Goal: Information Seeking & Learning: Learn about a topic

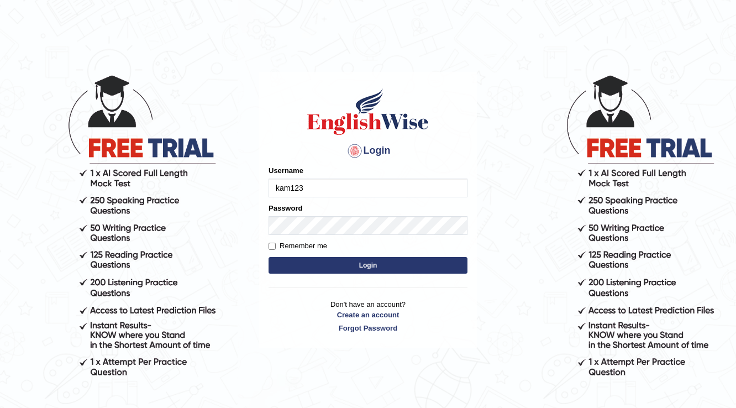
type input "kam123"
click at [407, 269] on button "Login" at bounding box center [368, 265] width 199 height 17
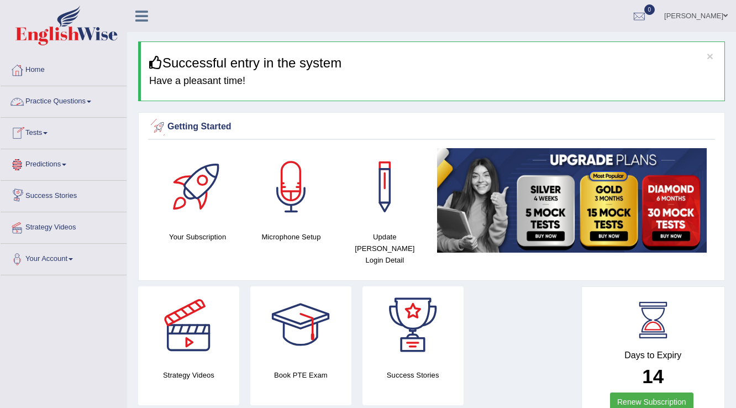
click at [46, 115] on li "Practice Questions Speaking Practice Read Aloud Repeat Sentence Describe Image …" at bounding box center [64, 102] width 126 height 32
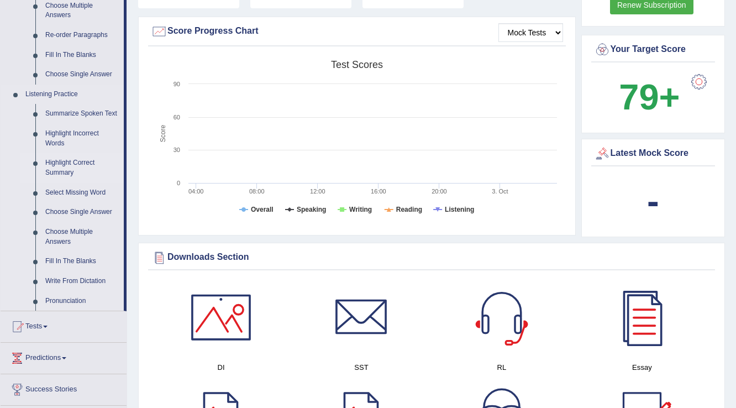
scroll to position [398, 0]
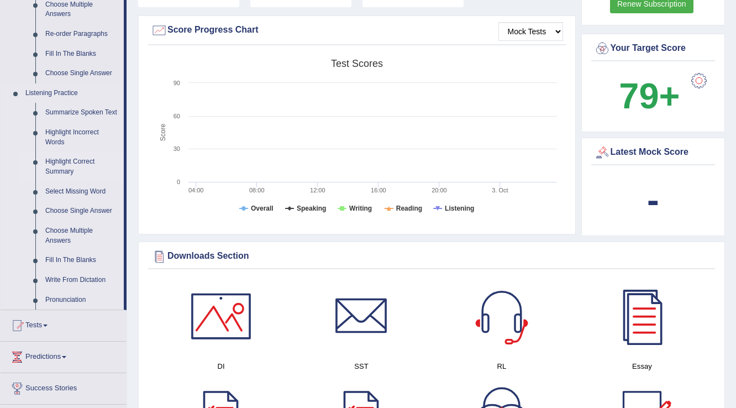
click at [69, 167] on link "Highlight Correct Summary" at bounding box center [81, 166] width 83 height 29
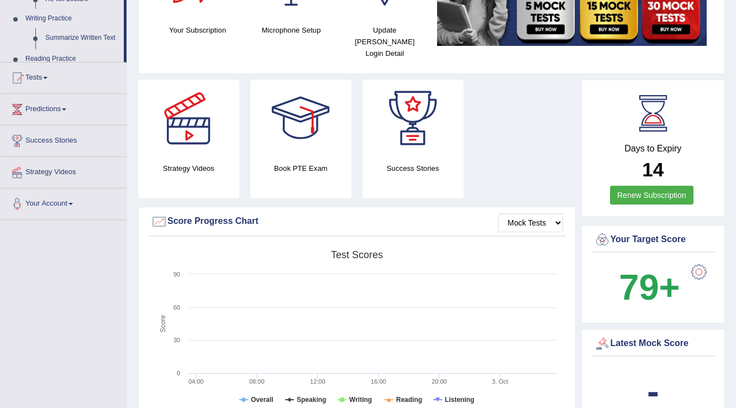
scroll to position [333, 0]
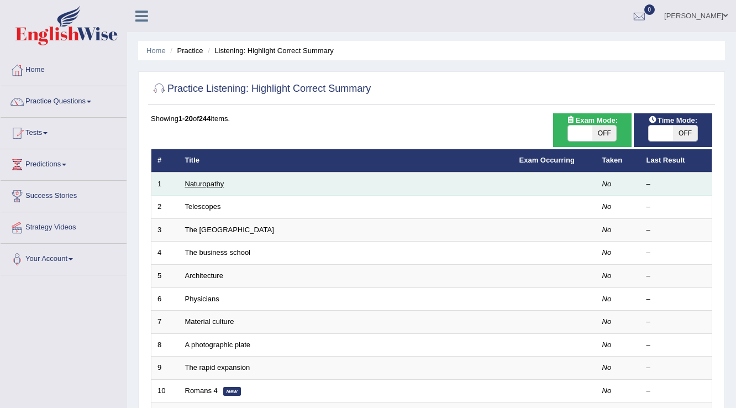
click at [201, 184] on link "Naturopathy" at bounding box center [204, 184] width 39 height 8
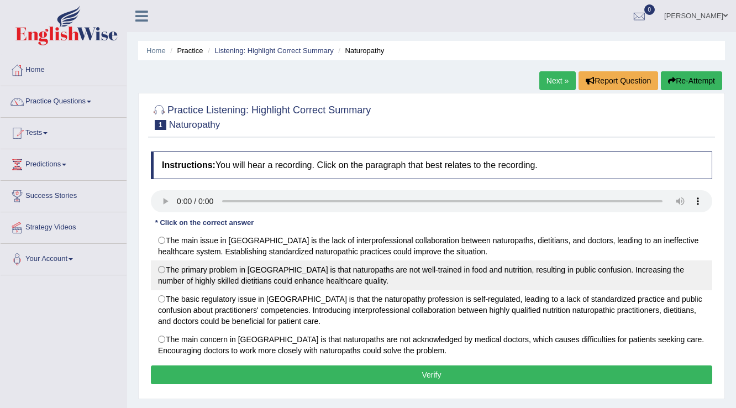
click at [250, 274] on label "The primary problem in Australia is that naturopaths are not well-trained in fo…" at bounding box center [432, 275] width 562 height 30
radio input "true"
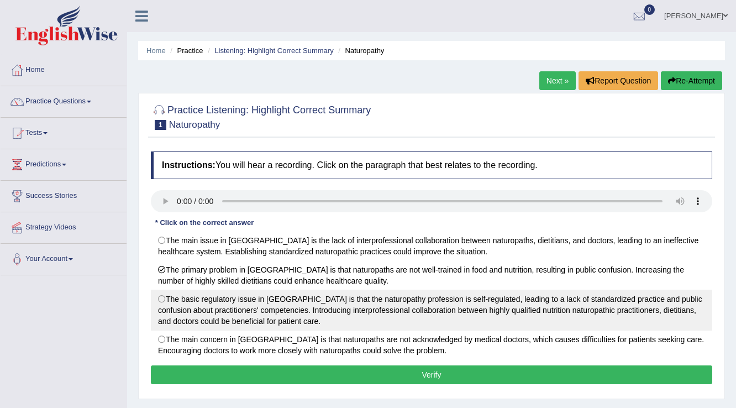
click at [250, 308] on label "The basic regulatory issue in [GEOGRAPHIC_DATA] is that the naturopathy profess…" at bounding box center [432, 310] width 562 height 41
radio input "true"
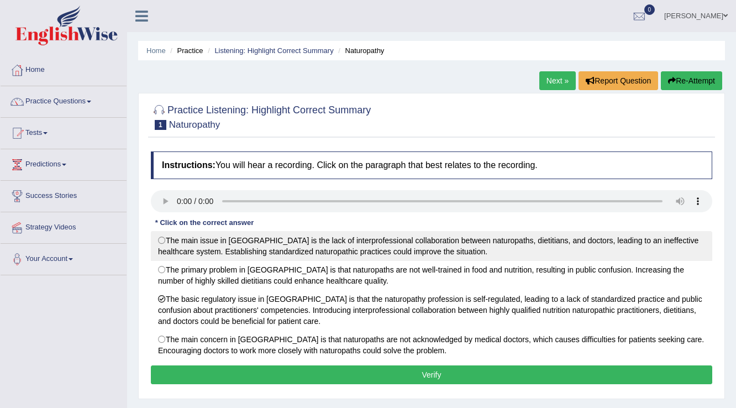
click at [166, 242] on label "The main issue in Australia is the lack of interprofessional collaboration betw…" at bounding box center [432, 246] width 562 height 30
radio input "true"
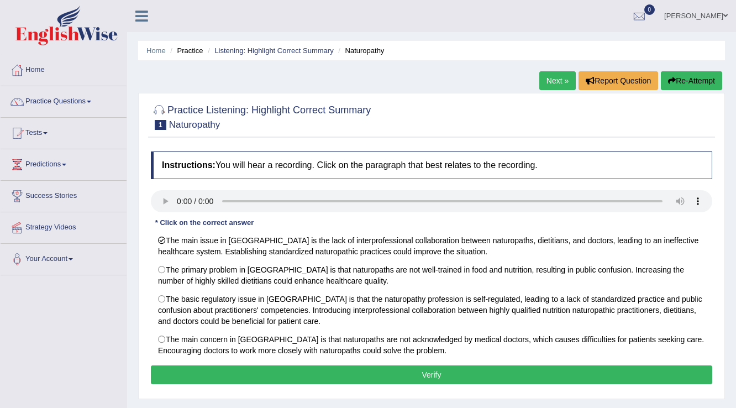
click at [359, 379] on button "Verify" at bounding box center [432, 374] width 562 height 19
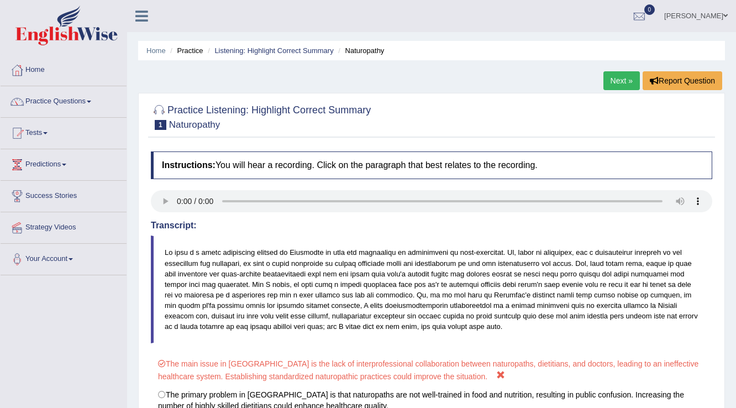
click at [619, 77] on link "Next »" at bounding box center [622, 80] width 36 height 19
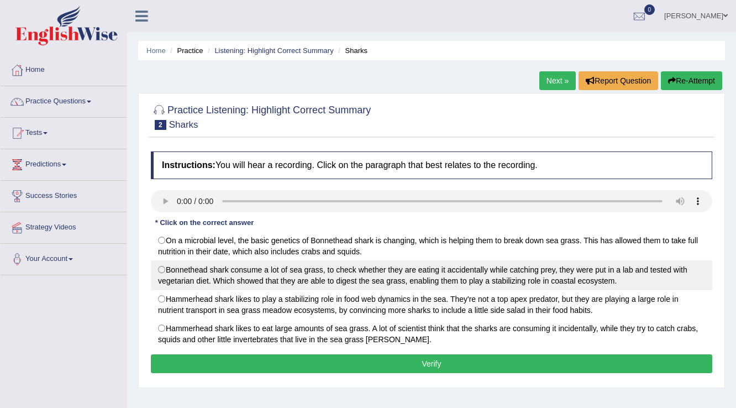
click at [162, 268] on label "Bonnethead shark consume a lot of sea grass, to check whether they are eating i…" at bounding box center [432, 275] width 562 height 30
radio input "true"
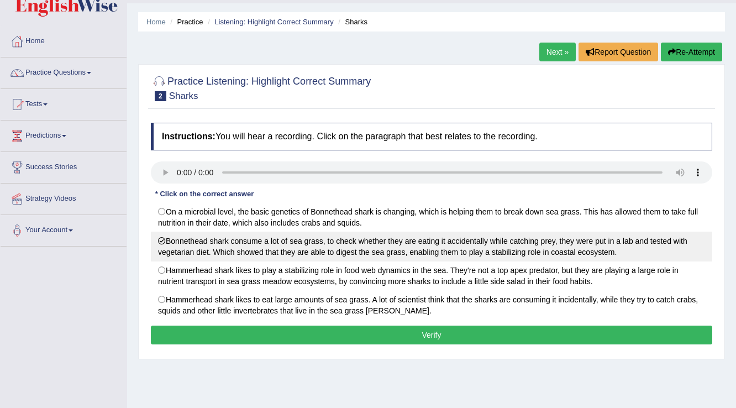
scroll to position [44, 0]
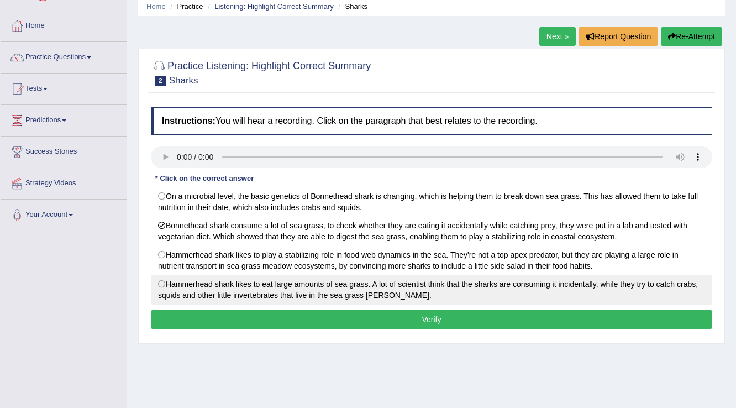
click at [163, 284] on label "Hammerhead shark likes to eat large amounts of sea grass. A lot of scientist th…" at bounding box center [432, 290] width 562 height 30
radio input "true"
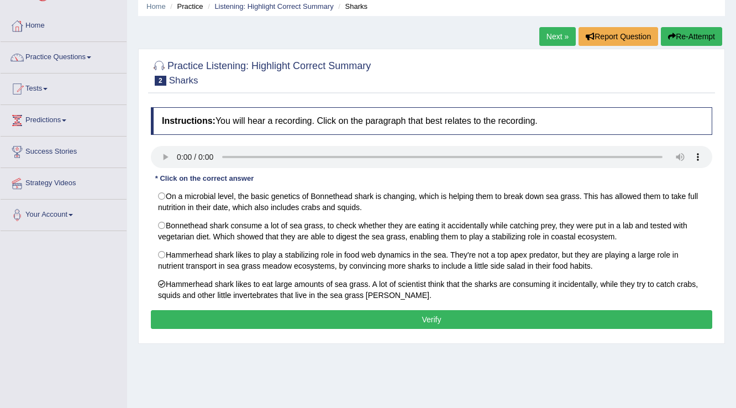
click at [192, 322] on button "Verify" at bounding box center [432, 319] width 562 height 19
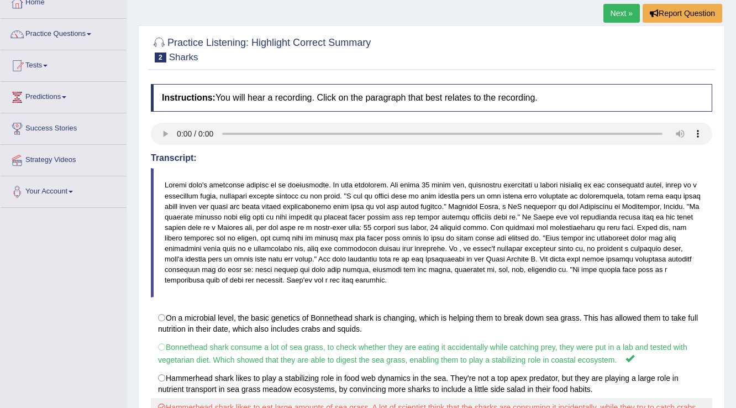
scroll to position [56, 0]
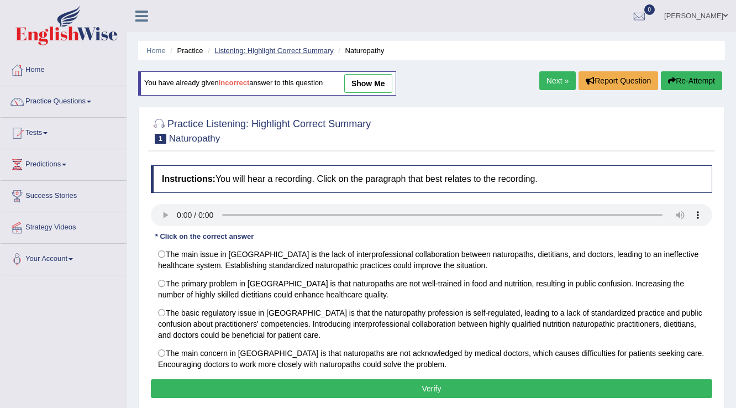
click at [252, 50] on link "Listening: Highlight Correct Summary" at bounding box center [273, 50] width 119 height 8
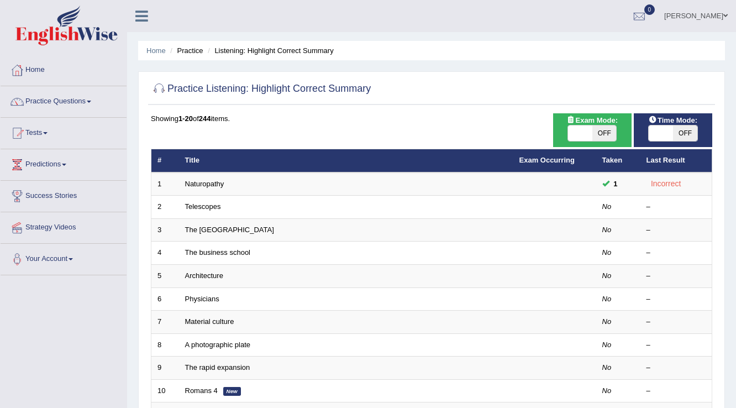
click at [600, 129] on span "OFF" at bounding box center [605, 132] width 24 height 15
checkbox input "true"
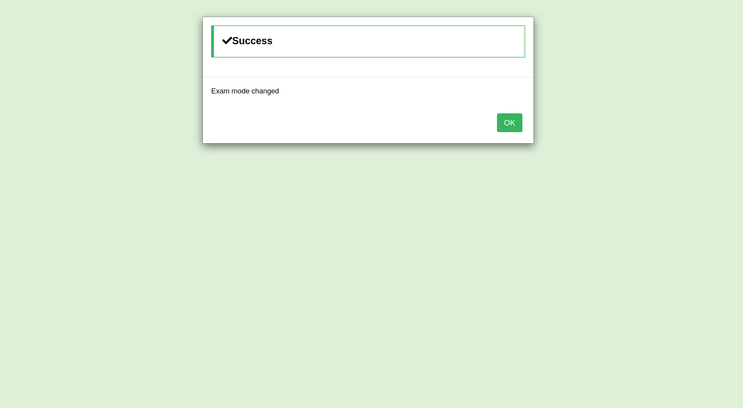
click at [497, 124] on button "OK" at bounding box center [509, 122] width 25 height 19
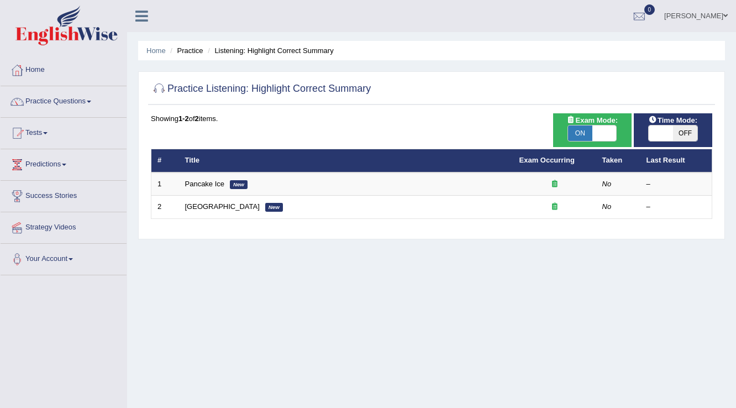
click at [577, 137] on span "ON" at bounding box center [580, 132] width 24 height 15
checkbox input "false"
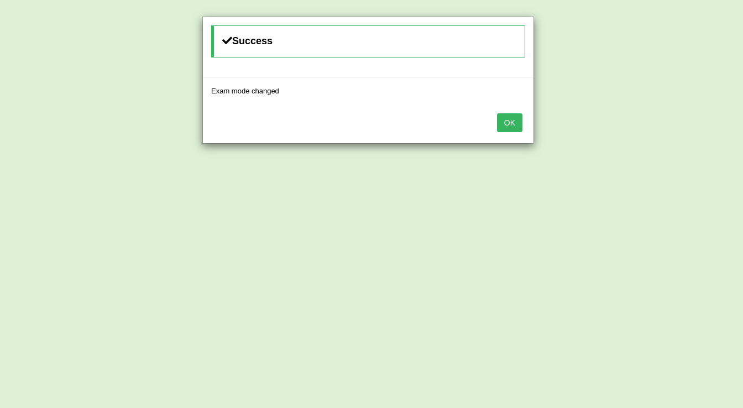
click at [521, 126] on button "OK" at bounding box center [509, 122] width 25 height 19
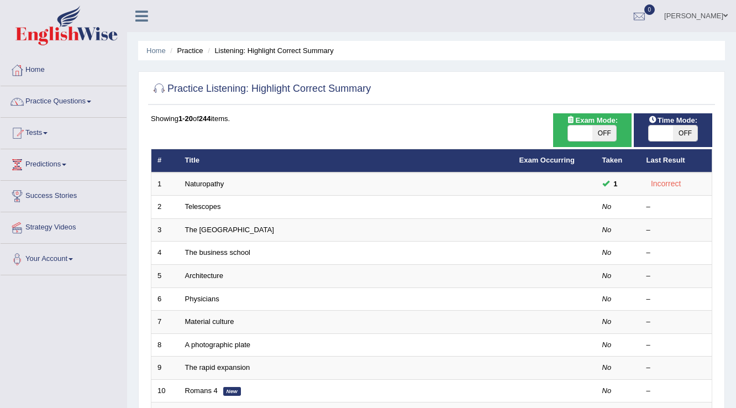
click at [685, 131] on span "OFF" at bounding box center [685, 132] width 24 height 15
checkbox input "true"
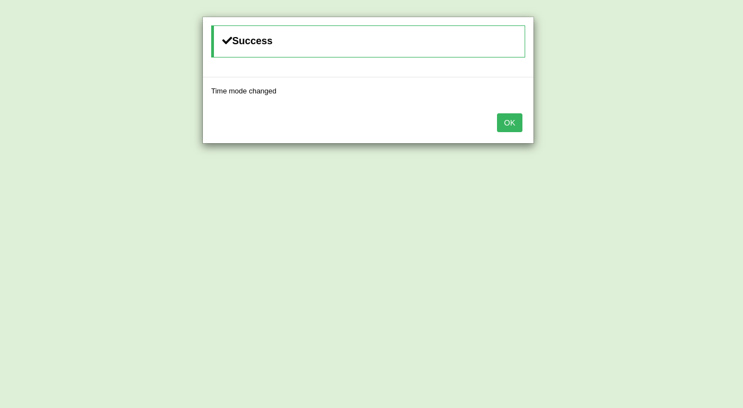
click at [504, 125] on button "OK" at bounding box center [509, 122] width 25 height 19
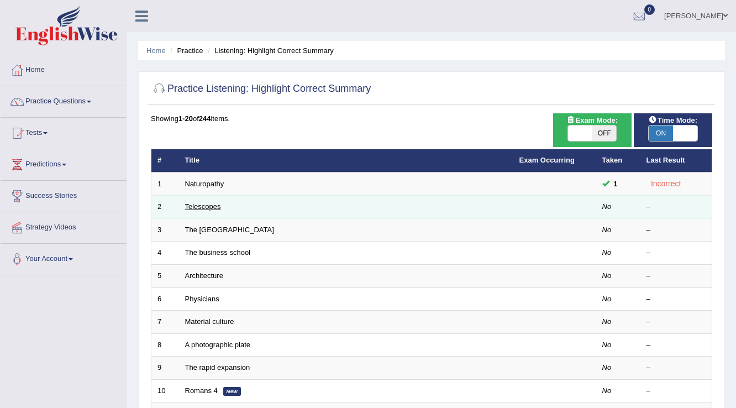
click at [208, 208] on link "Telescopes" at bounding box center [203, 206] width 36 height 8
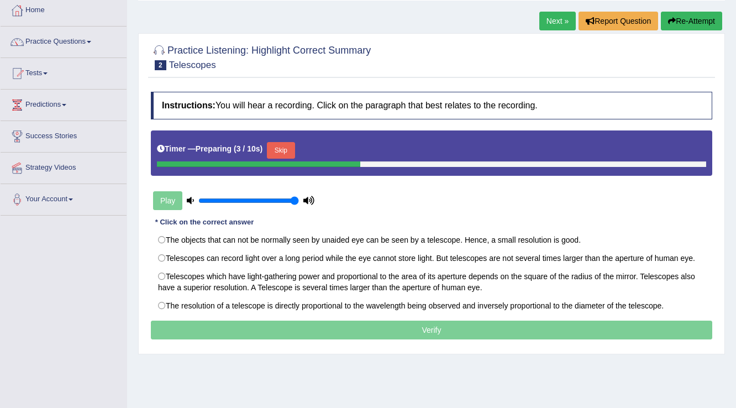
scroll to position [44, 0]
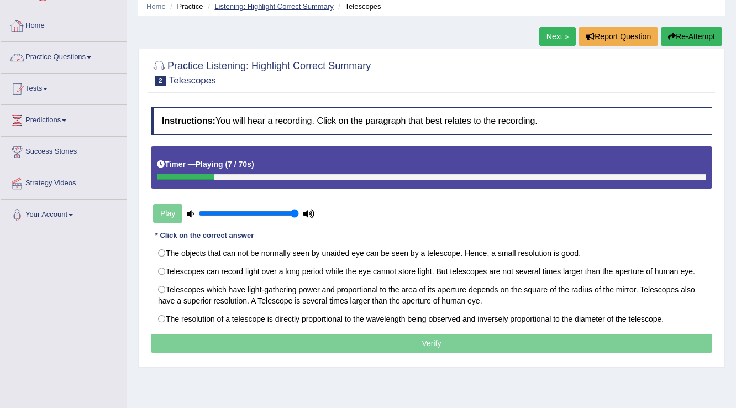
click at [244, 7] on link "Listening: Highlight Correct Summary" at bounding box center [273, 6] width 119 height 8
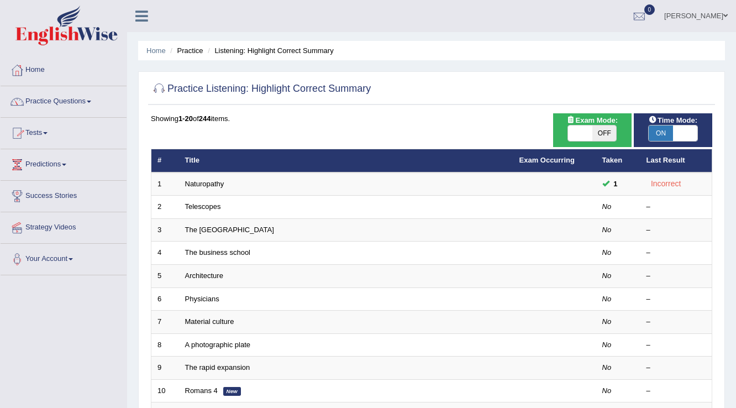
click at [96, 97] on link "Practice Questions" at bounding box center [64, 100] width 126 height 28
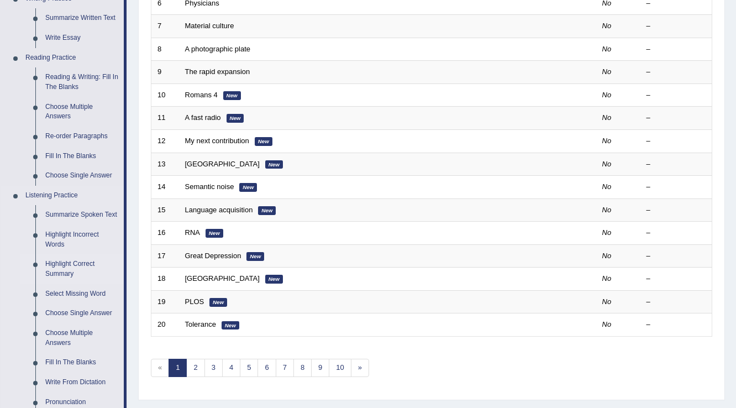
scroll to position [310, 0]
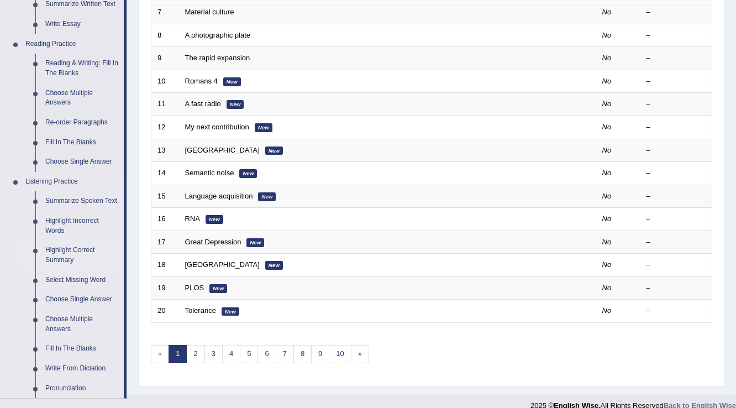
click at [68, 256] on link "Highlight Correct Summary" at bounding box center [81, 254] width 83 height 29
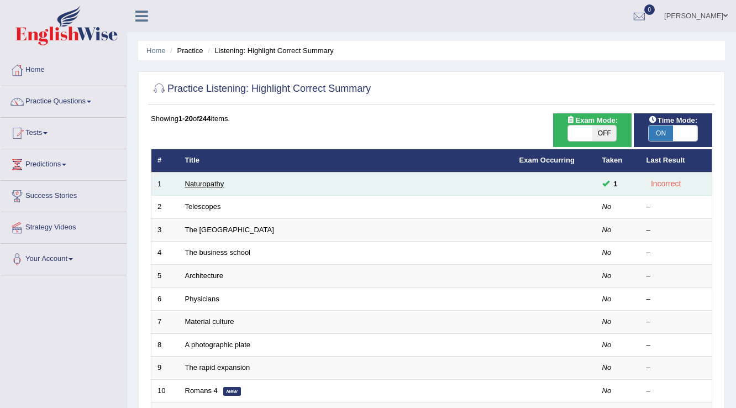
click at [207, 186] on link "Naturopathy" at bounding box center [204, 184] width 39 height 8
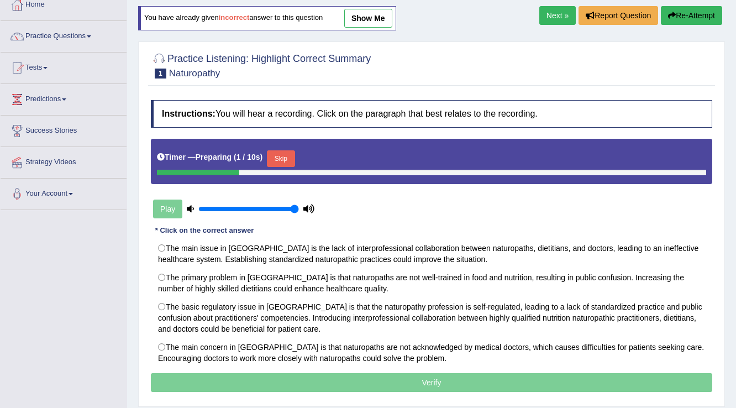
scroll to position [88, 0]
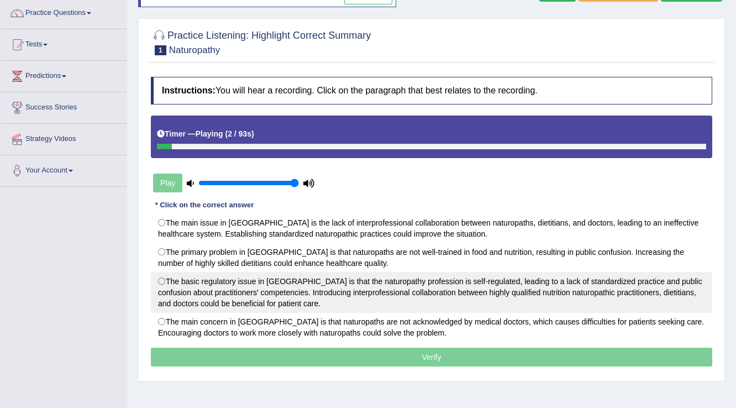
click at [162, 277] on label "The basic regulatory issue in [GEOGRAPHIC_DATA] is that the naturopathy profess…" at bounding box center [432, 292] width 562 height 41
radio input "true"
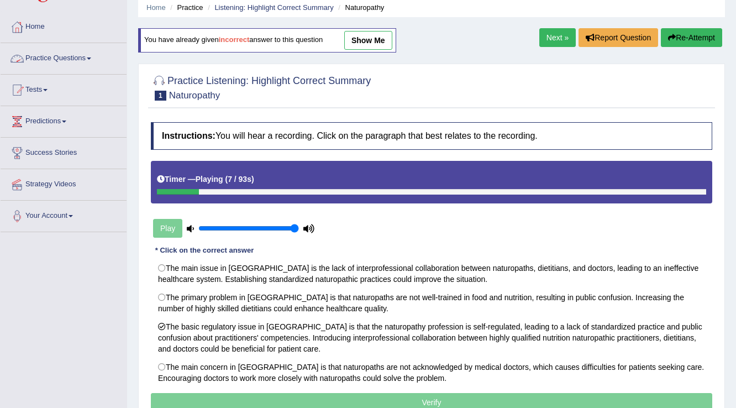
scroll to position [0, 0]
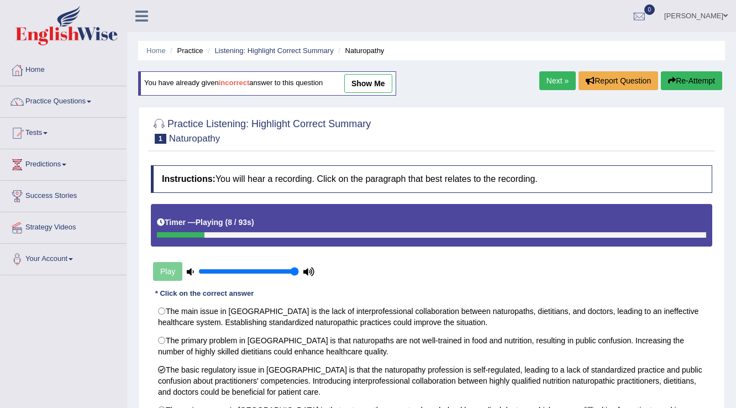
click at [238, 43] on ul "Home Practice Listening: Highlight Correct Summary Naturopathy" at bounding box center [431, 50] width 587 height 19
click at [239, 50] on link "Listening: Highlight Correct Summary" at bounding box center [273, 50] width 119 height 8
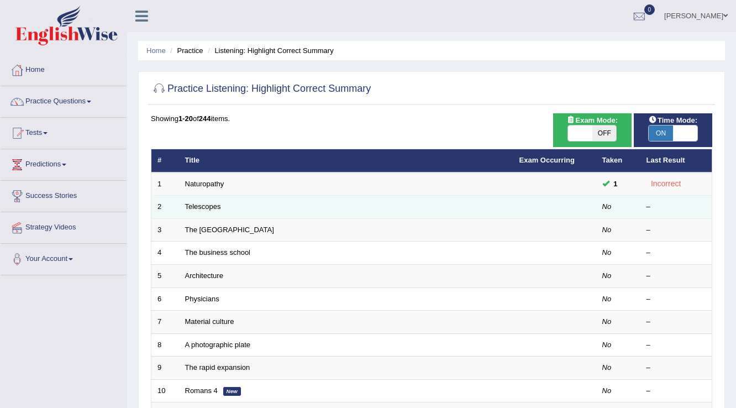
click at [204, 200] on td "Telescopes" at bounding box center [346, 207] width 334 height 23
click at [205, 203] on link "Telescopes" at bounding box center [203, 206] width 36 height 8
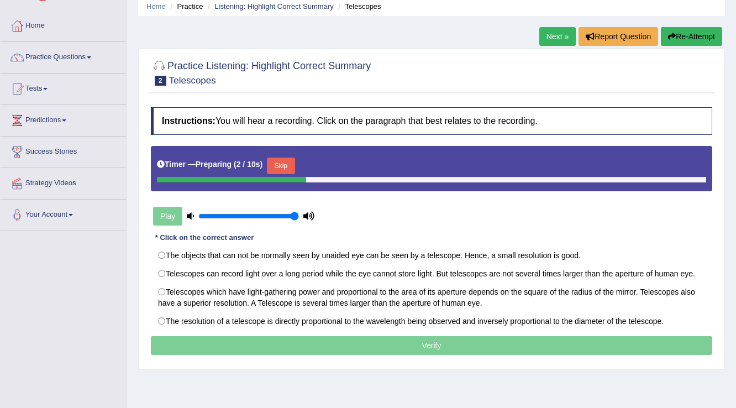
click at [280, 161] on button "Skip" at bounding box center [281, 166] width 28 height 17
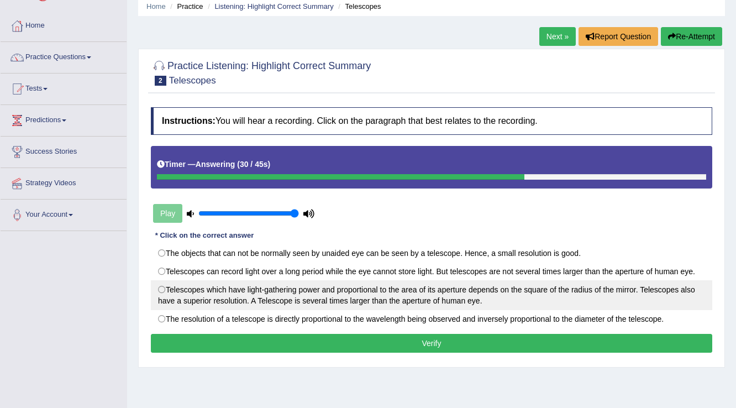
click at [166, 290] on label "Telescopes which have light-gathering power and proportional to the area of its…" at bounding box center [432, 295] width 562 height 30
radio input "true"
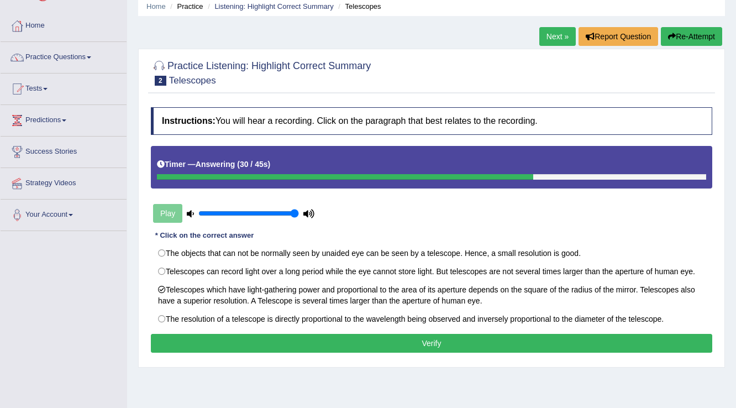
click at [288, 351] on button "Verify" at bounding box center [432, 343] width 562 height 19
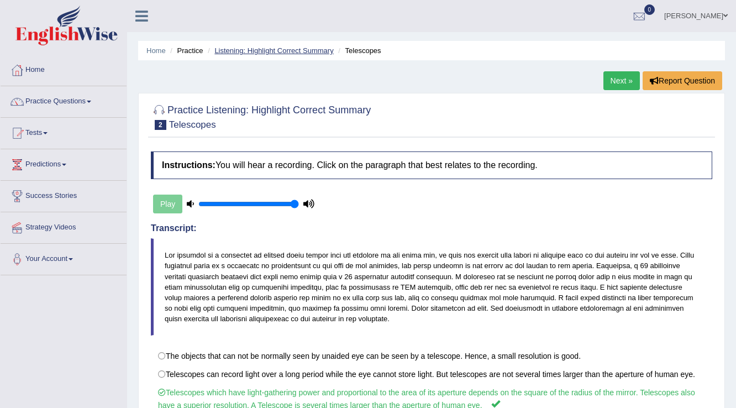
click at [273, 50] on link "Listening: Highlight Correct Summary" at bounding box center [273, 50] width 119 height 8
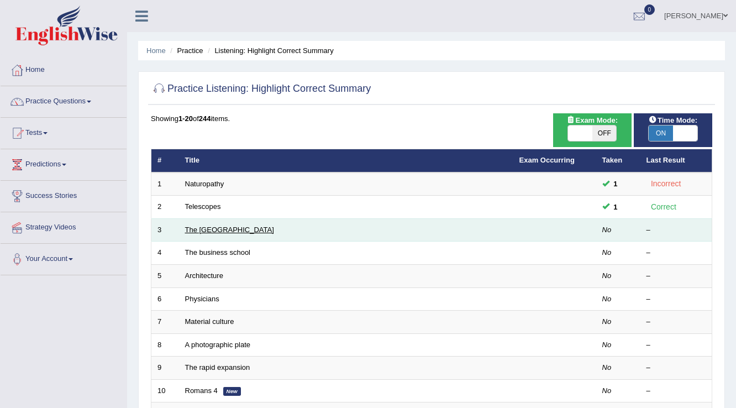
click at [232, 230] on link "The [GEOGRAPHIC_DATA]" at bounding box center [229, 230] width 89 height 8
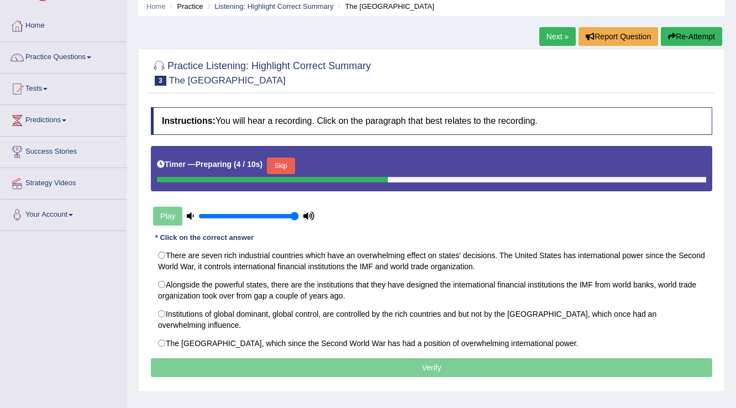
click at [292, 170] on button "Skip" at bounding box center [281, 166] width 28 height 17
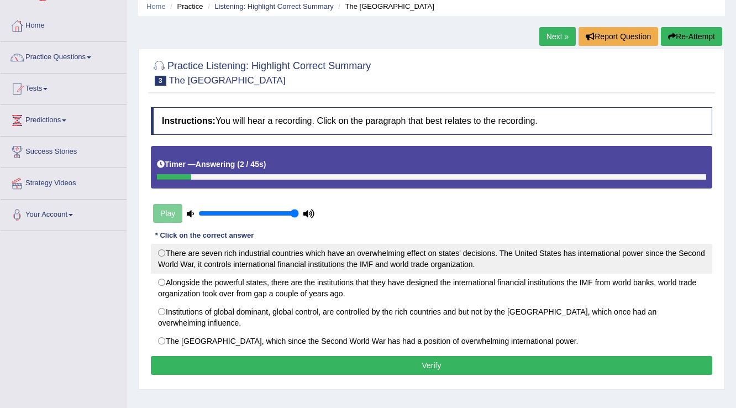
click at [165, 252] on label "There are seven rich industrial countries which have an overwhelming effect on …" at bounding box center [432, 259] width 562 height 30
radio input "true"
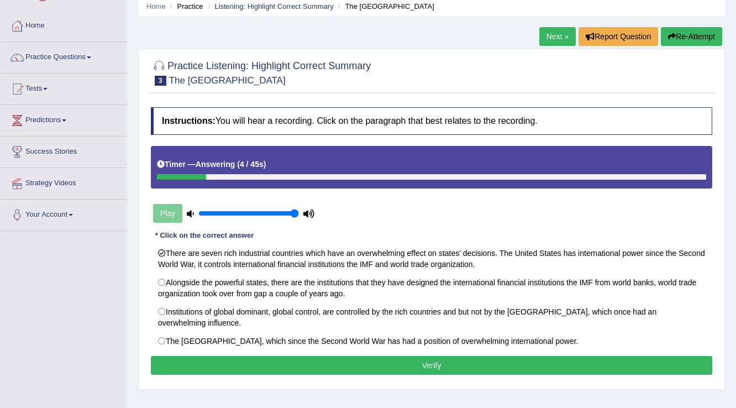
click at [260, 366] on button "Verify" at bounding box center [432, 365] width 562 height 19
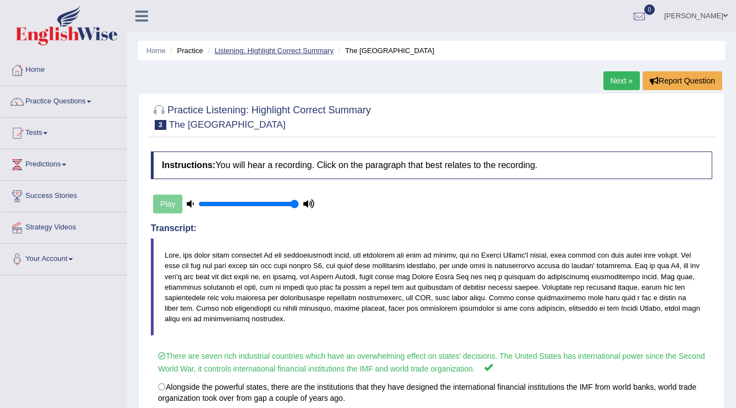
click at [253, 53] on link "Listening: Highlight Correct Summary" at bounding box center [273, 50] width 119 height 8
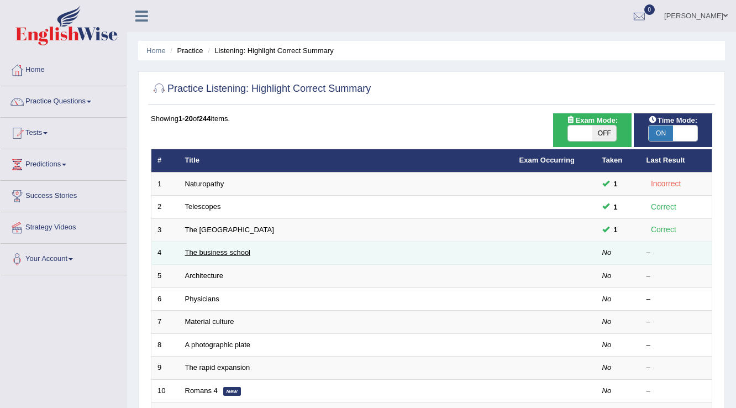
click at [214, 253] on link "The business school" at bounding box center [218, 252] width 66 height 8
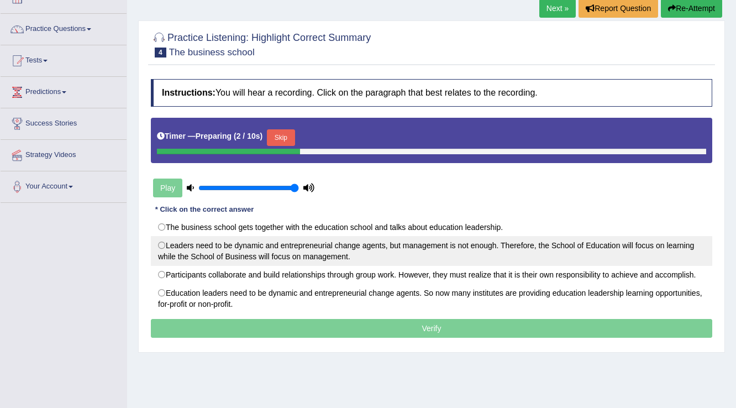
scroll to position [88, 0]
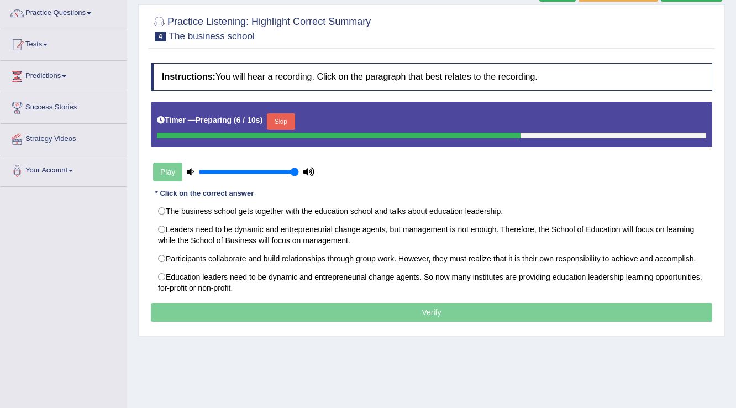
click at [294, 118] on button "Skip" at bounding box center [281, 121] width 28 height 17
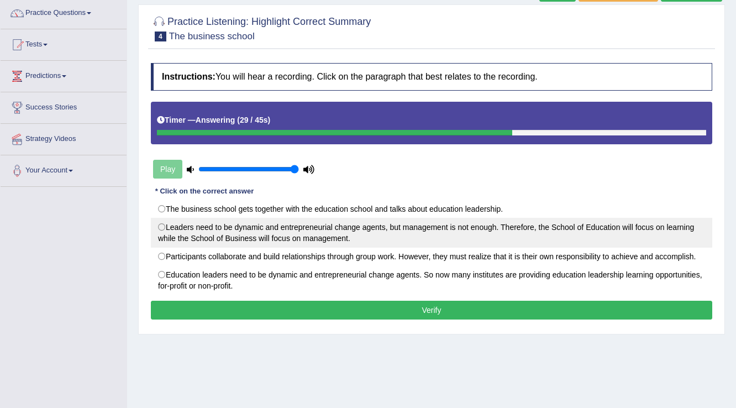
click at [171, 229] on label "Leaders need to be dynamic and entrepreneurial change agents, but management is…" at bounding box center [432, 233] width 562 height 30
radio input "true"
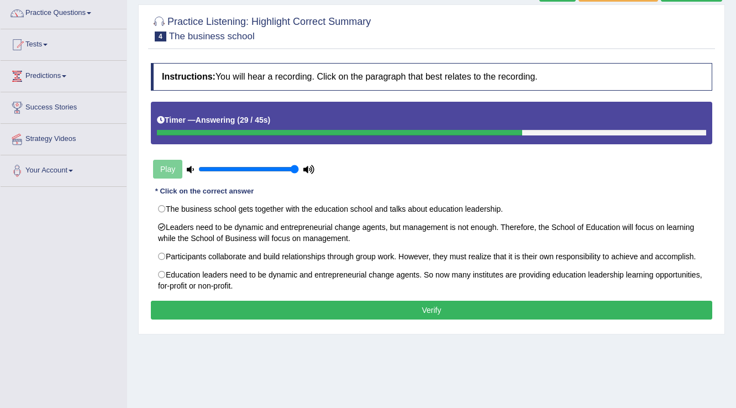
click at [273, 308] on button "Verify" at bounding box center [432, 310] width 562 height 19
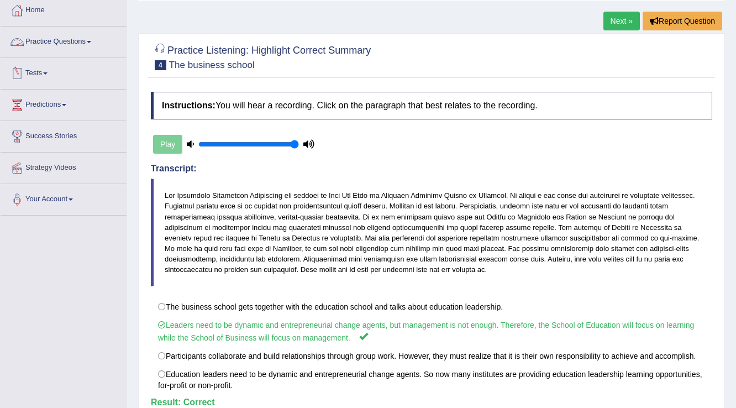
scroll to position [44, 0]
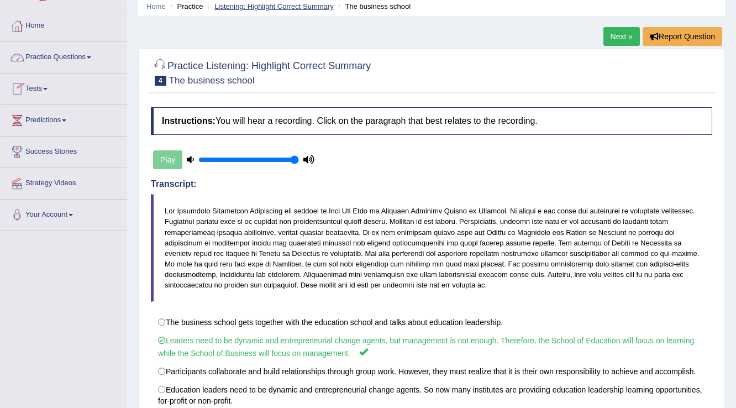
click at [254, 2] on link "Listening: Highlight Correct Summary" at bounding box center [273, 6] width 119 height 8
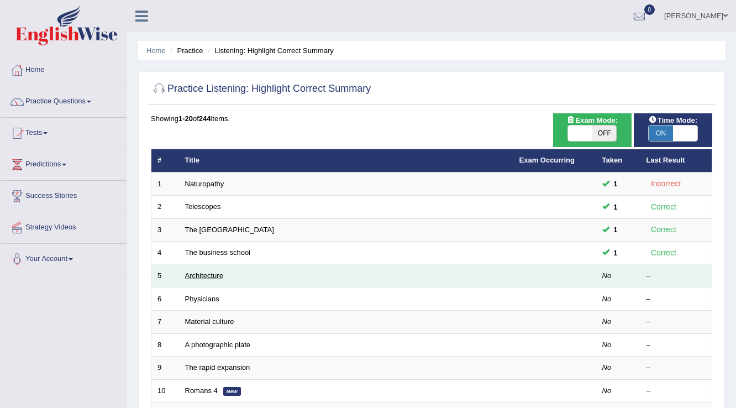
click at [217, 276] on link "Architecture" at bounding box center [204, 275] width 38 height 8
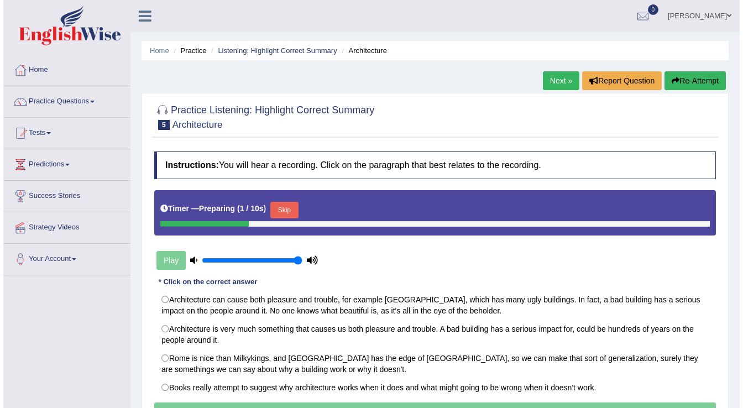
scroll to position [44, 0]
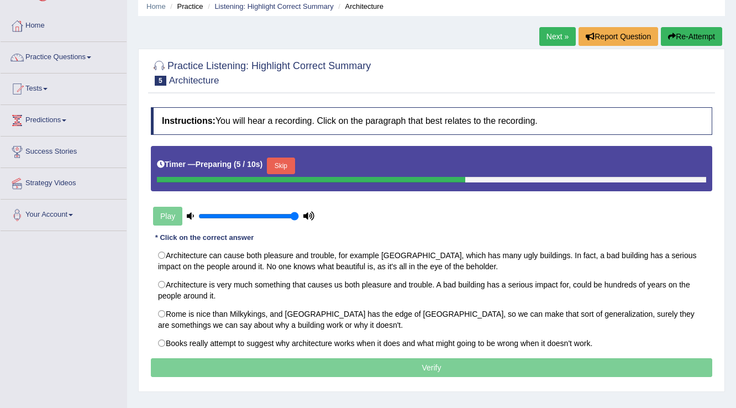
click at [287, 161] on button "Skip" at bounding box center [281, 166] width 28 height 17
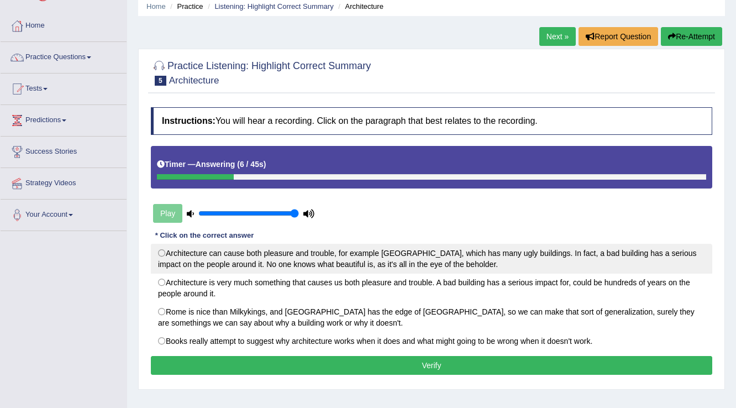
click at [160, 256] on label "Architecture can cause both pleasure and trouble, for example London, which has…" at bounding box center [432, 259] width 562 height 30
radio input "true"
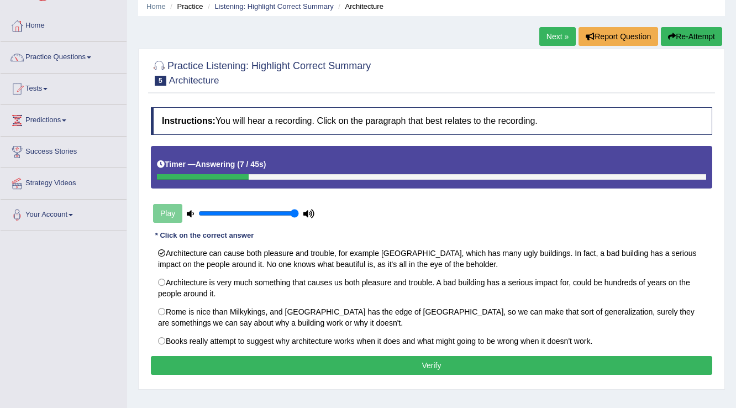
click at [206, 369] on button "Verify" at bounding box center [432, 365] width 562 height 19
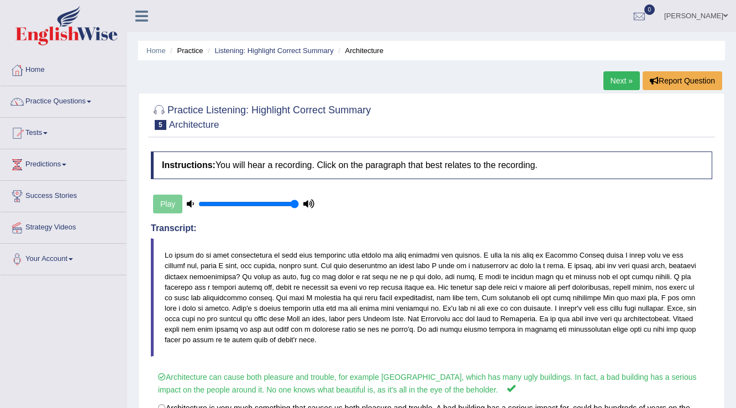
scroll to position [0, 0]
click at [250, 53] on link "Listening: Highlight Correct Summary" at bounding box center [273, 50] width 119 height 8
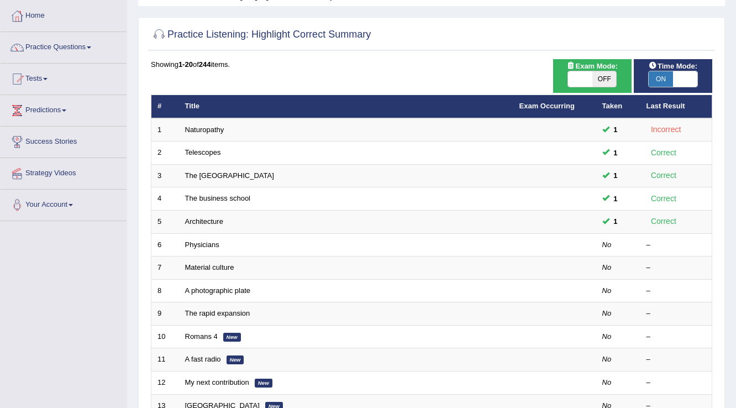
scroll to position [88, 0]
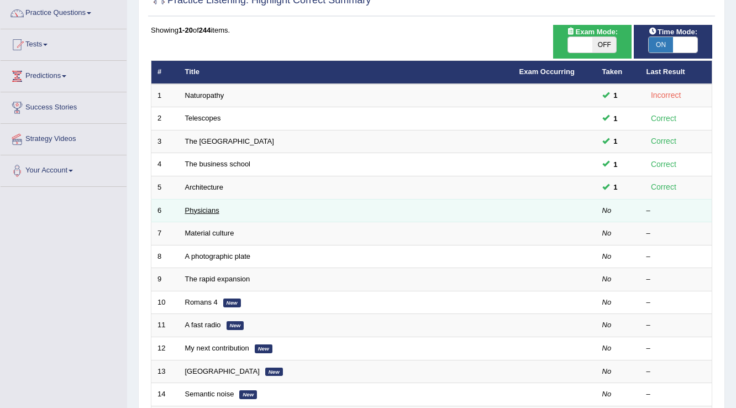
click at [209, 208] on link "Physicians" at bounding box center [202, 210] width 34 height 8
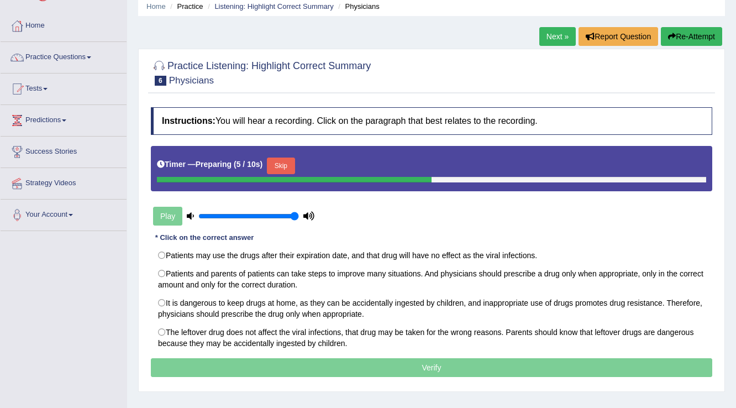
click at [294, 166] on button "Skip" at bounding box center [281, 166] width 28 height 17
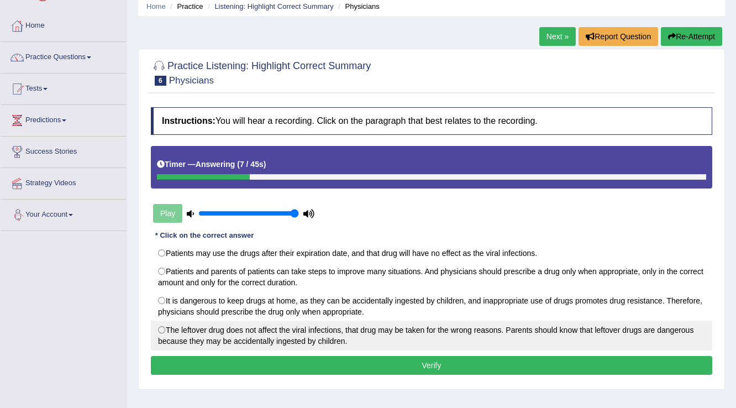
click at [164, 326] on label "The leftover drug does not affect the viral infections, that drug may be taken …" at bounding box center [432, 336] width 562 height 30
radio input "true"
click at [195, 349] on label "The leftover drug does not affect the viral infections, that drug may be taken …" at bounding box center [432, 336] width 562 height 30
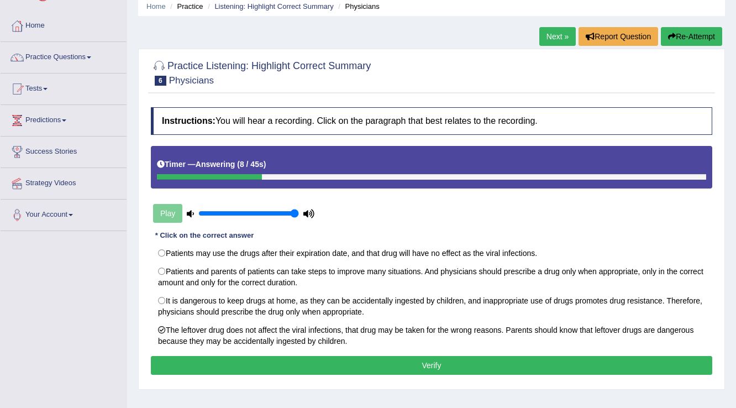
click at [200, 360] on button "Verify" at bounding box center [432, 365] width 562 height 19
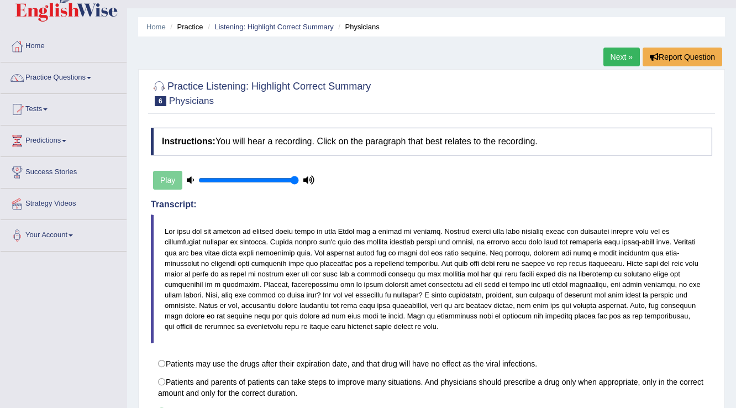
scroll to position [4, 0]
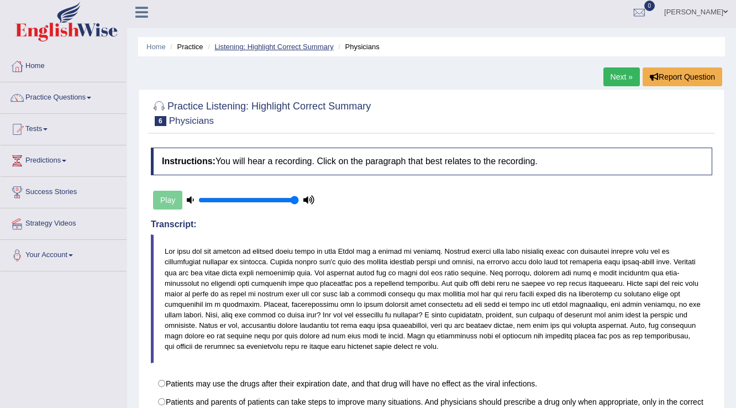
click at [287, 47] on link "Listening: Highlight Correct Summary" at bounding box center [273, 47] width 119 height 8
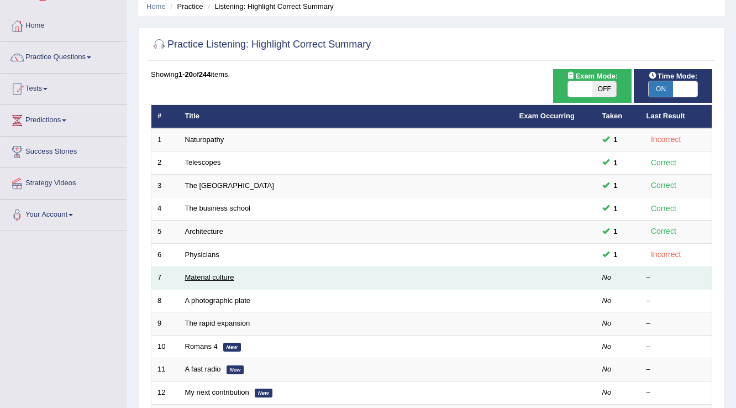
click at [217, 275] on link "Material culture" at bounding box center [209, 277] width 49 height 8
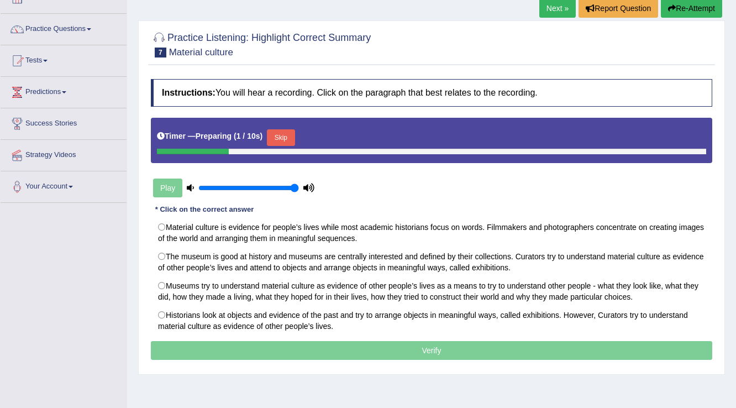
scroll to position [88, 0]
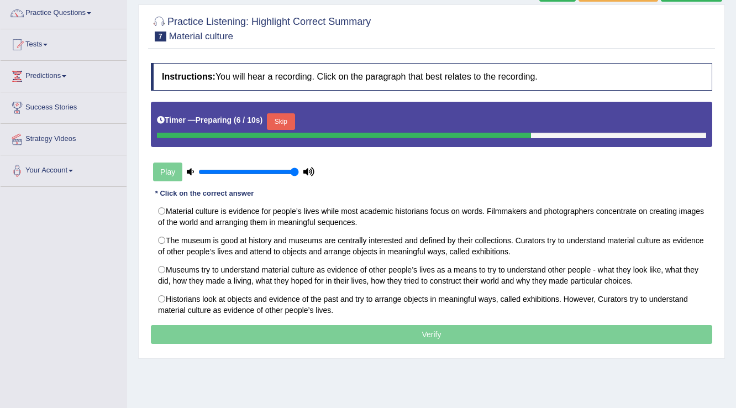
click at [287, 121] on button "Skip" at bounding box center [281, 121] width 28 height 17
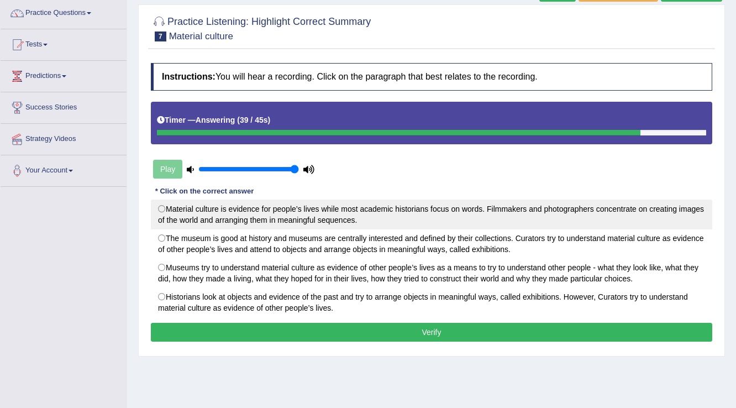
click at [165, 212] on label "Material culture is evidence for people’s lives while most academic historians …" at bounding box center [432, 215] width 562 height 30
radio input "true"
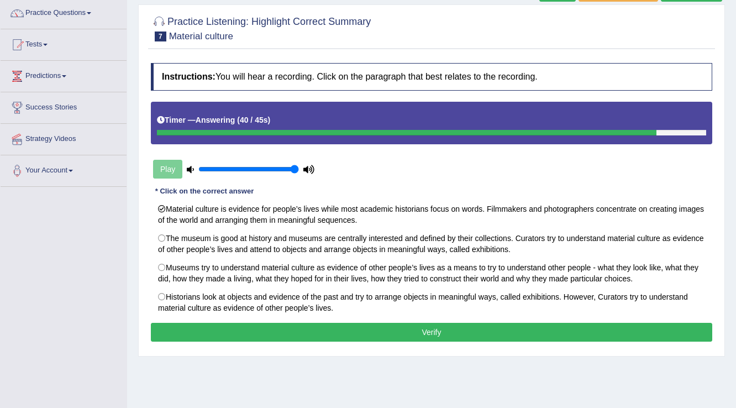
click at [230, 327] on button "Verify" at bounding box center [432, 332] width 562 height 19
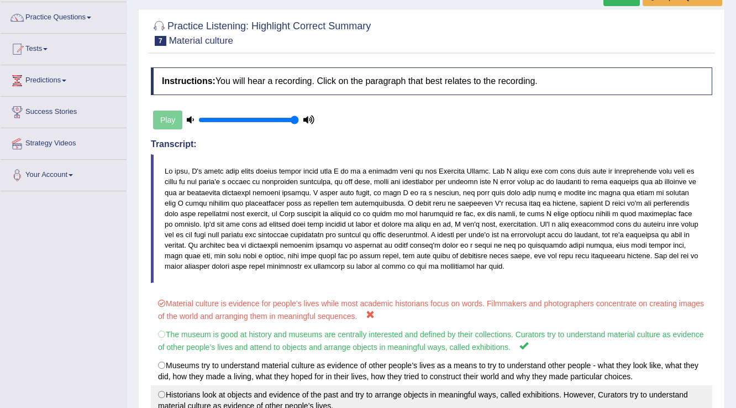
scroll to position [15, 0]
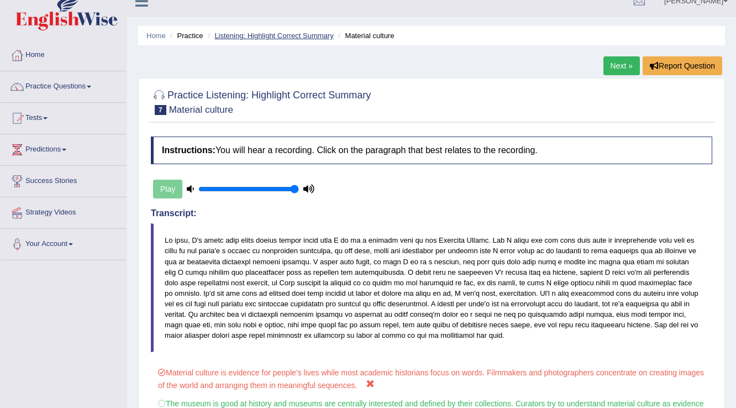
click at [269, 35] on link "Listening: Highlight Correct Summary" at bounding box center [273, 36] width 119 height 8
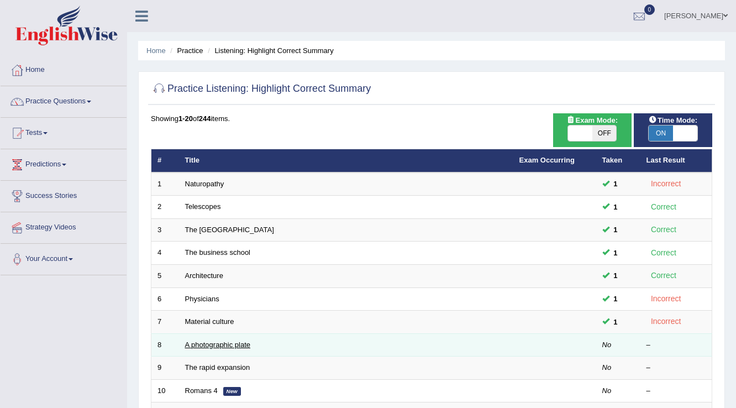
click at [228, 342] on link "A photographic plate" at bounding box center [218, 345] width 66 height 8
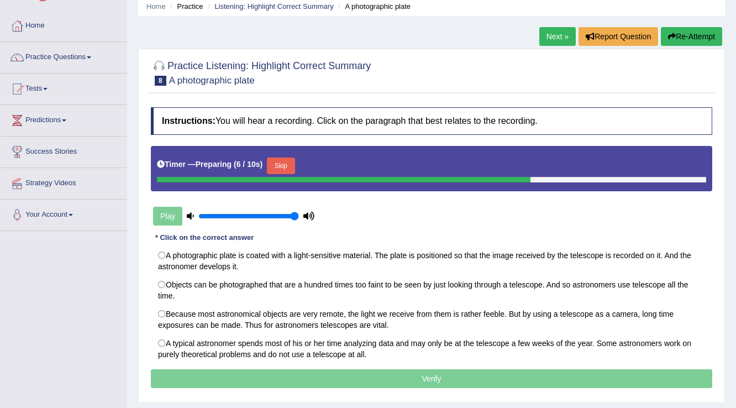
click at [282, 159] on button "Skip" at bounding box center [281, 166] width 28 height 17
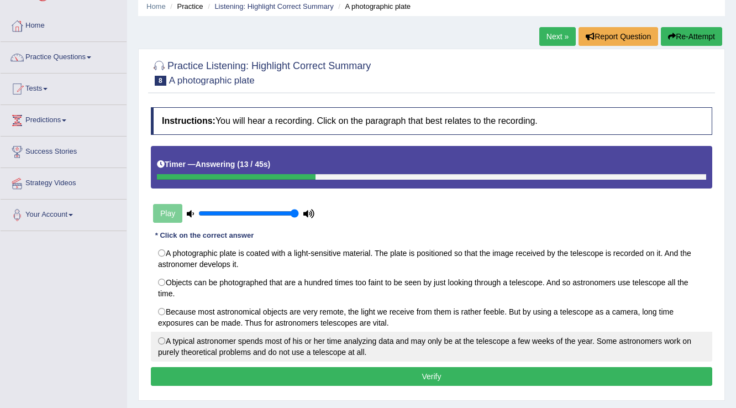
click at [160, 338] on label "A typical astronomer spends most of his or her time analyzing data and may only…" at bounding box center [432, 347] width 562 height 30
radio input "true"
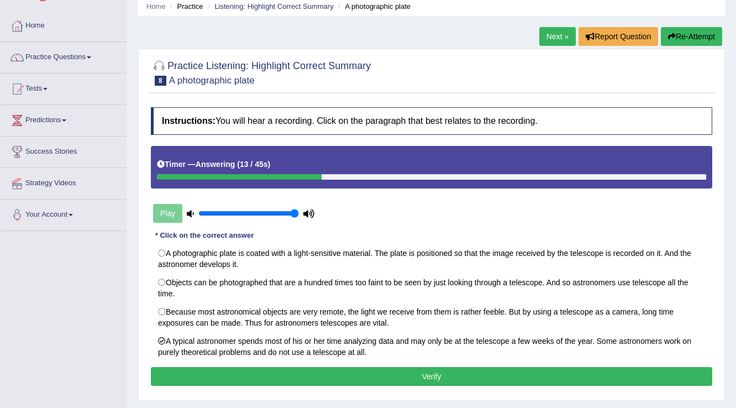
click at [195, 368] on button "Verify" at bounding box center [432, 376] width 562 height 19
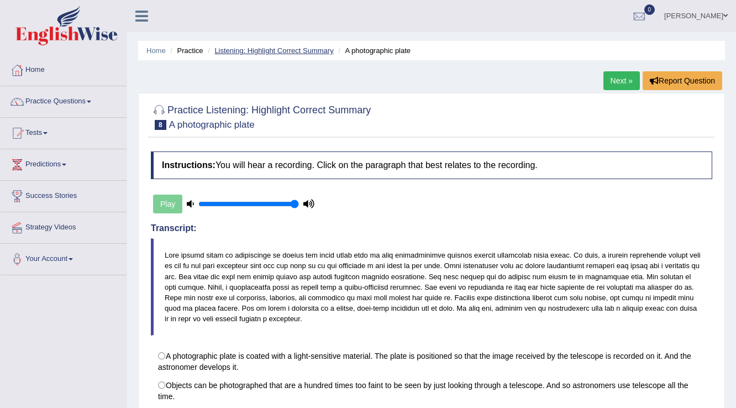
click at [248, 52] on link "Listening: Highlight Correct Summary" at bounding box center [273, 50] width 119 height 8
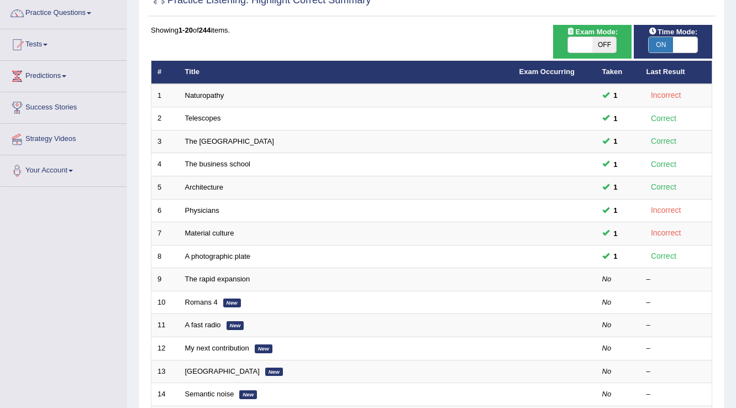
scroll to position [133, 0]
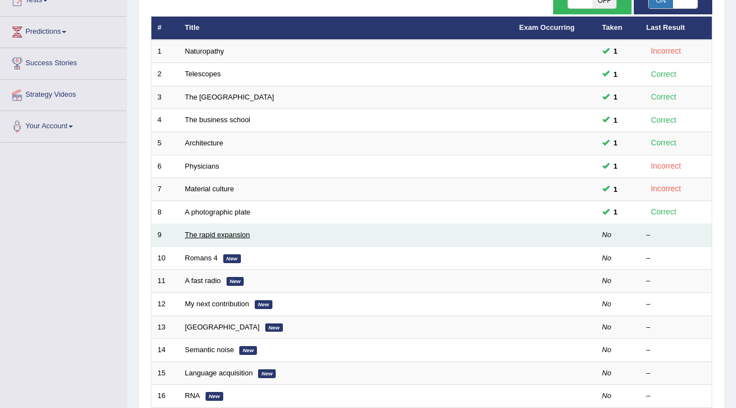
click at [241, 236] on link "The rapid expansion" at bounding box center [217, 235] width 65 height 8
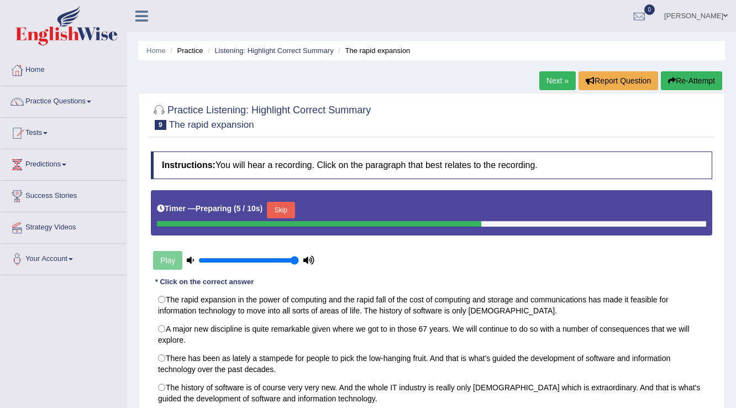
click at [288, 205] on button "Skip" at bounding box center [281, 210] width 28 height 17
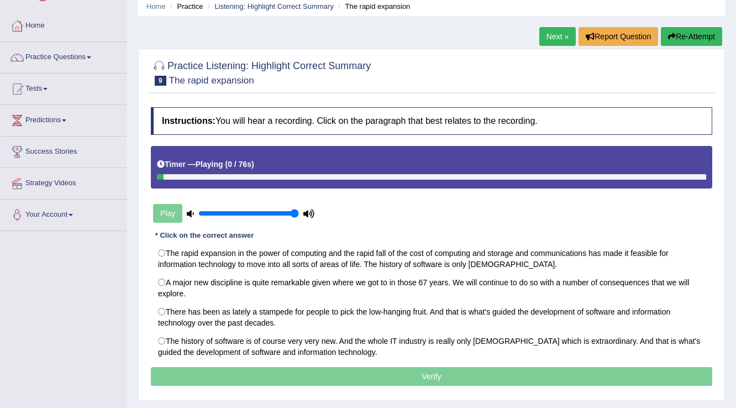
scroll to position [88, 0]
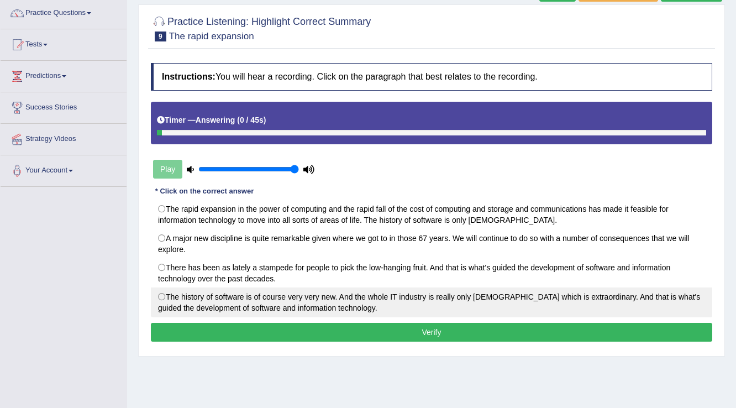
click at [163, 296] on label "The history of software is of course very very new. And the whole IT industry i…" at bounding box center [432, 302] width 562 height 30
radio input "true"
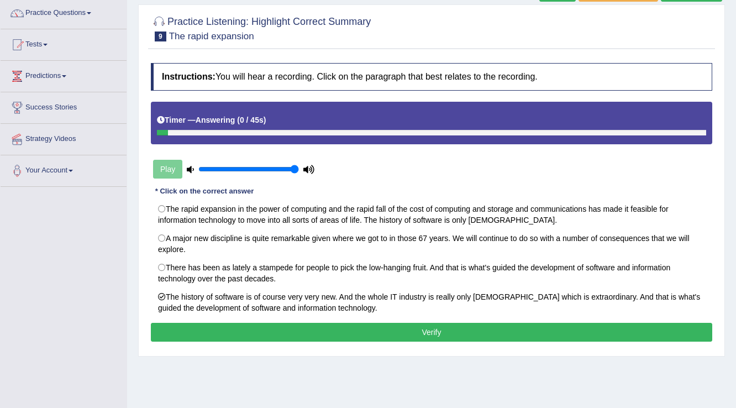
click at [190, 332] on button "Verify" at bounding box center [432, 332] width 562 height 19
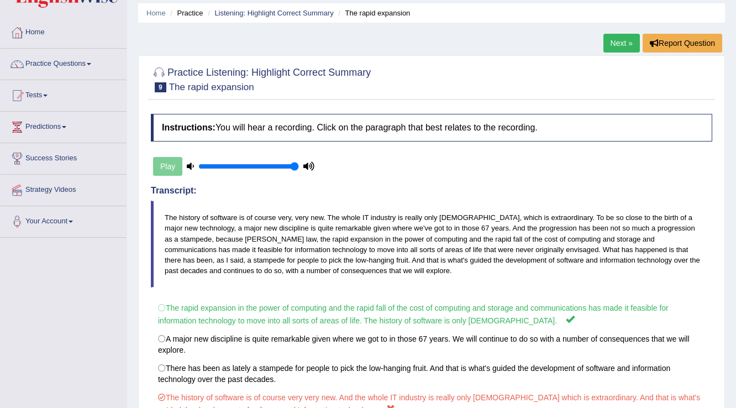
scroll to position [0, 0]
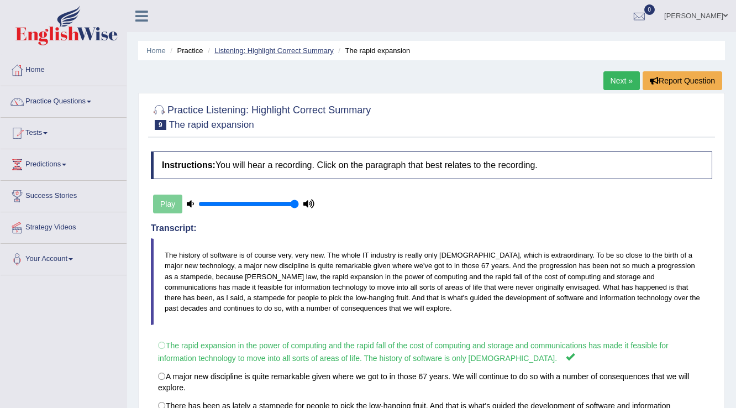
click at [300, 53] on link "Listening: Highlight Correct Summary" at bounding box center [273, 50] width 119 height 8
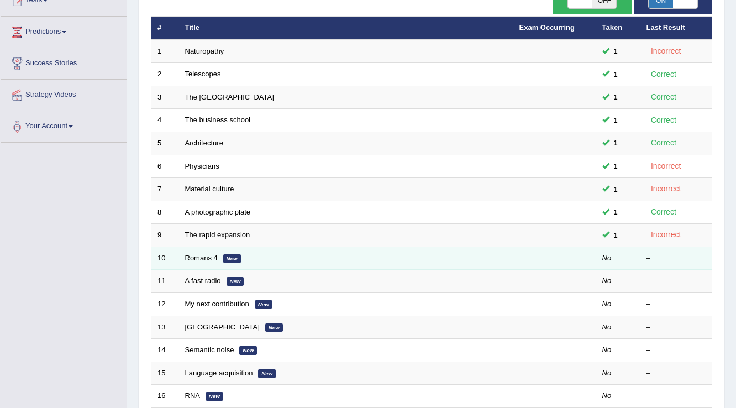
click at [200, 258] on link "Romans 4" at bounding box center [201, 258] width 33 height 8
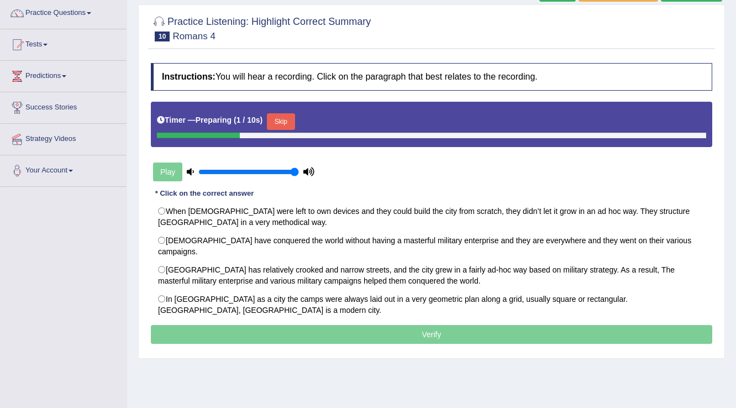
click at [289, 124] on button "Skip" at bounding box center [281, 121] width 28 height 17
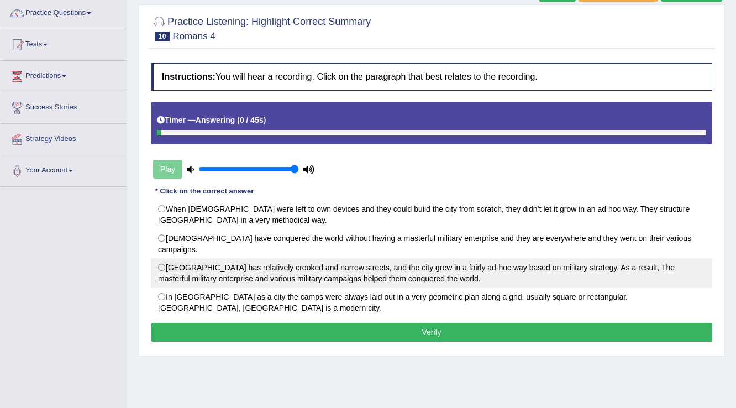
click at [156, 258] on label "Rome City has relatively crooked and narrow streets, and the city grew in a fai…" at bounding box center [432, 273] width 562 height 30
radio input "true"
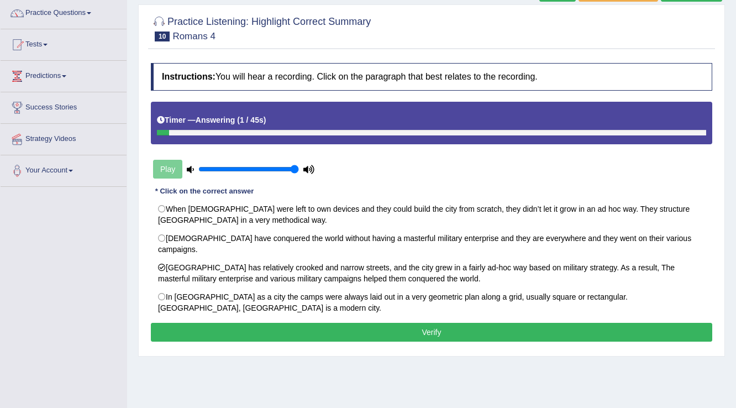
click at [211, 323] on button "Verify" at bounding box center [432, 332] width 562 height 19
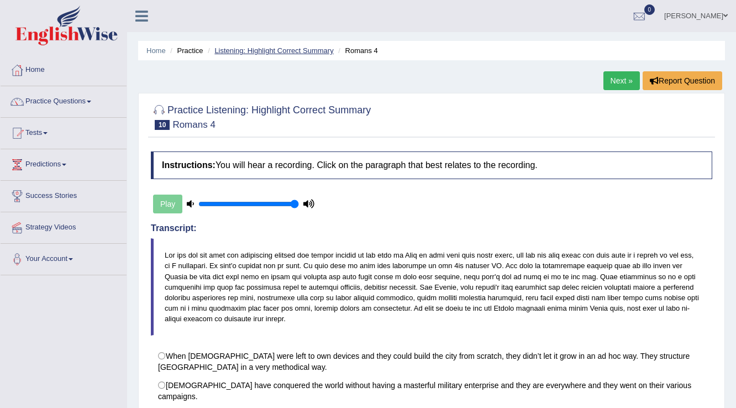
click at [271, 53] on link "Listening: Highlight Correct Summary" at bounding box center [273, 50] width 119 height 8
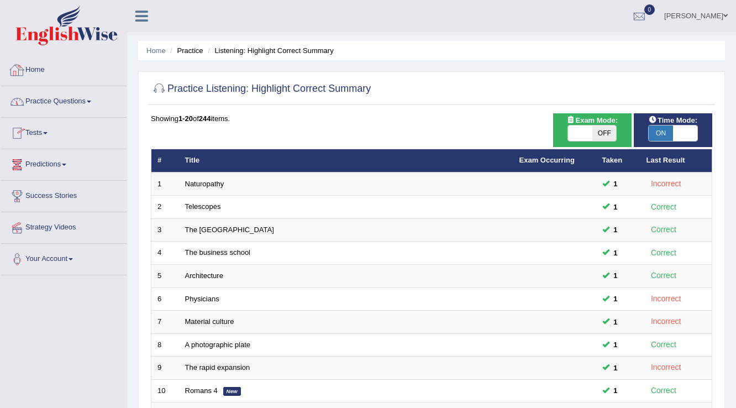
click at [66, 91] on link "Practice Questions" at bounding box center [64, 100] width 126 height 28
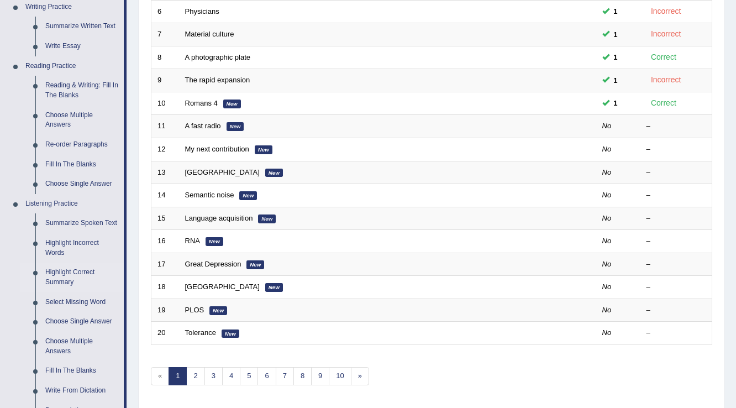
scroll to position [310, 0]
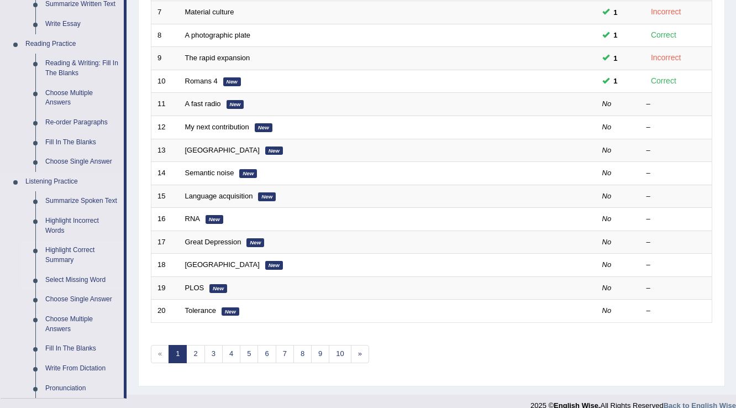
click at [83, 281] on link "Select Missing Word" at bounding box center [81, 280] width 83 height 20
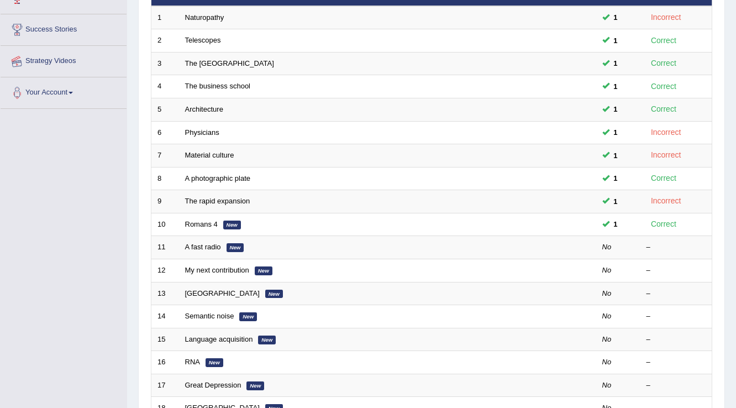
scroll to position [170, 0]
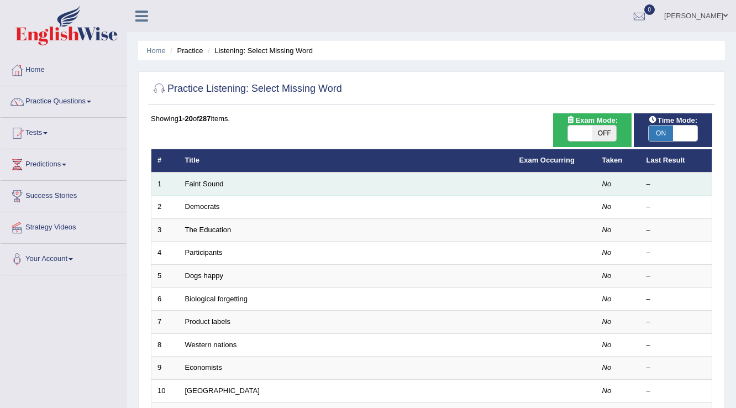
click at [192, 188] on td "Faint Sound" at bounding box center [346, 183] width 334 height 23
click at [192, 186] on link "Faint Sound" at bounding box center [204, 184] width 39 height 8
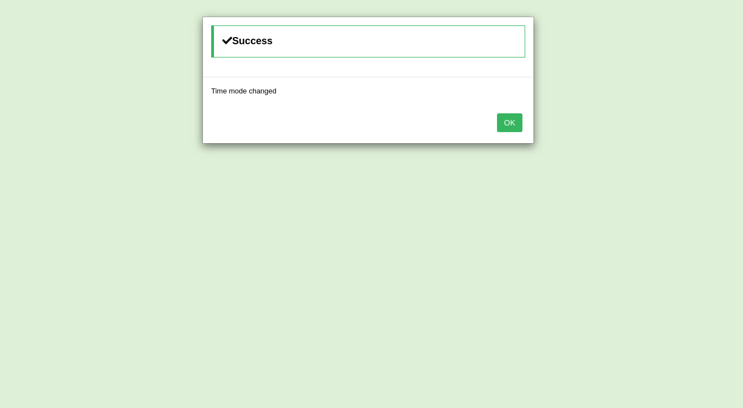
click at [519, 114] on button "OK" at bounding box center [509, 122] width 25 height 19
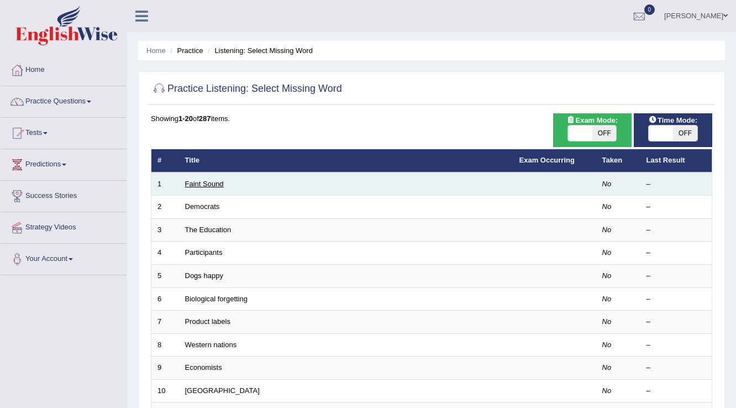
click at [204, 185] on link "Faint Sound" at bounding box center [204, 184] width 39 height 8
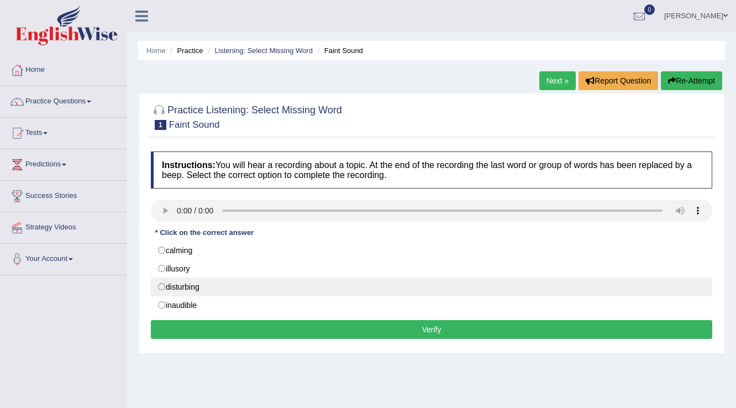
click at [163, 288] on label "disturbing" at bounding box center [432, 286] width 562 height 19
radio input "true"
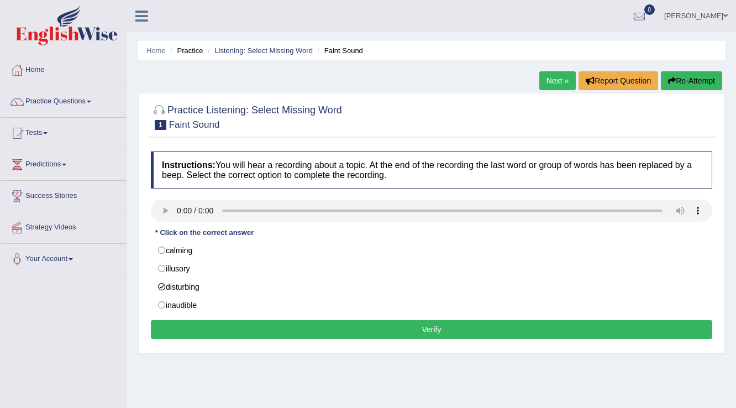
click at [215, 320] on div "Instructions: You will hear a recording about a topic. At the end of the record…" at bounding box center [431, 247] width 567 height 202
click at [219, 327] on button "Verify" at bounding box center [432, 329] width 562 height 19
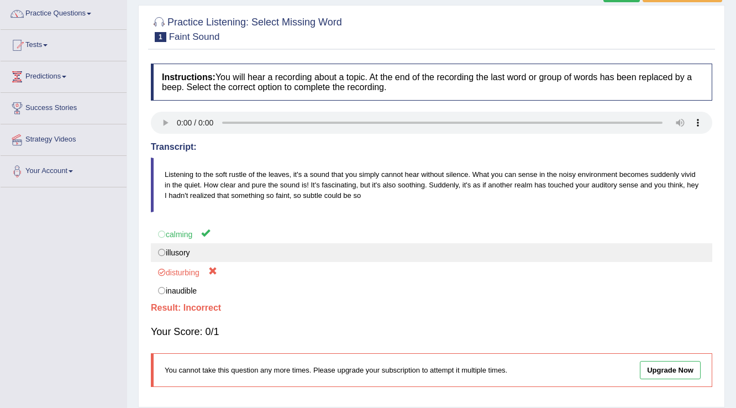
scroll to position [88, 0]
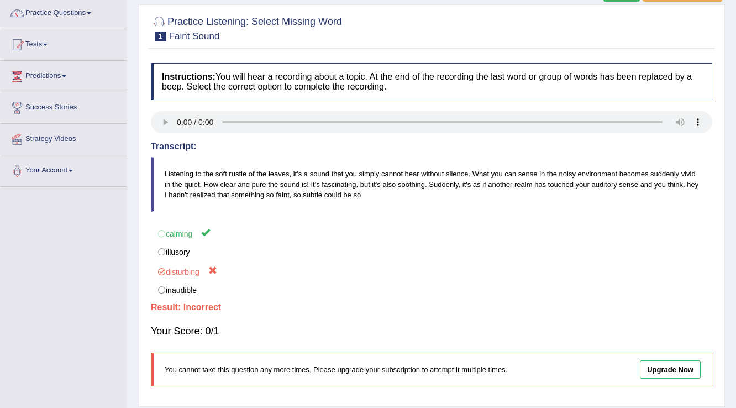
drag, startPoint x: 252, startPoint y: 169, endPoint x: 292, endPoint y: 170, distance: 39.8
click at [292, 170] on blockquote "Listening to the soft rustle of the leaves, it's a sound that you simply cannot…" at bounding box center [432, 184] width 562 height 55
drag, startPoint x: 571, startPoint y: 177, endPoint x: 599, endPoint y: 177, distance: 28.2
click at [599, 177] on blockquote "Listening to the soft rustle of the leaves, it's a sound that you simply cannot…" at bounding box center [432, 184] width 562 height 55
drag, startPoint x: 667, startPoint y: 173, endPoint x: 688, endPoint y: 173, distance: 21.6
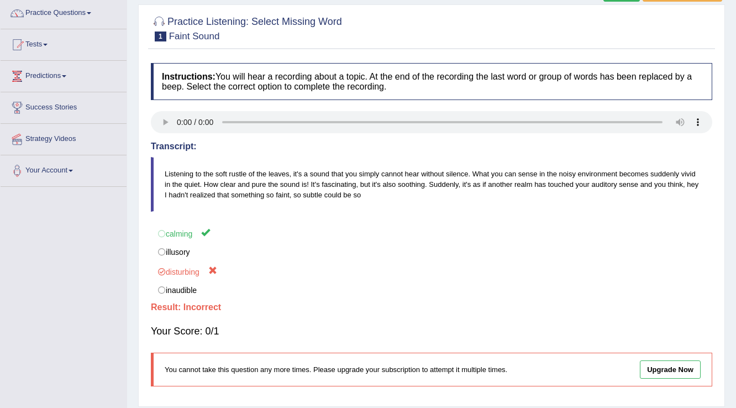
click at [692, 173] on blockquote "Listening to the soft rustle of the leaves, it's a sound that you simply cannot…" at bounding box center [432, 184] width 562 height 55
drag, startPoint x: 154, startPoint y: 186, endPoint x: 225, endPoint y: 183, distance: 70.8
click at [225, 183] on blockquote "Listening to the soft rustle of the leaves, it's a sound that you simply cannot…" at bounding box center [432, 184] width 562 height 55
drag, startPoint x: 245, startPoint y: 186, endPoint x: 358, endPoint y: 181, distance: 112.3
click at [358, 181] on blockquote "Listening to the soft rustle of the leaves, it's a sound that you simply cannot…" at bounding box center [432, 184] width 562 height 55
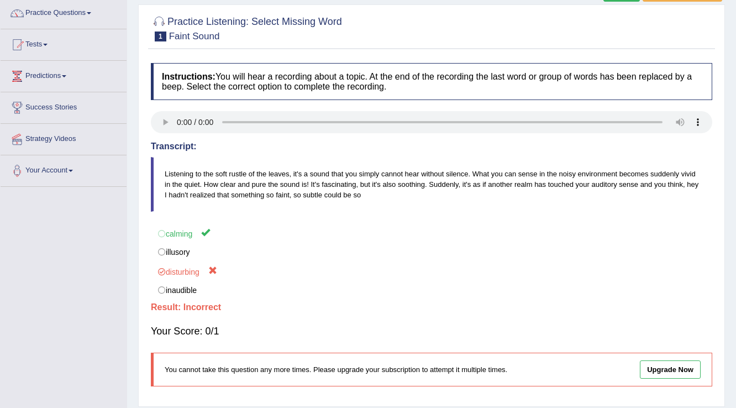
drag, startPoint x: 405, startPoint y: 183, endPoint x: 417, endPoint y: 184, distance: 12.7
click at [417, 184] on blockquote "Listening to the soft rustle of the leaves, it's a sound that you simply cannot…" at bounding box center [432, 184] width 562 height 55
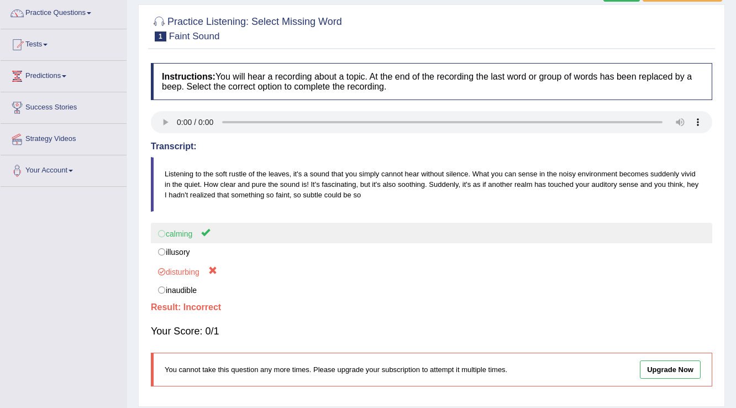
click at [206, 238] on label "calming" at bounding box center [432, 233] width 562 height 20
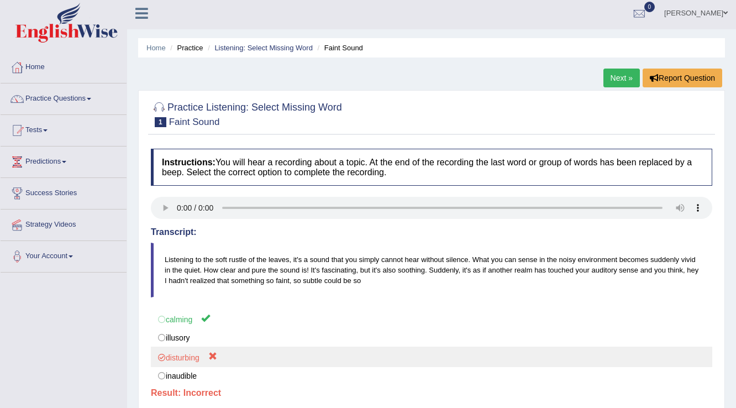
scroll to position [0, 0]
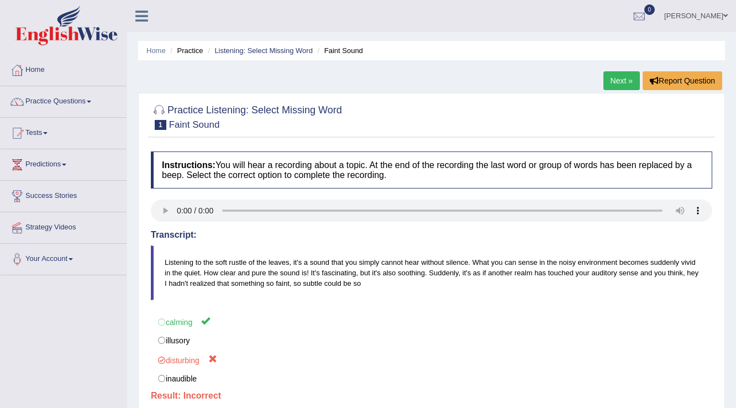
click at [621, 77] on link "Next »" at bounding box center [622, 80] width 36 height 19
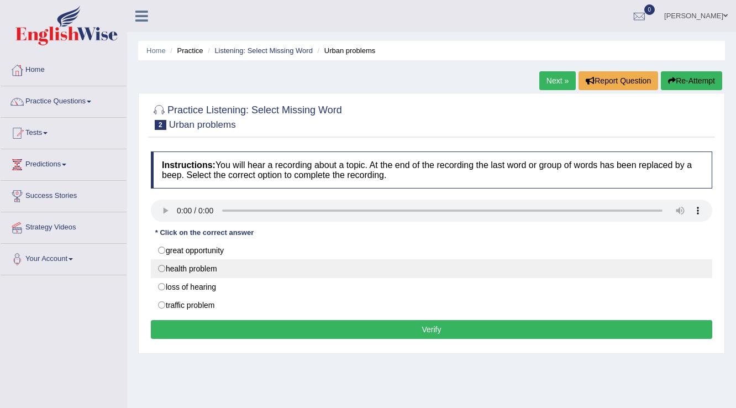
click at [163, 271] on label "health problem" at bounding box center [432, 268] width 562 height 19
radio input "true"
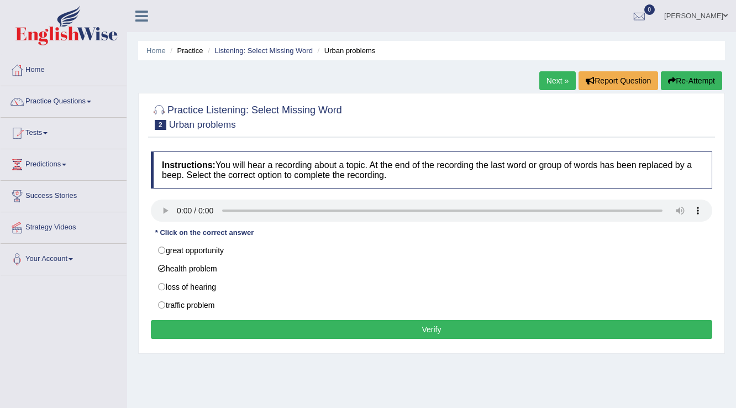
click at [276, 323] on button "Verify" at bounding box center [432, 329] width 562 height 19
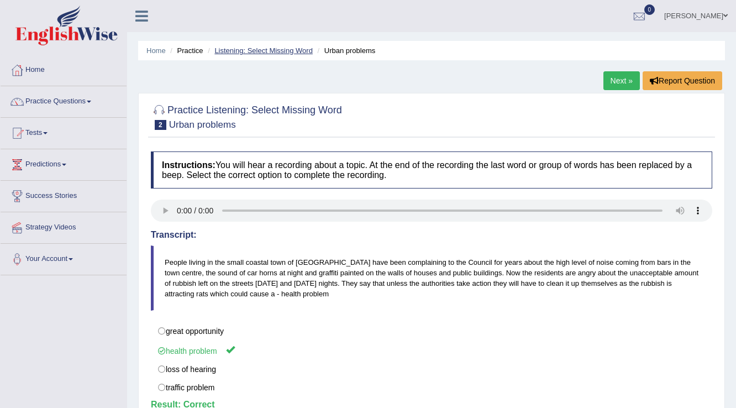
click at [248, 51] on link "Listening: Select Missing Word" at bounding box center [263, 50] width 98 height 8
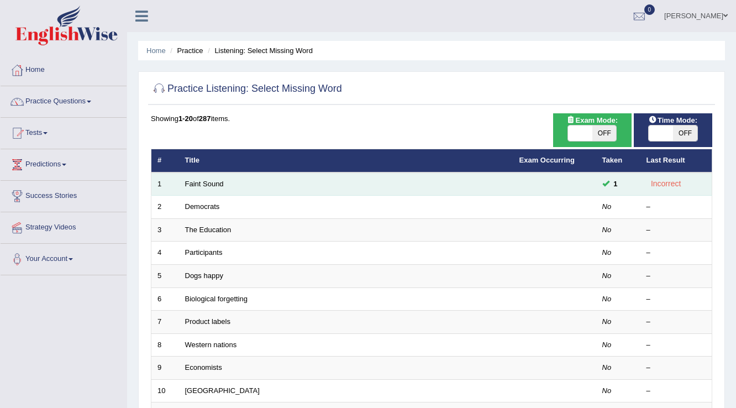
click at [206, 187] on td "Faint Sound" at bounding box center [346, 183] width 334 height 23
click at [219, 177] on td "Faint Sound" at bounding box center [346, 183] width 334 height 23
click at [219, 180] on link "Faint Sound" at bounding box center [204, 184] width 39 height 8
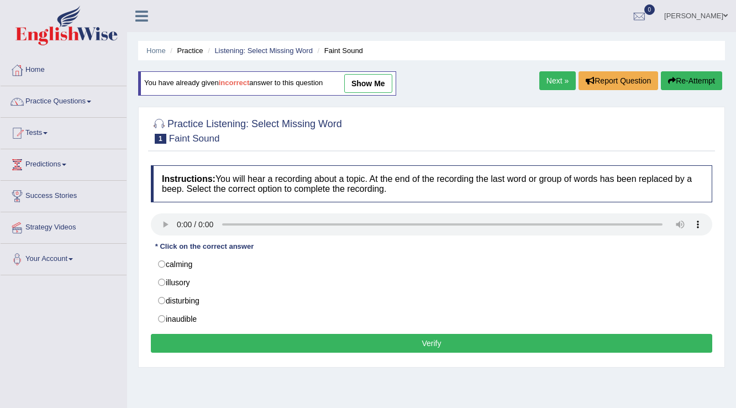
click at [553, 82] on link "Next »" at bounding box center [557, 80] width 36 height 19
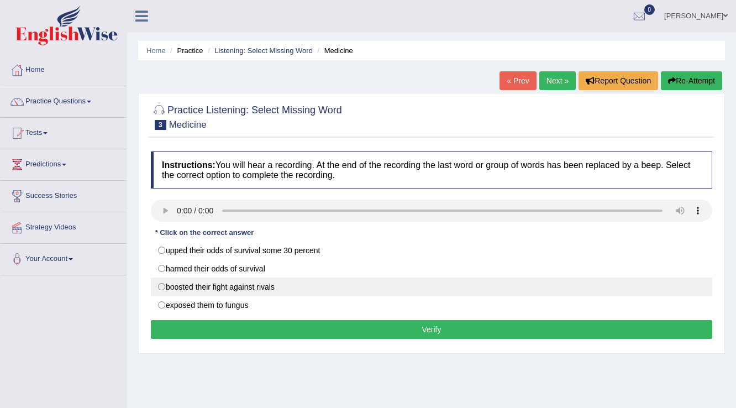
click at [163, 287] on label "boosted their fight against rivals" at bounding box center [432, 286] width 562 height 19
radio input "true"
click at [164, 287] on label "boosted their fight against rivals" at bounding box center [432, 286] width 562 height 19
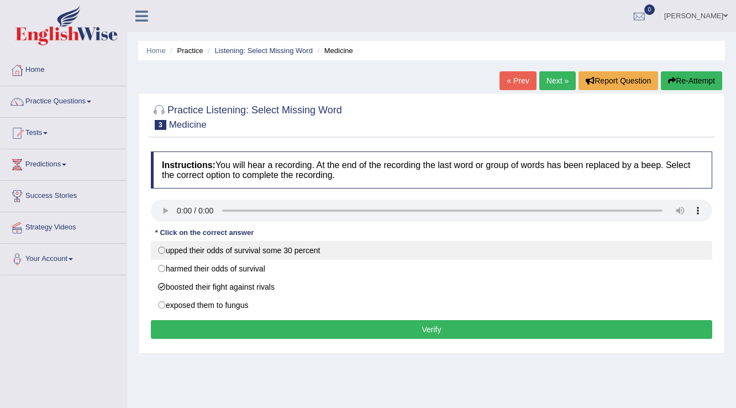
click at [168, 251] on label "upped their odds of survival some 30 percent" at bounding box center [432, 250] width 562 height 19
radio input "true"
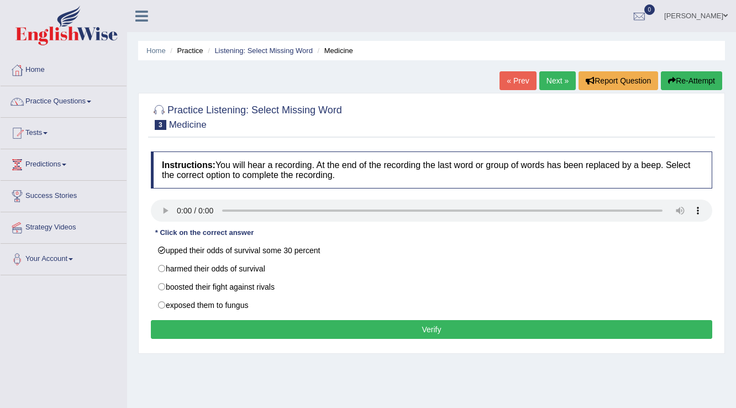
click at [211, 327] on button "Verify" at bounding box center [432, 329] width 562 height 19
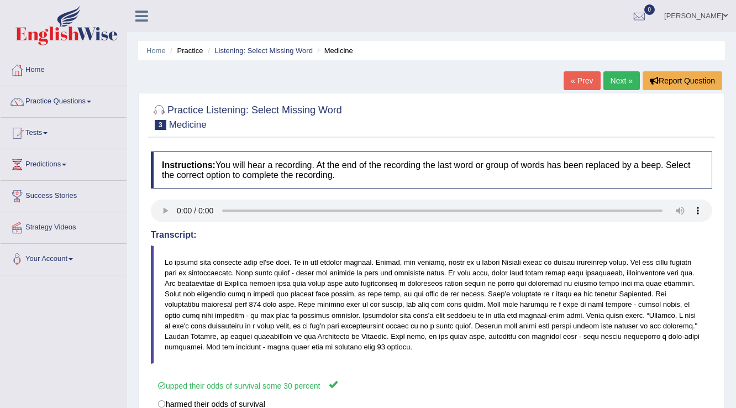
click at [625, 85] on link "Next »" at bounding box center [622, 80] width 36 height 19
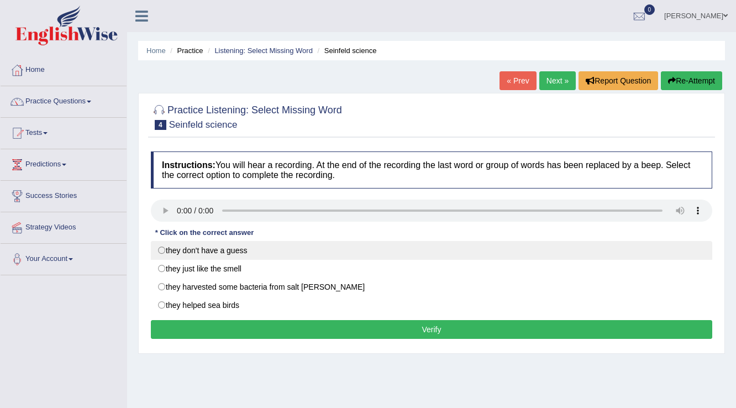
click at [231, 247] on label "they don't have a guess" at bounding box center [432, 250] width 562 height 19
radio input "true"
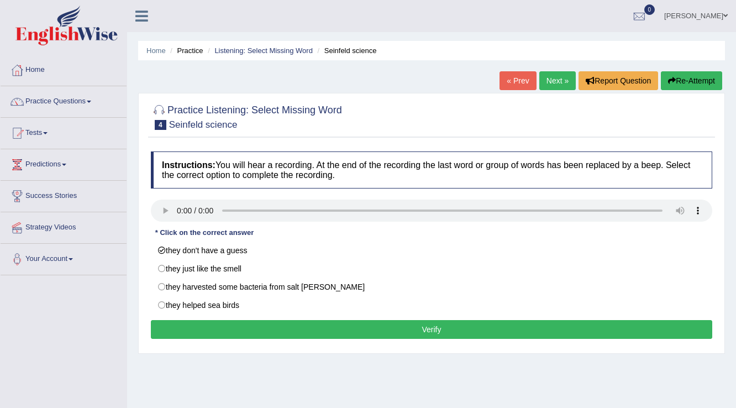
click at [279, 322] on button "Verify" at bounding box center [432, 329] width 562 height 19
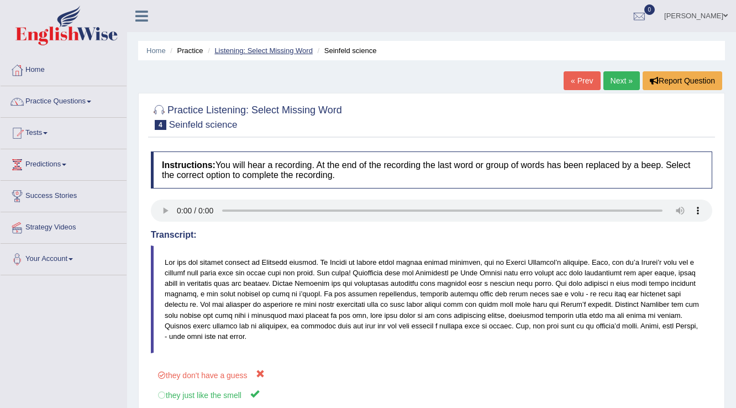
click at [269, 53] on link "Listening: Select Missing Word" at bounding box center [263, 50] width 98 height 8
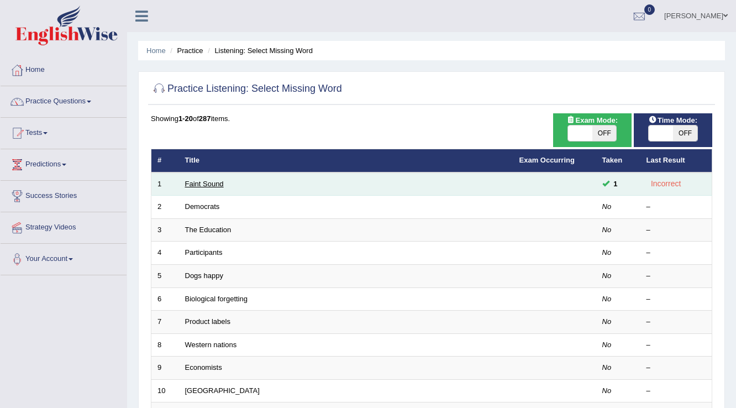
click at [221, 186] on link "Faint Sound" at bounding box center [204, 184] width 39 height 8
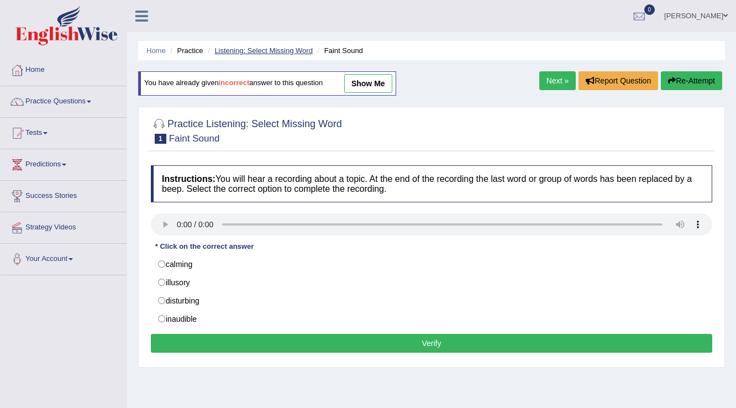
click at [250, 53] on link "Listening: Select Missing Word" at bounding box center [263, 50] width 98 height 8
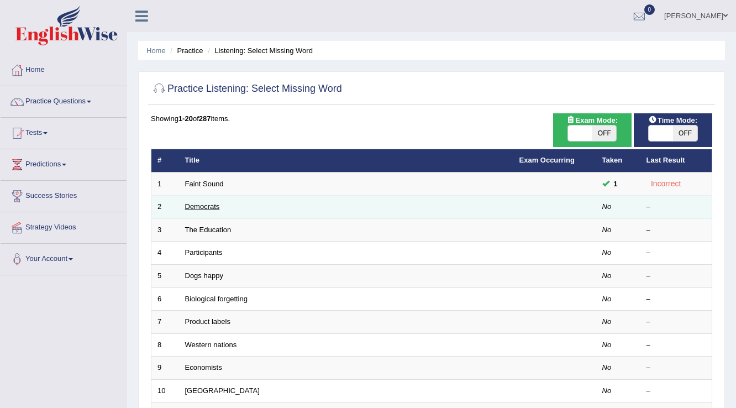
click at [206, 204] on link "Democrats" at bounding box center [202, 206] width 35 height 8
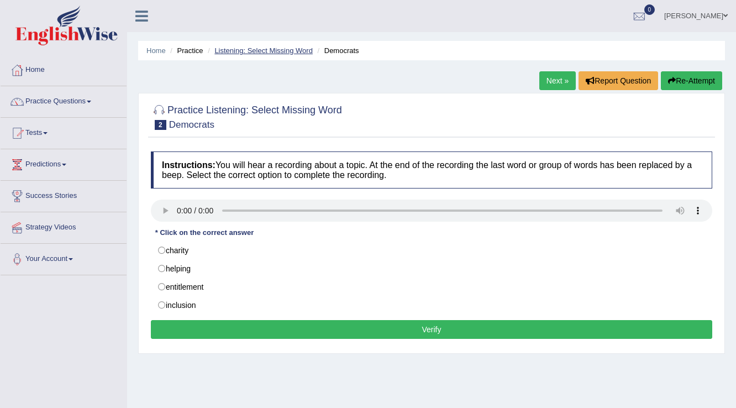
click at [248, 53] on link "Listening: Select Missing Word" at bounding box center [263, 50] width 98 height 8
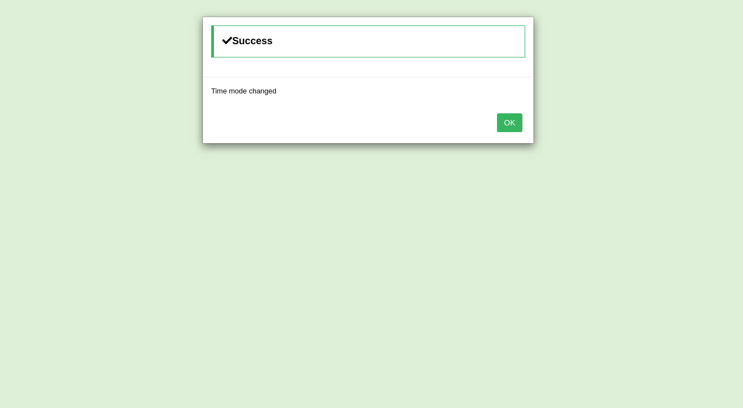
click at [507, 117] on button "OK" at bounding box center [509, 122] width 25 height 19
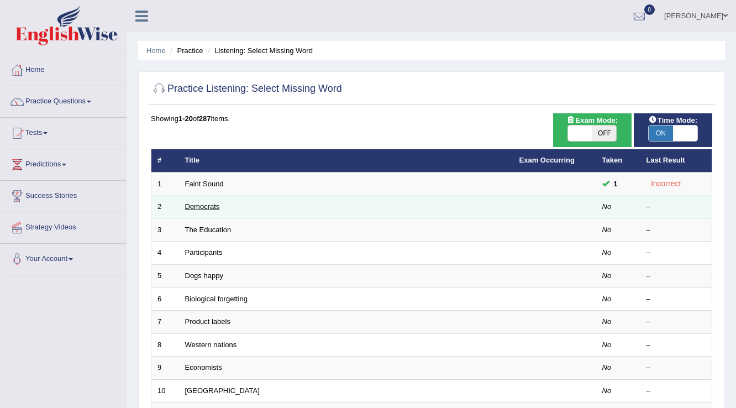
click at [208, 208] on link "Democrats" at bounding box center [202, 206] width 35 height 8
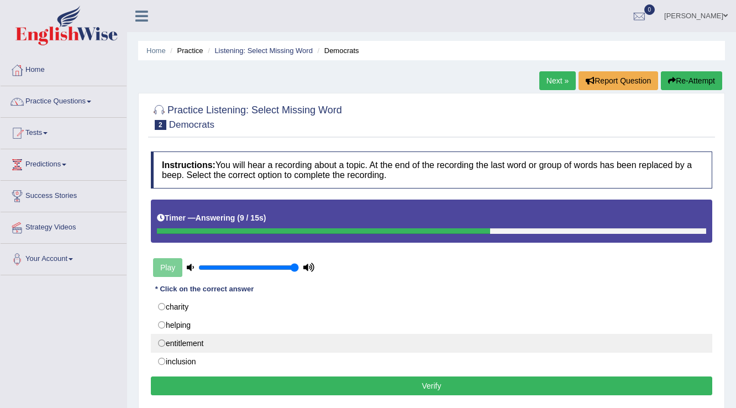
click at [201, 343] on label "entitlement" at bounding box center [432, 343] width 562 height 19
radio input "true"
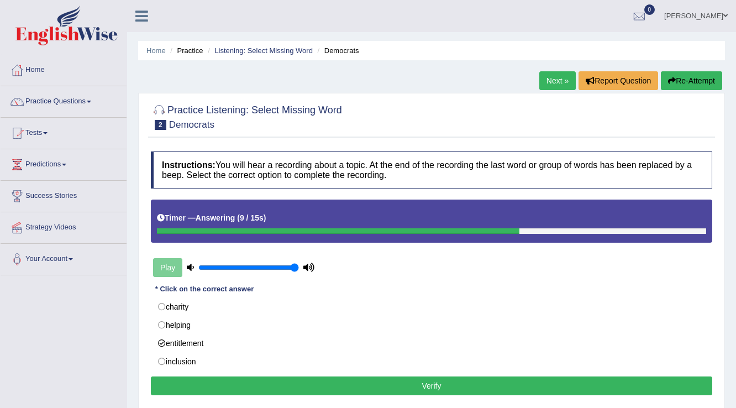
click at [244, 389] on button "Verify" at bounding box center [432, 385] width 562 height 19
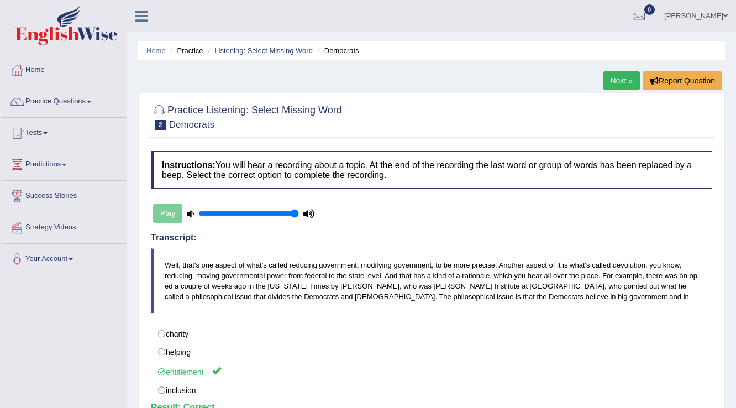
click at [259, 53] on link "Listening: Select Missing Word" at bounding box center [263, 50] width 98 height 8
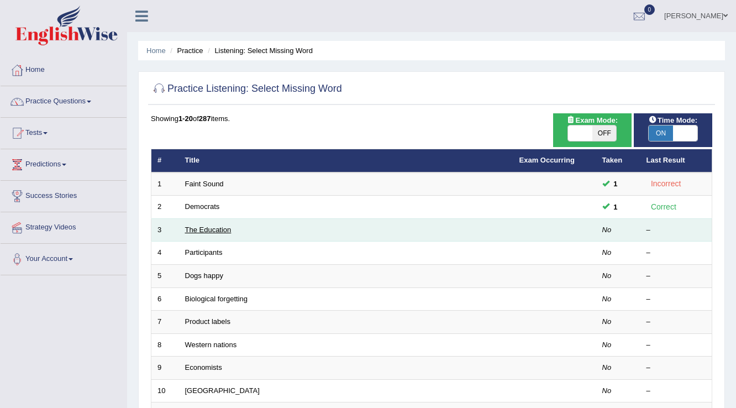
click at [203, 228] on link "The Education" at bounding box center [208, 230] width 46 height 8
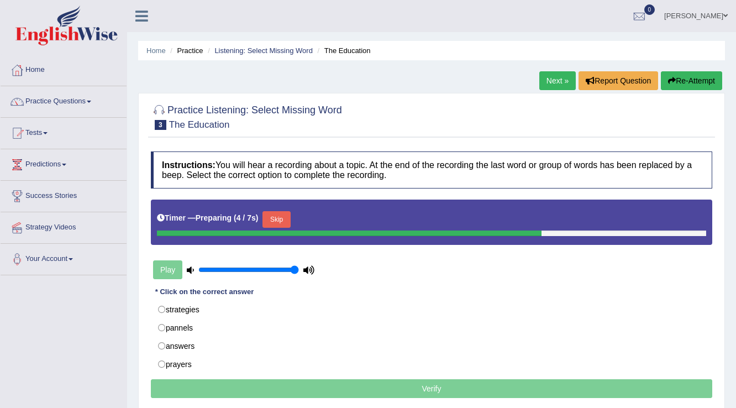
click at [274, 219] on button "Skip" at bounding box center [277, 219] width 28 height 17
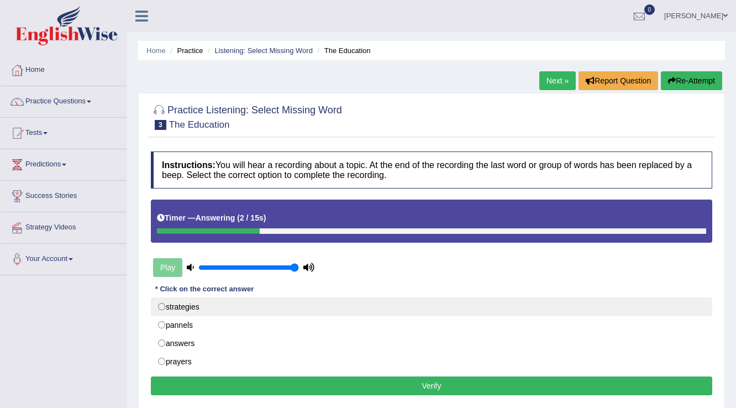
click at [270, 308] on label "strategies" at bounding box center [432, 306] width 562 height 19
radio input "true"
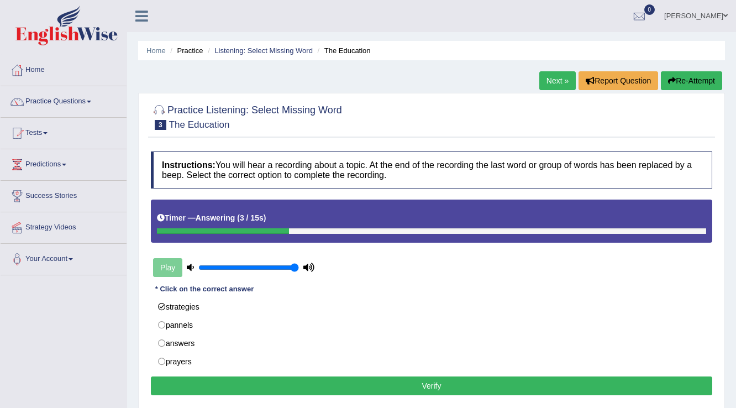
click at [317, 387] on button "Verify" at bounding box center [432, 385] width 562 height 19
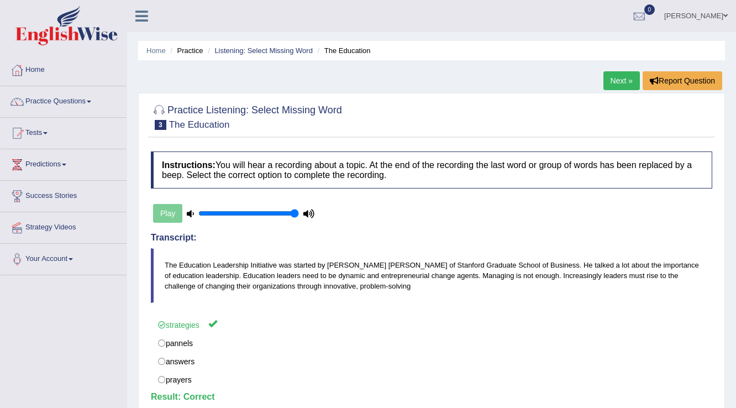
click at [253, 56] on ul "Home Practice Listening: Select Missing Word The Education" at bounding box center [431, 50] width 587 height 19
click at [255, 53] on link "Listening: Select Missing Word" at bounding box center [263, 50] width 98 height 8
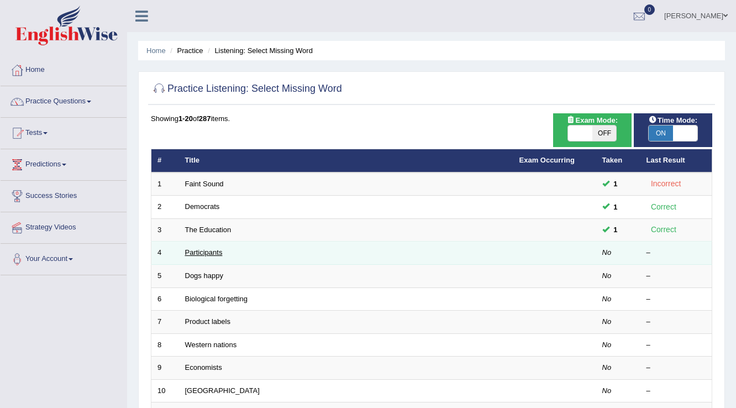
click at [213, 254] on link "Participants" at bounding box center [204, 252] width 38 height 8
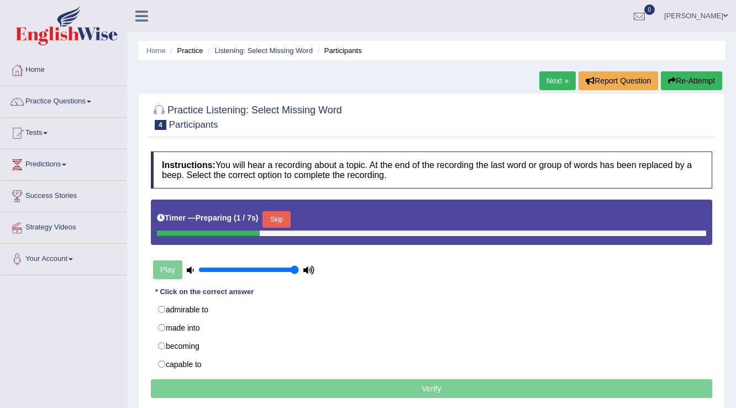
drag, startPoint x: 282, startPoint y: 220, endPoint x: 302, endPoint y: 224, distance: 19.7
click at [283, 220] on button "Skip" at bounding box center [277, 219] width 28 height 17
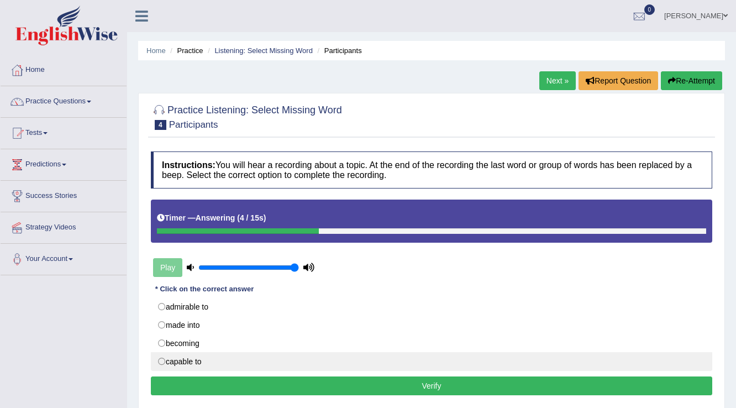
click at [243, 360] on label "capable to" at bounding box center [432, 361] width 562 height 19
radio input "true"
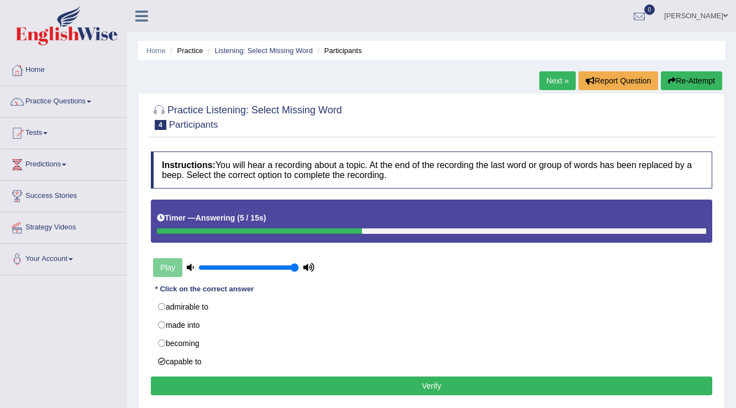
click at [256, 387] on button "Verify" at bounding box center [432, 385] width 562 height 19
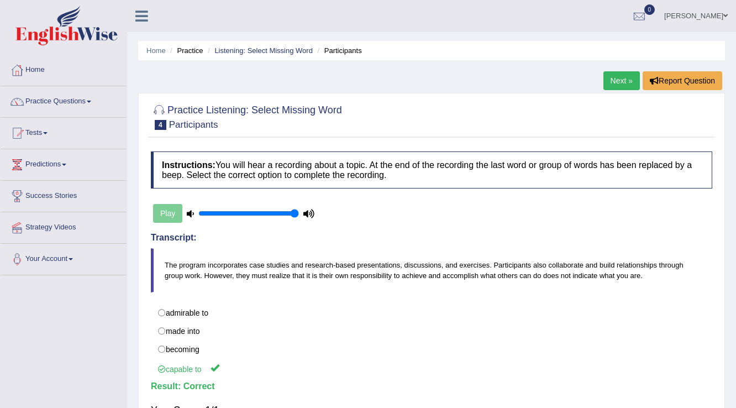
click at [284, 54] on li "Listening: Select Missing Word" at bounding box center [259, 50] width 108 height 11
click at [277, 54] on link "Listening: Select Missing Word" at bounding box center [263, 50] width 98 height 8
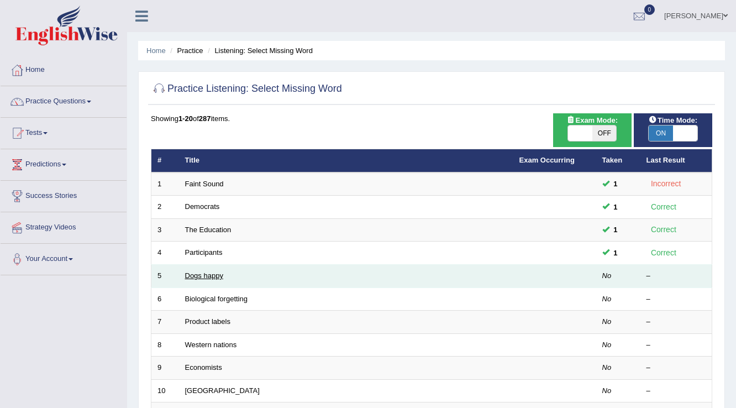
click at [218, 277] on link "Dogs happy" at bounding box center [204, 275] width 38 height 8
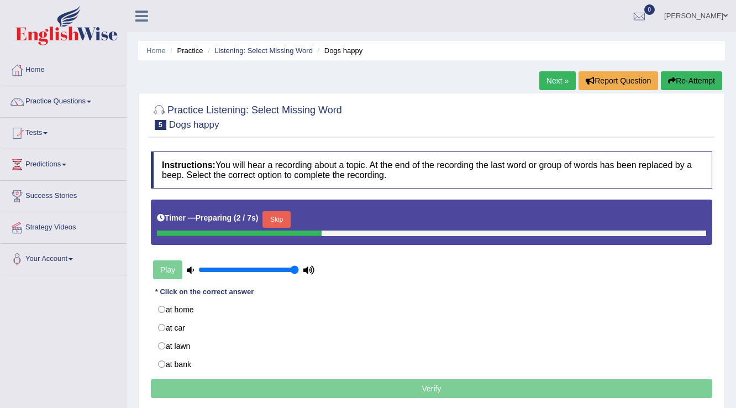
click at [287, 220] on button "Skip" at bounding box center [277, 219] width 28 height 17
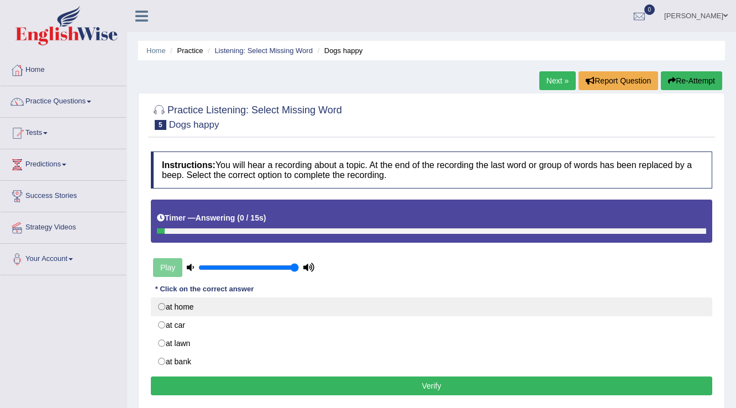
click at [221, 306] on label "at home" at bounding box center [432, 306] width 562 height 19
radio input "true"
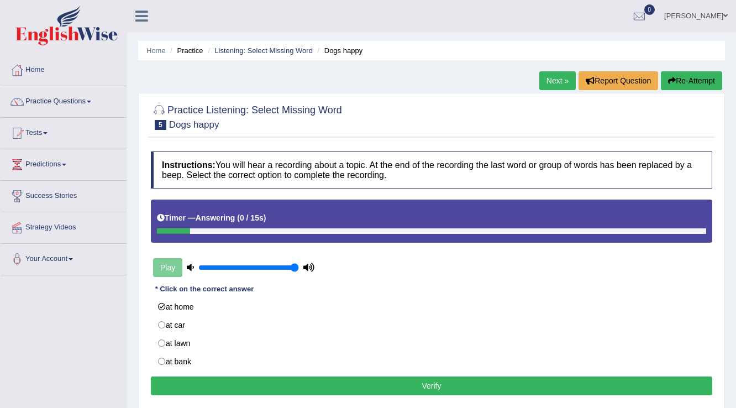
click at [247, 394] on button "Verify" at bounding box center [432, 385] width 562 height 19
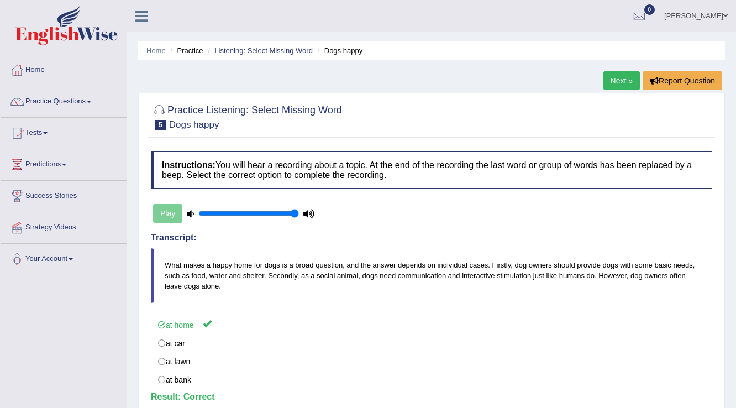
click at [253, 45] on li "Listening: Select Missing Word" at bounding box center [259, 50] width 108 height 11
click at [255, 51] on link "Listening: Select Missing Word" at bounding box center [263, 50] width 98 height 8
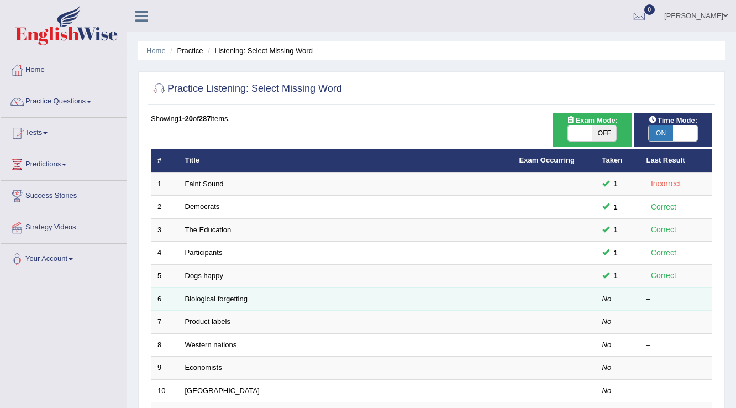
click at [210, 297] on link "Biological forgetting" at bounding box center [216, 299] width 62 height 8
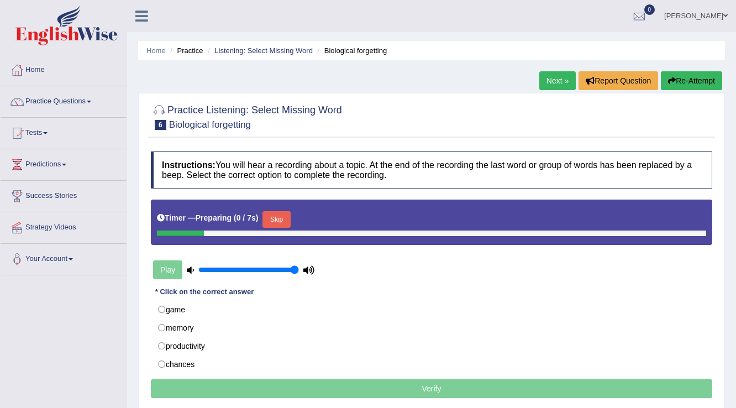
click at [278, 217] on button "Skip" at bounding box center [277, 219] width 28 height 17
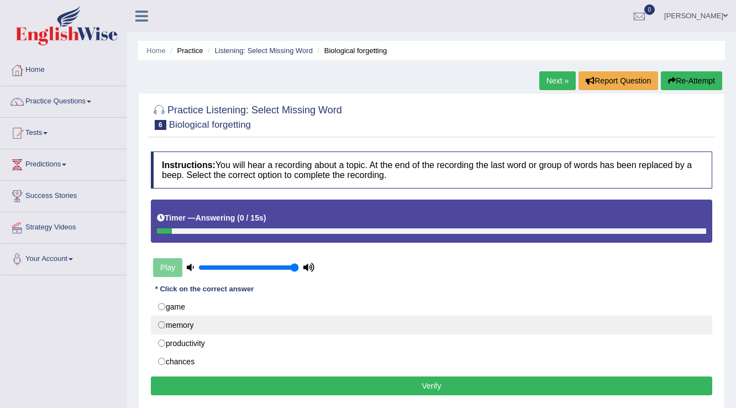
click at [202, 323] on label "memory" at bounding box center [432, 325] width 562 height 19
radio input "true"
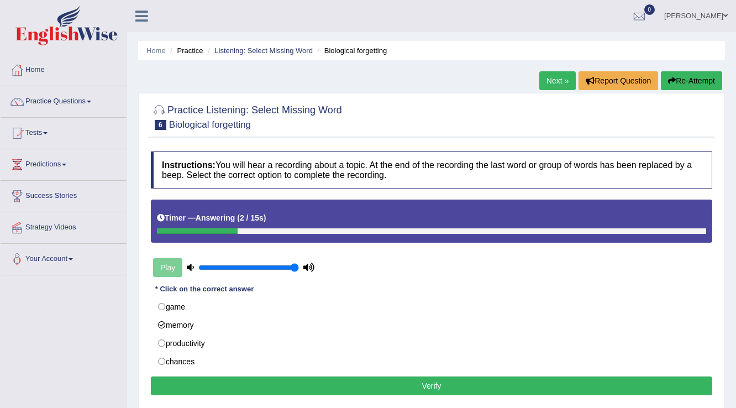
click at [237, 388] on button "Verify" at bounding box center [432, 385] width 562 height 19
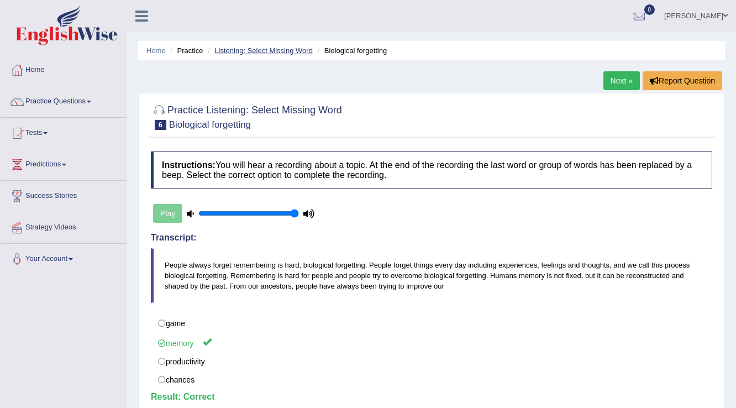
click at [275, 49] on link "Listening: Select Missing Word" at bounding box center [263, 50] width 98 height 8
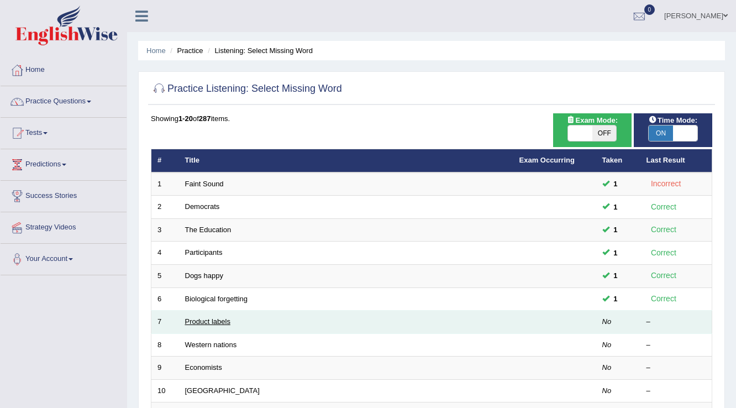
click at [226, 321] on link "Product labels" at bounding box center [207, 321] width 45 height 8
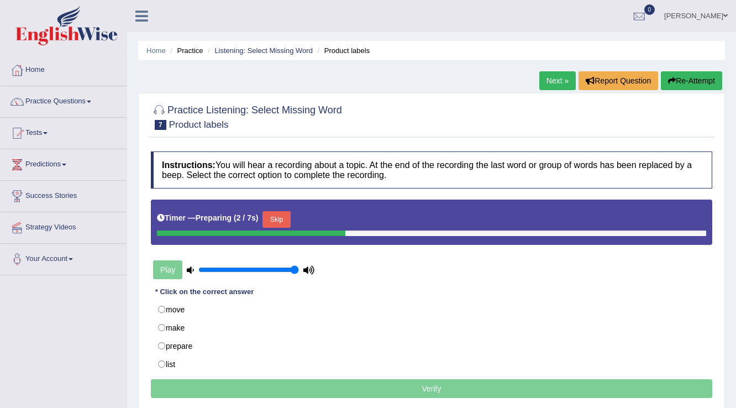
click at [273, 215] on button "Skip" at bounding box center [277, 219] width 28 height 17
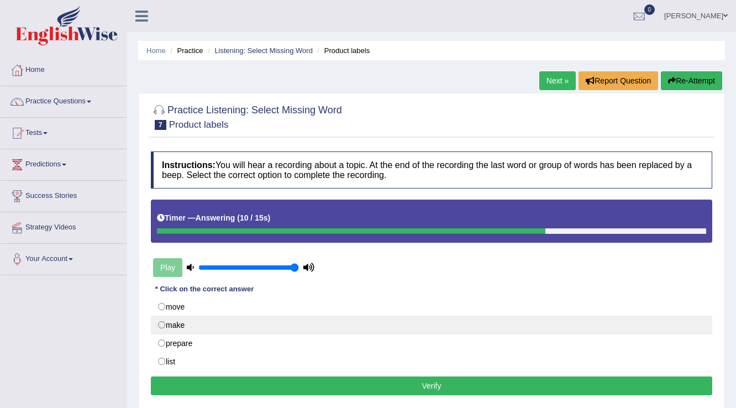
click at [221, 323] on label "make" at bounding box center [432, 325] width 562 height 19
radio input "true"
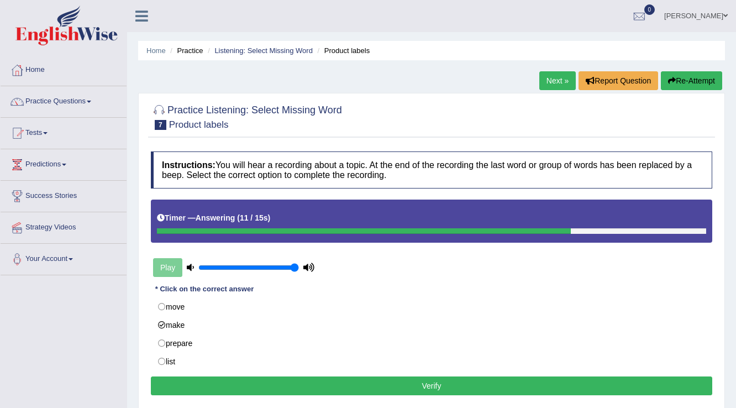
click at [259, 384] on button "Verify" at bounding box center [432, 385] width 562 height 19
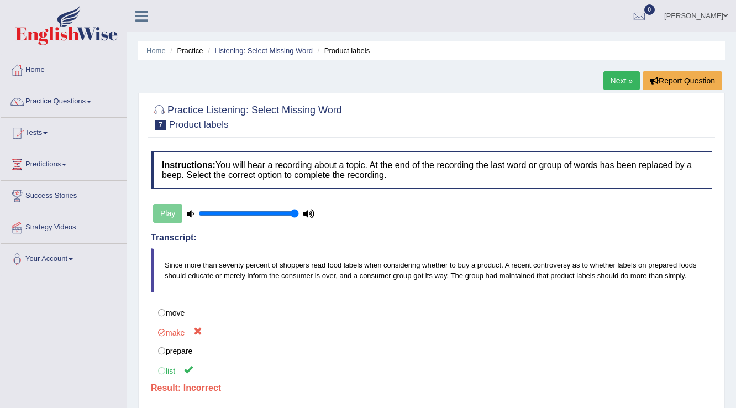
click at [277, 53] on link "Listening: Select Missing Word" at bounding box center [263, 50] width 98 height 8
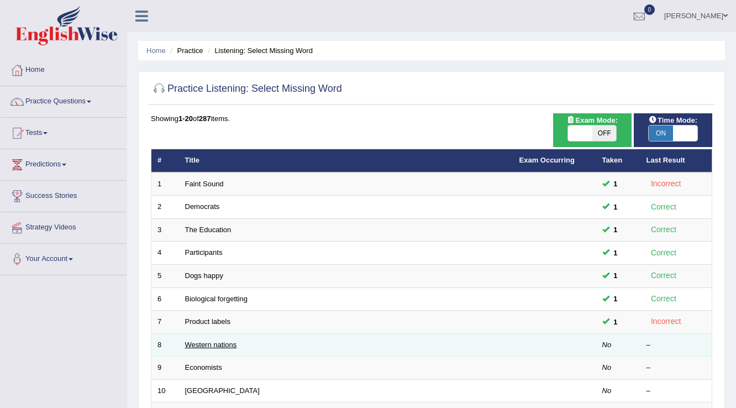
click at [211, 341] on link "Western nations" at bounding box center [211, 345] width 52 height 8
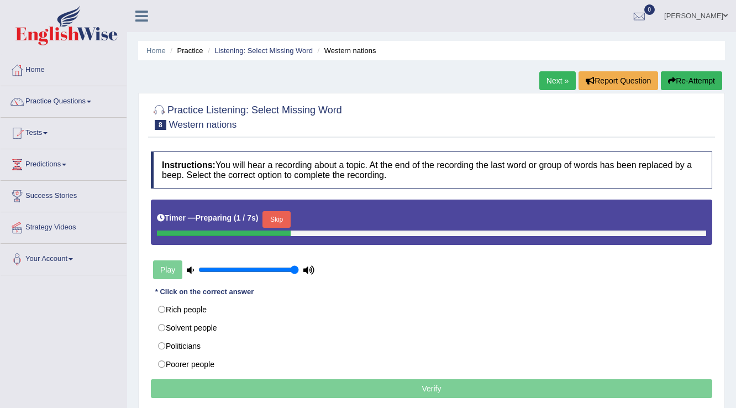
click at [281, 214] on button "Skip" at bounding box center [277, 219] width 28 height 17
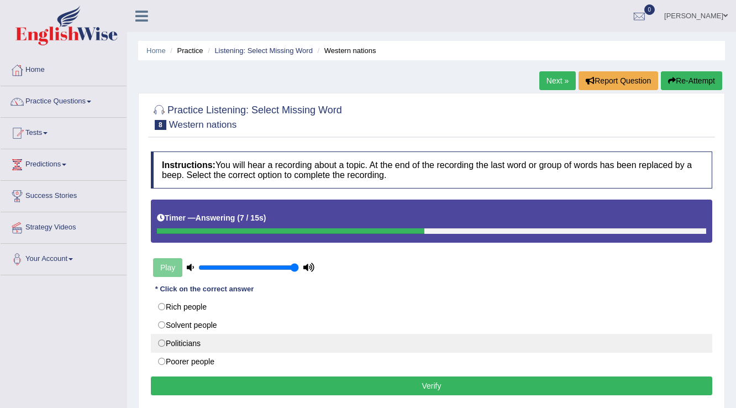
click at [226, 343] on label "Politicians" at bounding box center [432, 343] width 562 height 19
radio input "true"
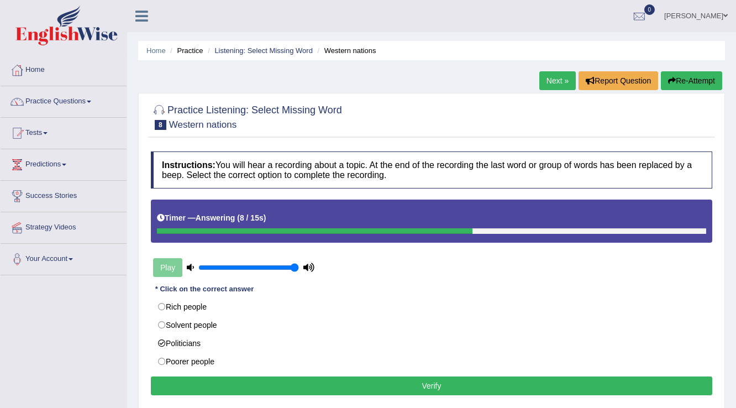
click at [276, 389] on button "Verify" at bounding box center [432, 385] width 562 height 19
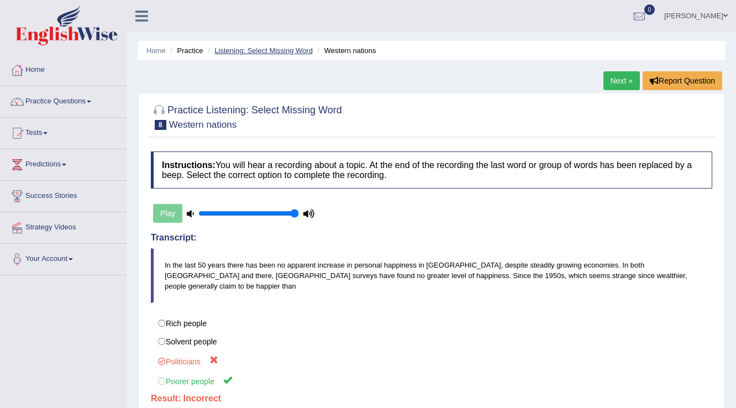
click at [270, 52] on link "Listening: Select Missing Word" at bounding box center [263, 50] width 98 height 8
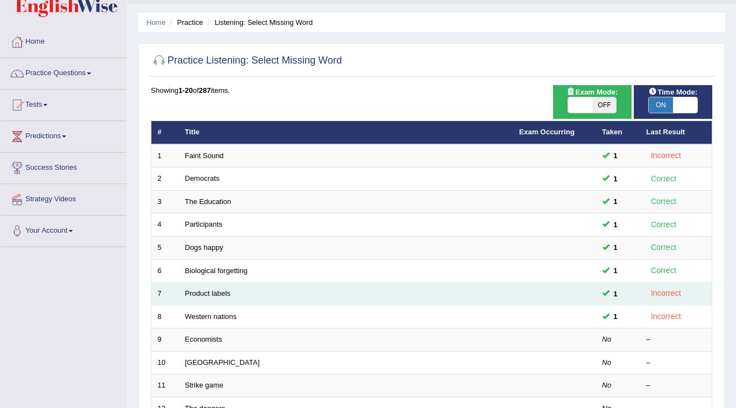
scroll to position [44, 0]
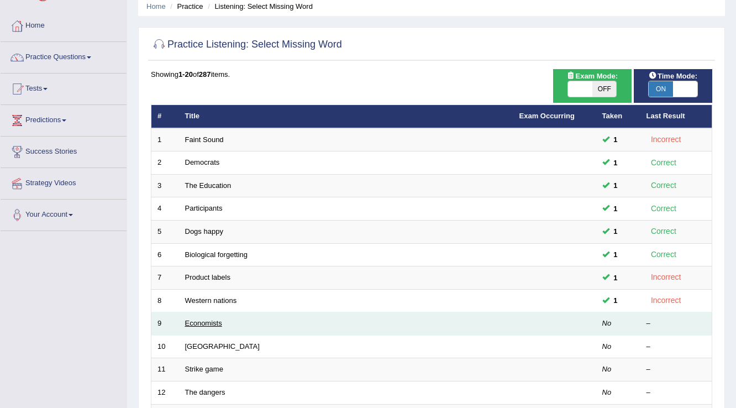
click at [208, 321] on link "Economists" at bounding box center [203, 323] width 37 height 8
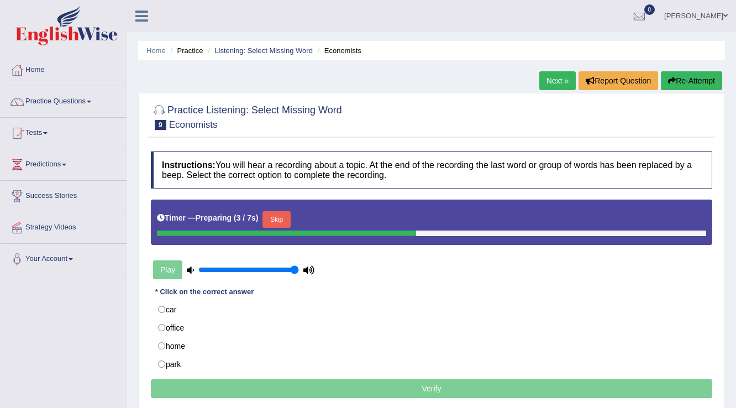
click at [285, 219] on button "Skip" at bounding box center [277, 219] width 28 height 17
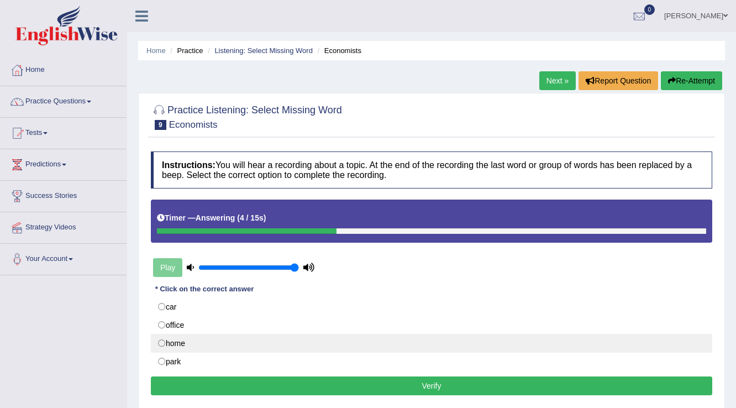
click at [185, 340] on label "home" at bounding box center [432, 343] width 562 height 19
radio input "true"
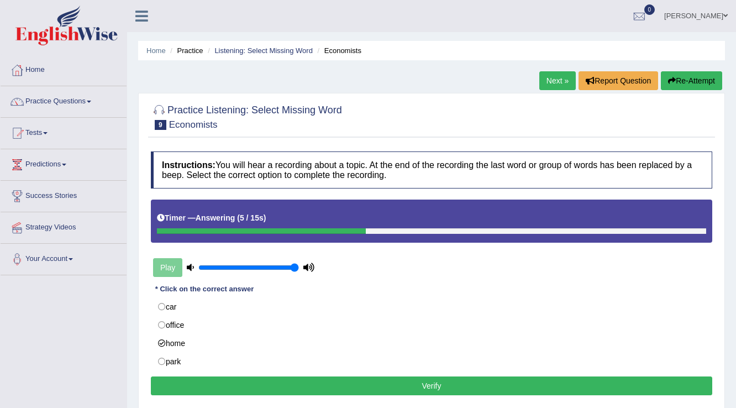
click at [212, 381] on button "Verify" at bounding box center [432, 385] width 562 height 19
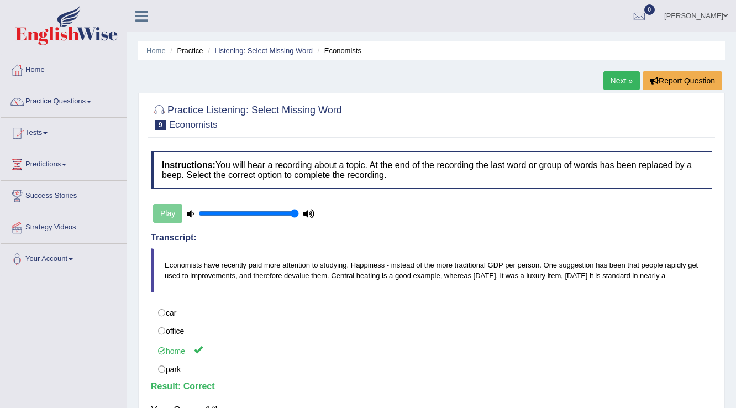
click at [257, 50] on link "Listening: Select Missing Word" at bounding box center [263, 50] width 98 height 8
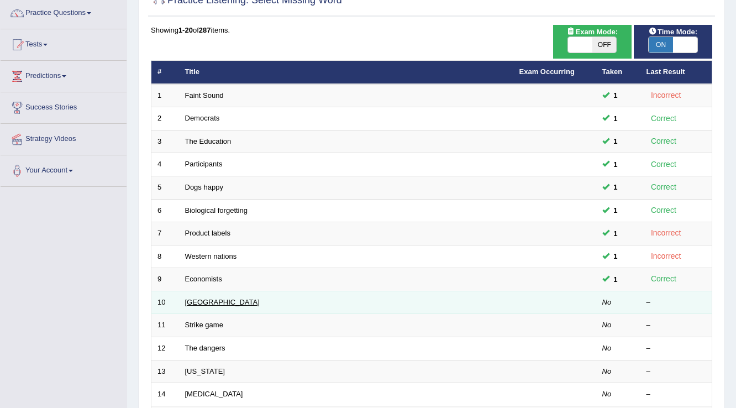
click at [216, 298] on link "[GEOGRAPHIC_DATA]" at bounding box center [222, 302] width 75 height 8
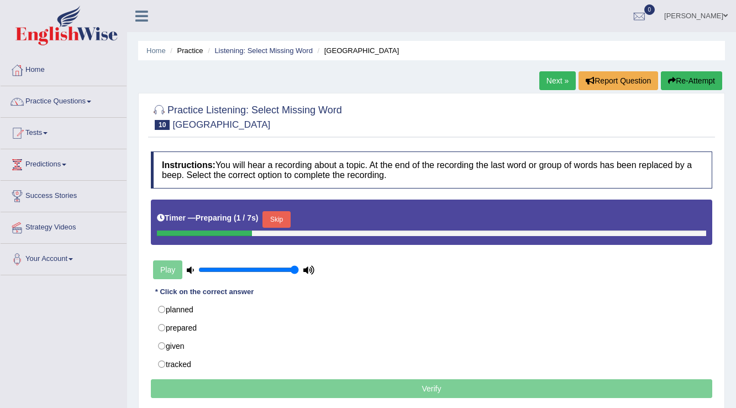
click at [283, 218] on button "Skip" at bounding box center [277, 219] width 28 height 17
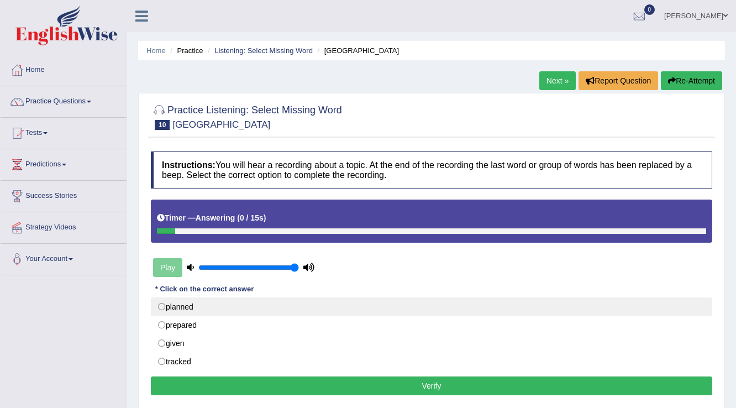
click at [229, 307] on label "planned" at bounding box center [432, 306] width 562 height 19
radio input "true"
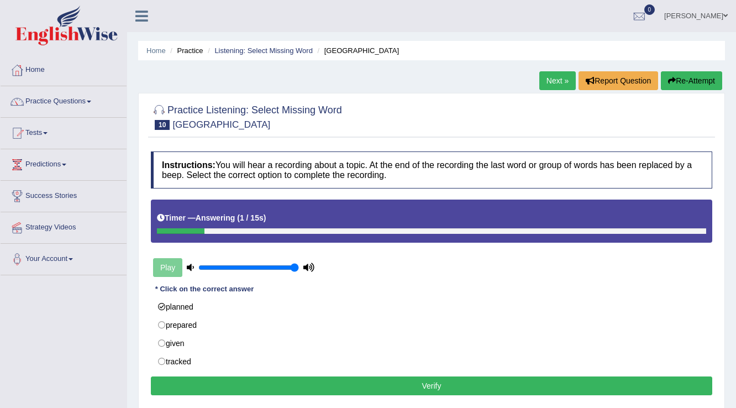
click at [282, 389] on button "Verify" at bounding box center [432, 385] width 562 height 19
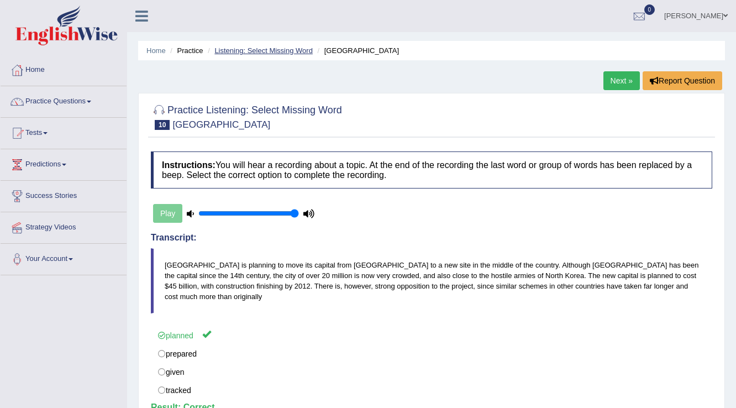
click at [283, 53] on link "Listening: Select Missing Word" at bounding box center [263, 50] width 98 height 8
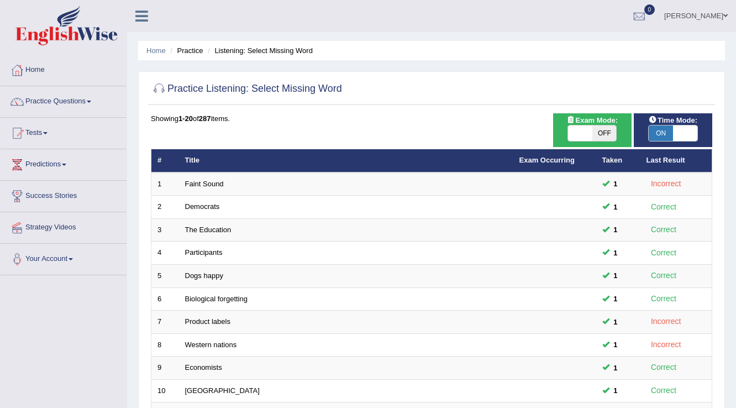
scroll to position [44, 0]
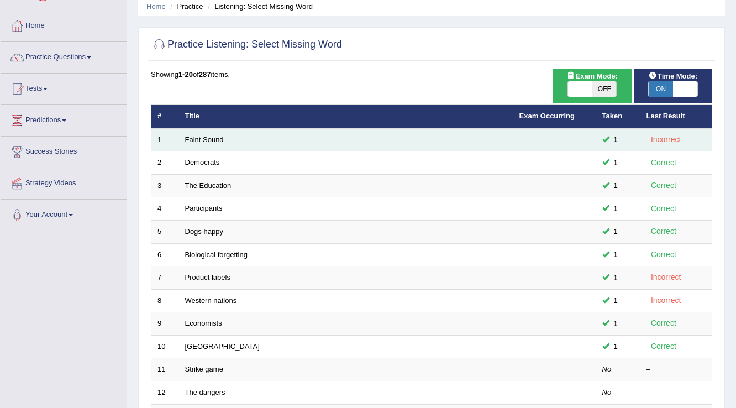
click at [214, 139] on link "Faint Sound" at bounding box center [204, 139] width 39 height 8
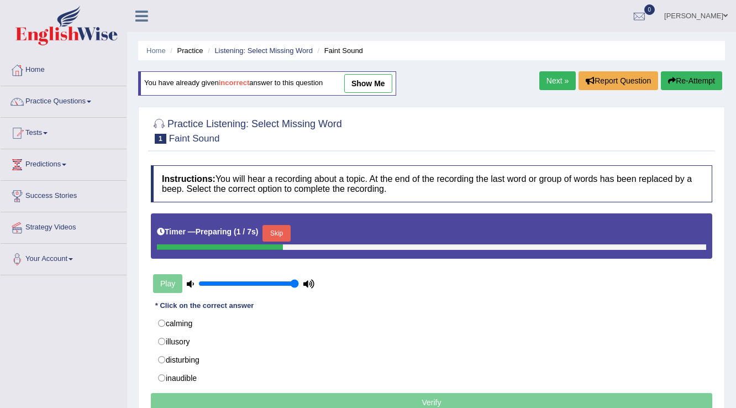
click at [556, 82] on link "Next »" at bounding box center [557, 80] width 36 height 19
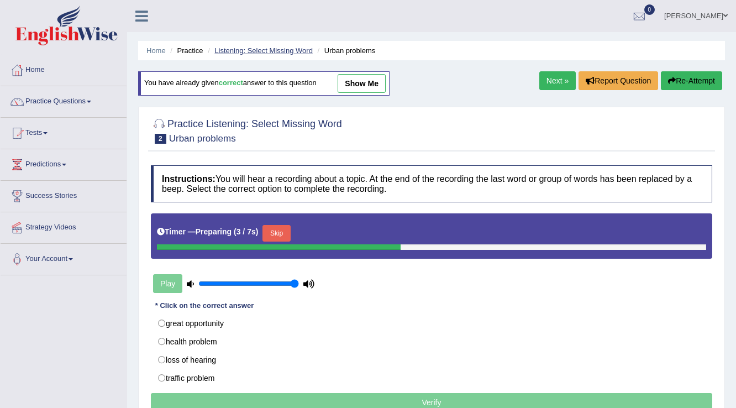
click at [282, 51] on link "Listening: Select Missing Word" at bounding box center [263, 50] width 98 height 8
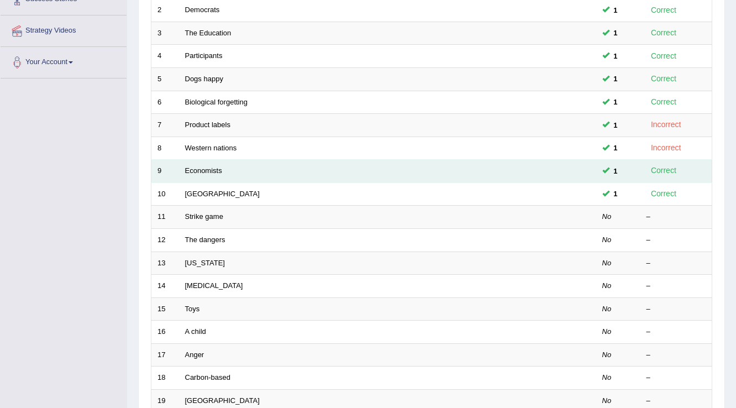
scroll to position [88, 0]
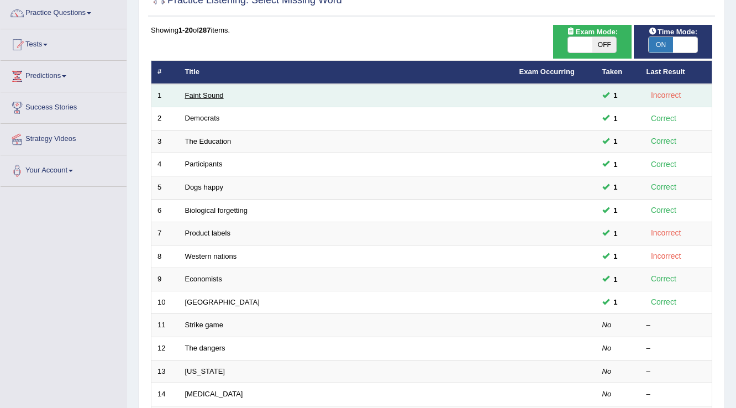
click at [190, 92] on link "Faint Sound" at bounding box center [204, 95] width 39 height 8
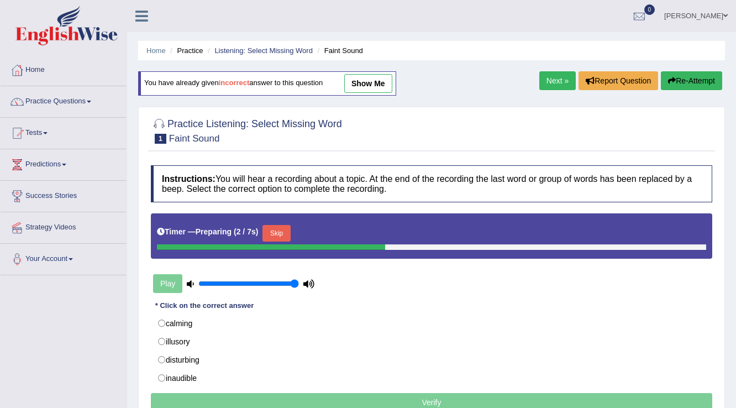
click at [539, 81] on link "Next »" at bounding box center [557, 80] width 36 height 19
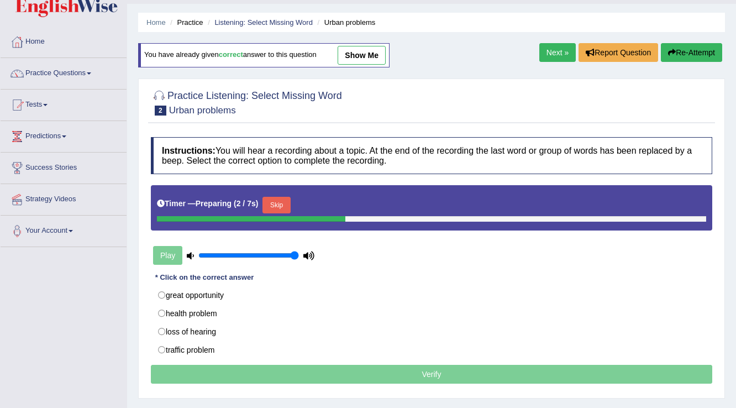
scroll to position [44, 0]
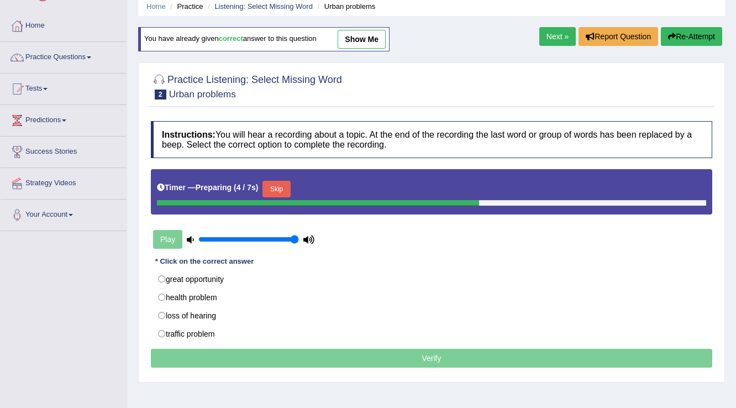
click at [569, 35] on link "Next »" at bounding box center [557, 36] width 36 height 19
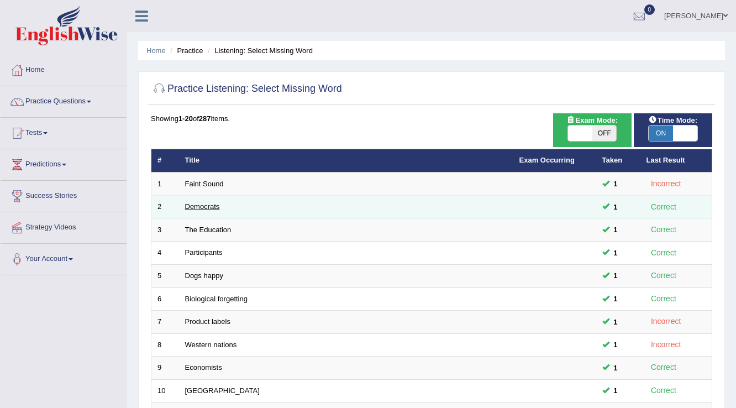
click at [210, 207] on link "Democrats" at bounding box center [202, 206] width 35 height 8
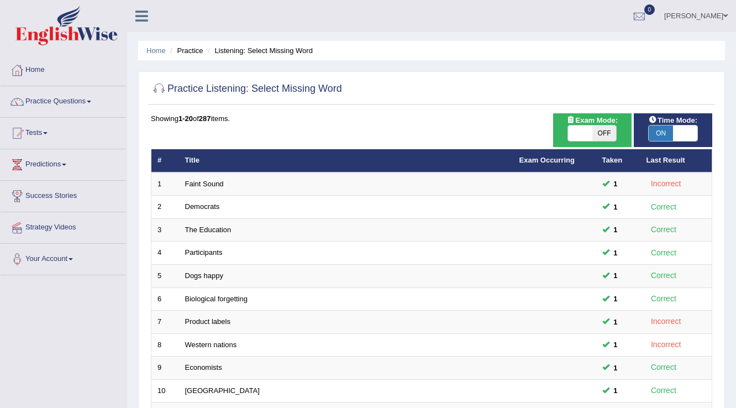
click at [210, 231] on link "The Education" at bounding box center [208, 230] width 46 height 8
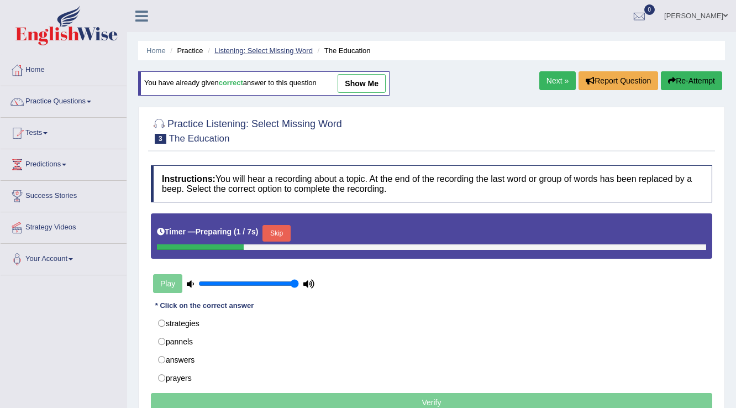
click at [277, 49] on link "Listening: Select Missing Word" at bounding box center [263, 50] width 98 height 8
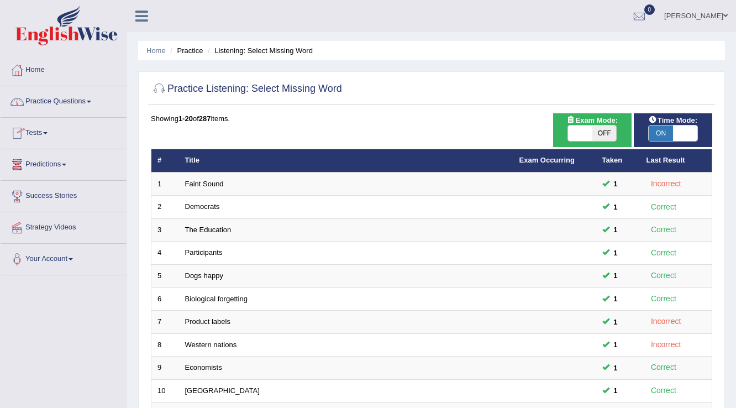
click at [71, 109] on link "Practice Questions" at bounding box center [64, 100] width 126 height 28
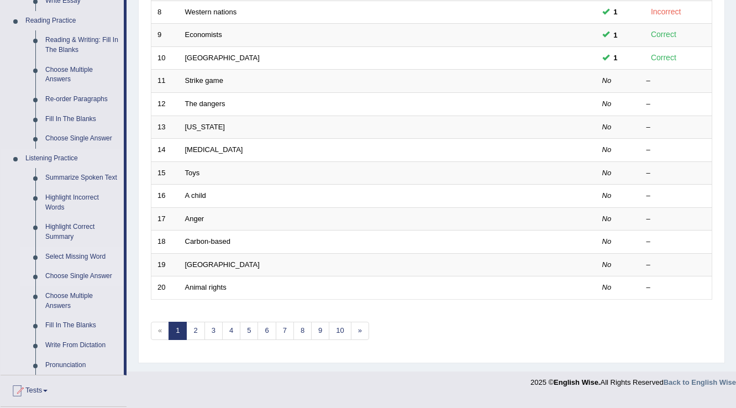
scroll to position [354, 0]
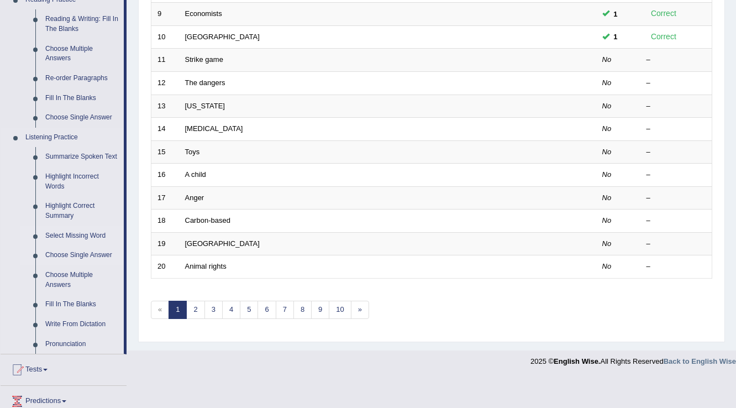
click at [63, 251] on link "Choose Single Answer" at bounding box center [81, 255] width 83 height 20
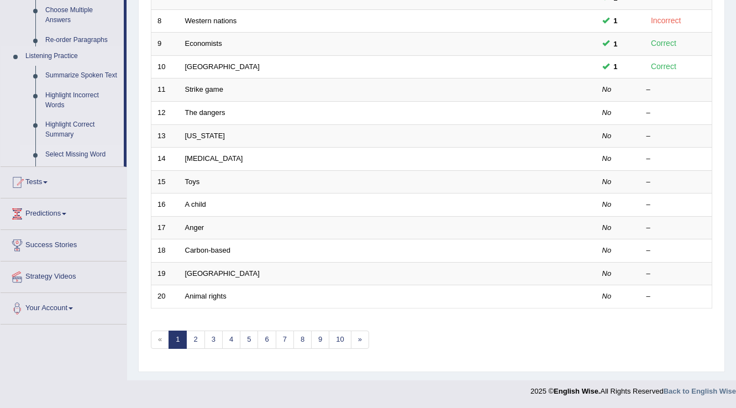
scroll to position [321, 0]
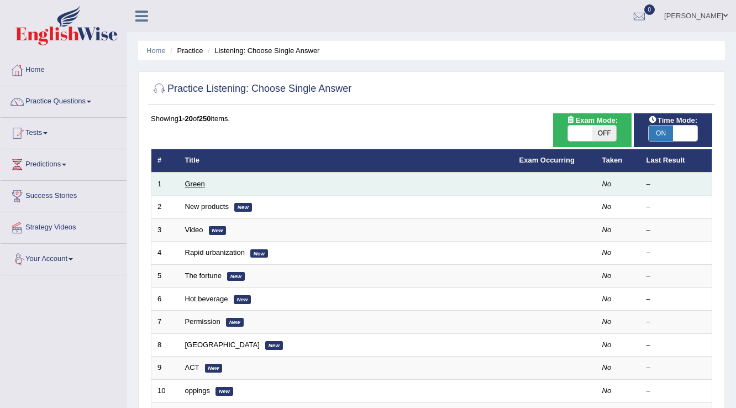
click at [195, 184] on link "Green" at bounding box center [195, 184] width 20 height 8
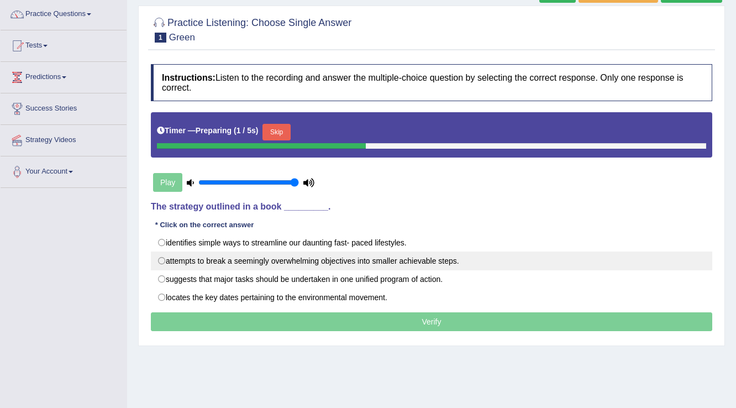
scroll to position [88, 0]
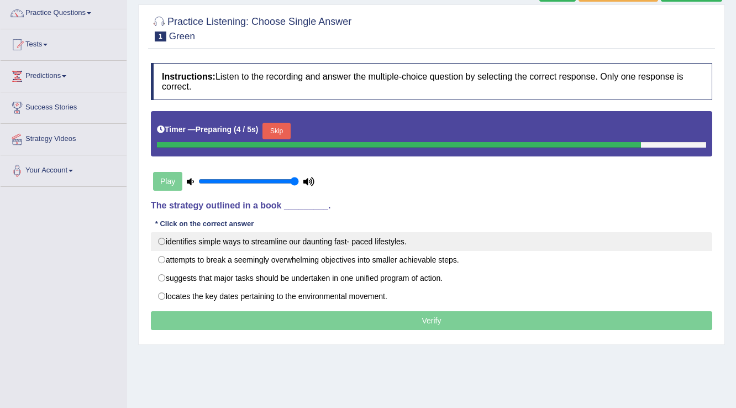
click at [245, 248] on label "identifies simple ways to streamline our daunting fast- paced lifestyles." at bounding box center [432, 241] width 562 height 19
radio input "true"
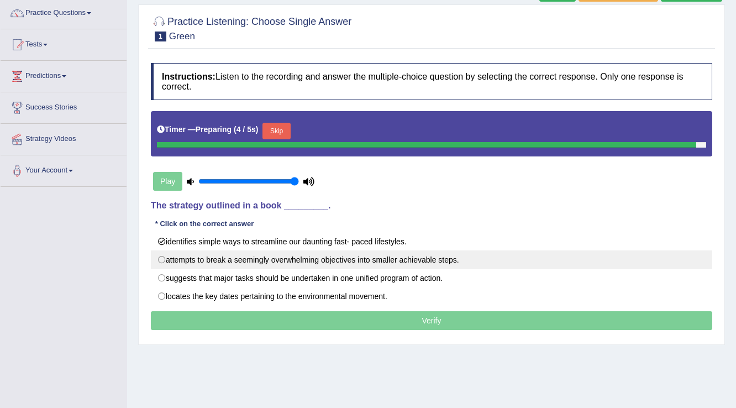
click at [249, 258] on label "attempts to break a seemingly overwhelming objectives into smaller achievable s…" at bounding box center [432, 259] width 562 height 19
radio input "true"
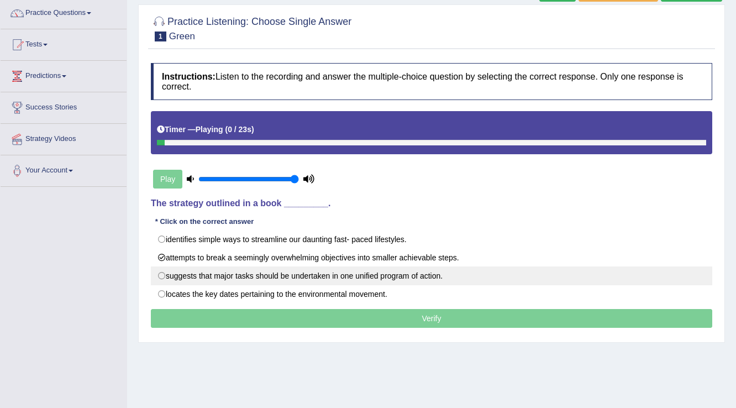
drag, startPoint x: 249, startPoint y: 266, endPoint x: 252, endPoint y: 274, distance: 8.7
click at [249, 266] on label "attempts to break a seemingly overwhelming objectives into smaller achievable s…" at bounding box center [432, 257] width 562 height 19
click at [253, 275] on label "suggests that major tasks should be undertaken in one unified program of action." at bounding box center [432, 275] width 562 height 19
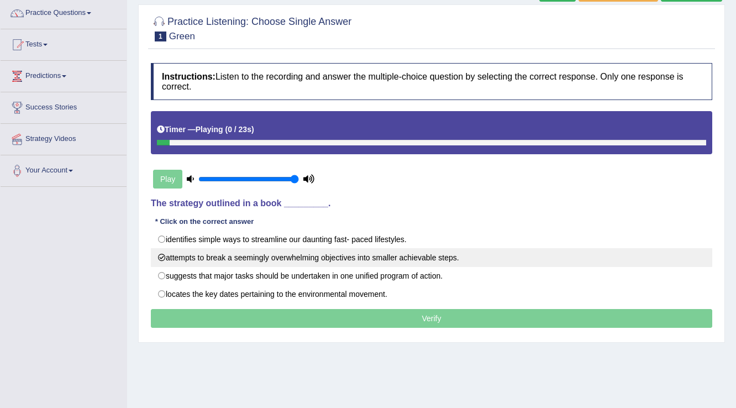
radio input "true"
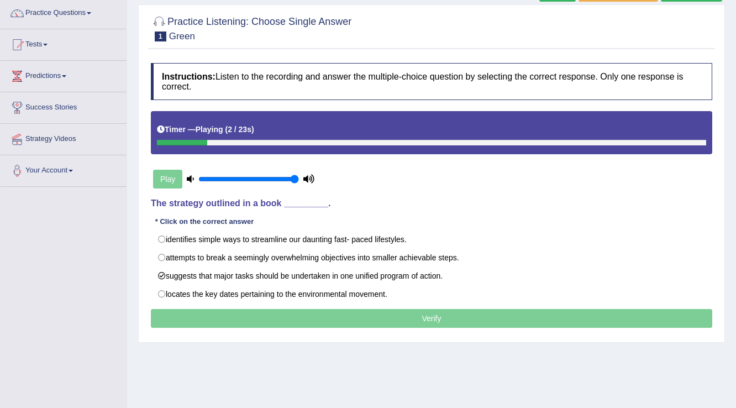
scroll to position [0, 0]
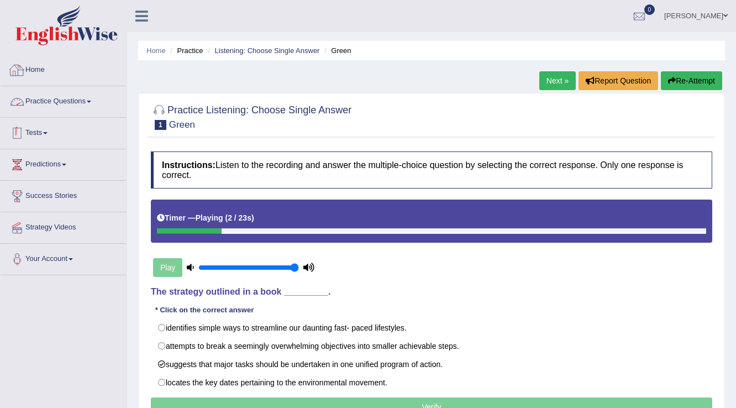
click at [54, 109] on link "Practice Questions" at bounding box center [64, 100] width 126 height 28
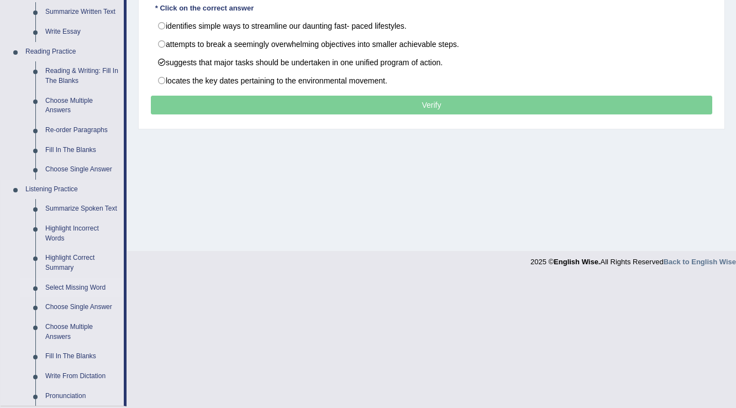
scroll to position [310, 0]
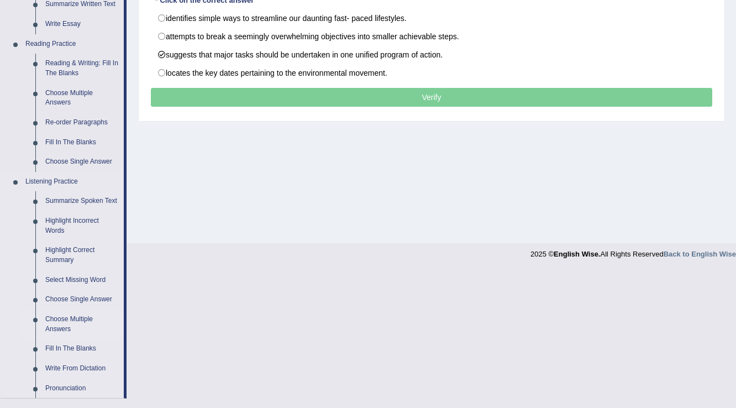
click at [72, 316] on link "Choose Multiple Answers" at bounding box center [81, 324] width 83 height 29
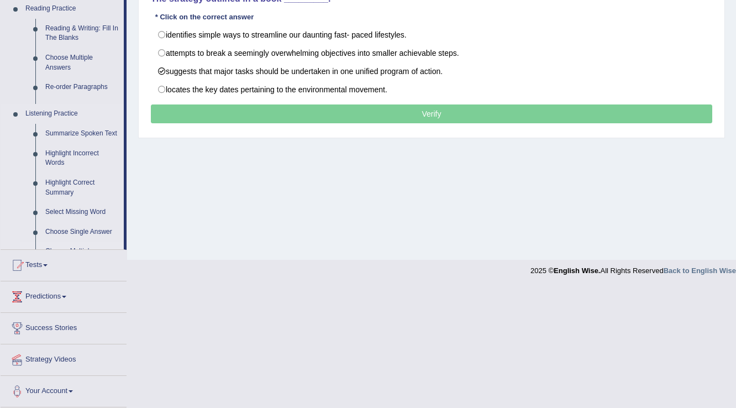
scroll to position [172, 0]
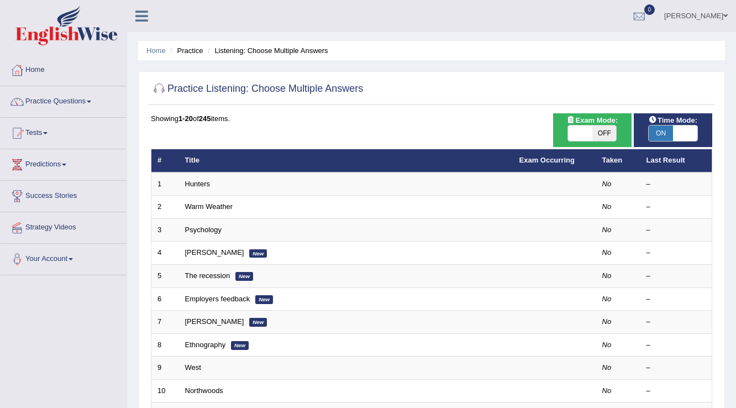
click at [203, 185] on link "Hunters" at bounding box center [197, 184] width 25 height 8
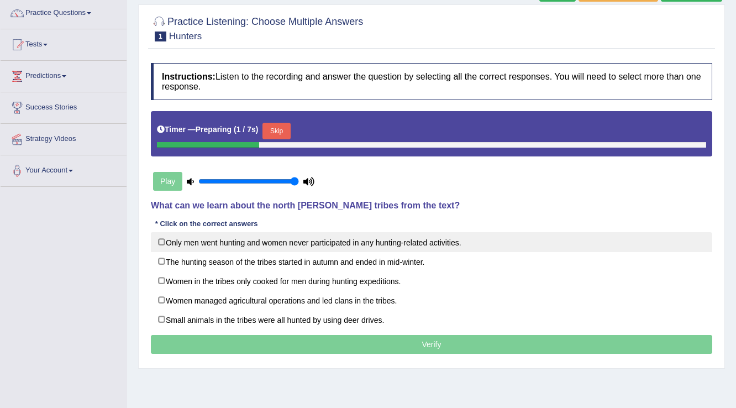
click at [197, 244] on label "Only men went hunting and women never participated in any hunting-related activ…" at bounding box center [432, 242] width 562 height 20
checkbox input "true"
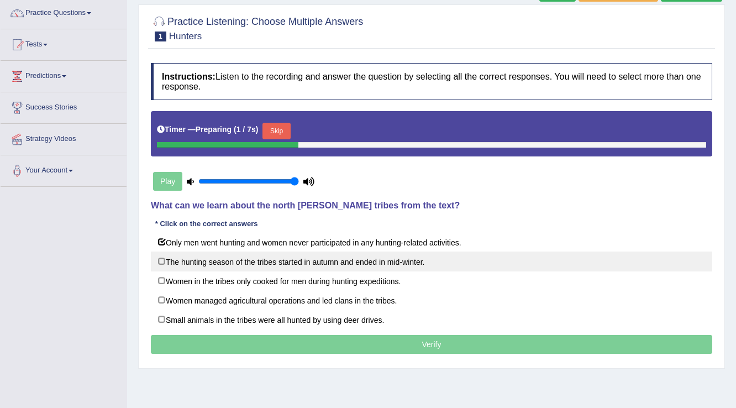
click at [196, 254] on label "The hunting season of the tribes started in autumn and ended in mid-winter." at bounding box center [432, 262] width 562 height 20
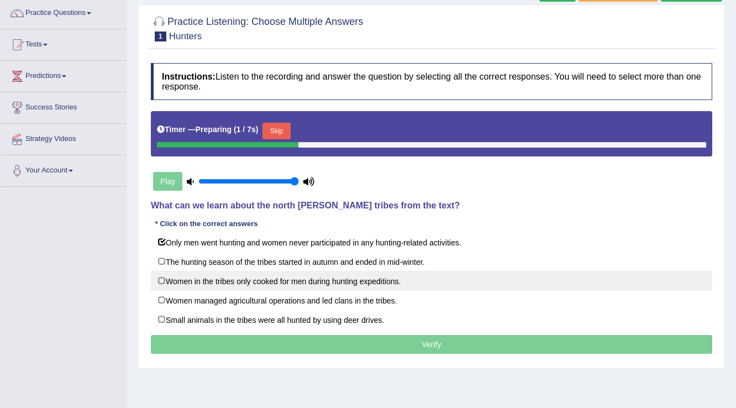
checkbox input "true"
click at [197, 279] on label "Women in the tribes only cooked for men during hunting expeditions." at bounding box center [432, 281] width 562 height 20
checkbox input "true"
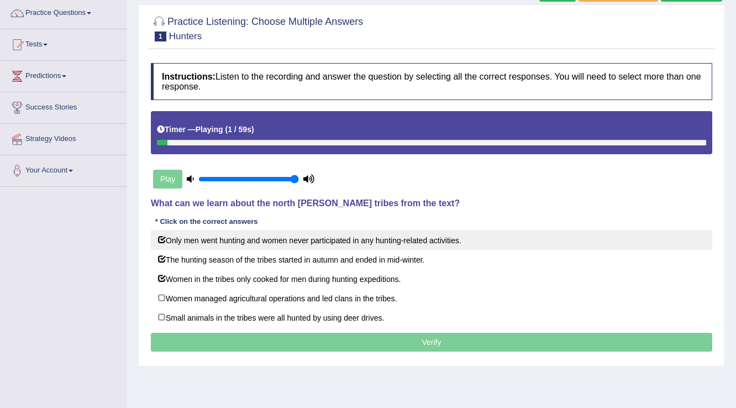
drag, startPoint x: 321, startPoint y: 232, endPoint x: 283, endPoint y: 249, distance: 41.3
click at [321, 232] on label "Only men went hunting and women never participated in any hunting-related activ…" at bounding box center [432, 240] width 562 height 20
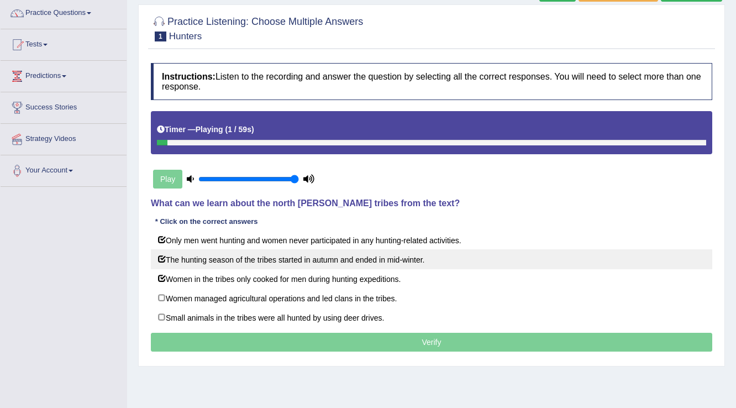
checkbox input "false"
click at [281, 260] on label "The hunting season of the tribes started in autumn and ended in mid-winter." at bounding box center [432, 259] width 562 height 20
click at [256, 264] on label "The hunting season of the tribes started in autumn and ended in mid-winter." at bounding box center [432, 259] width 562 height 20
checkbox input "true"
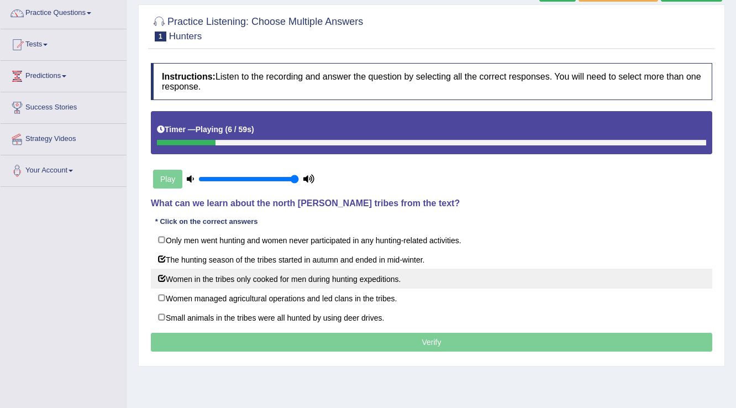
click at [243, 283] on label "Women in the tribes only cooked for men during hunting expeditions." at bounding box center [432, 279] width 562 height 20
checkbox input "false"
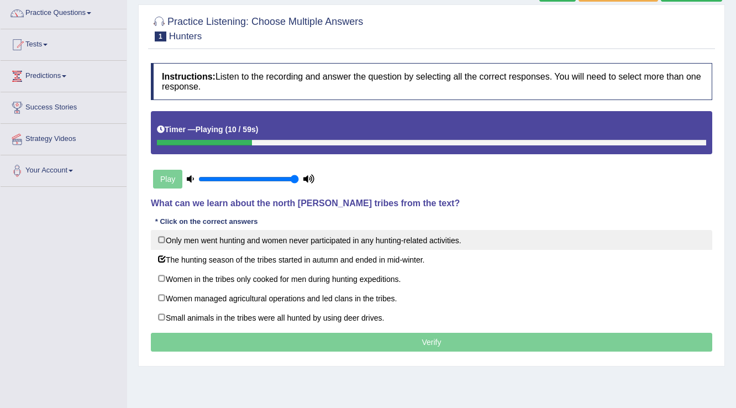
click at [314, 238] on label "Only men went hunting and women never participated in any hunting-related activ…" at bounding box center [432, 240] width 562 height 20
checkbox input "true"
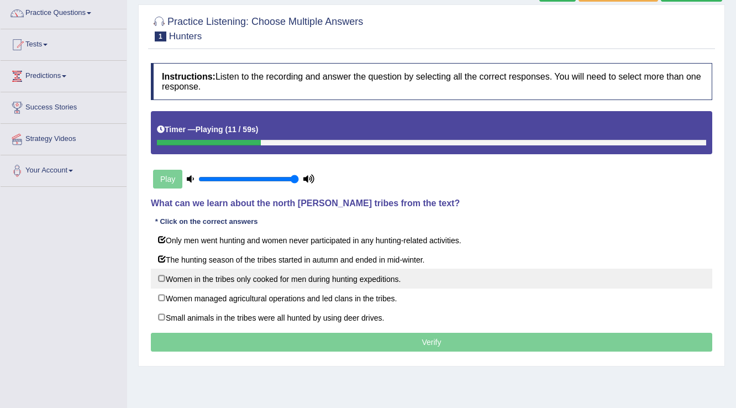
click at [294, 284] on label "Women in the tribes only cooked for men during hunting expeditions." at bounding box center [432, 279] width 562 height 20
checkbox input "true"
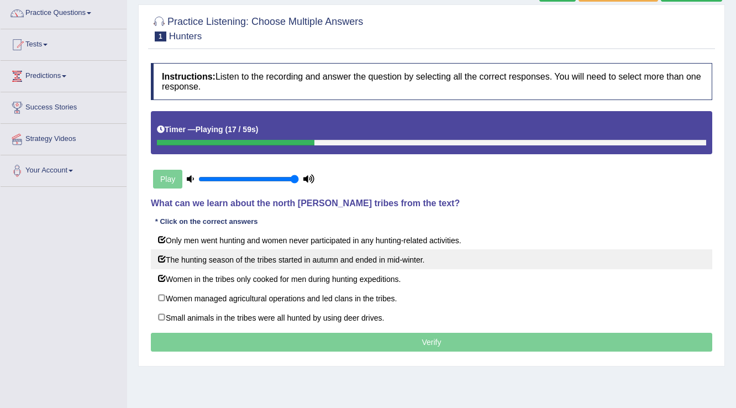
click at [324, 251] on label "The hunting season of the tribes started in autumn and ended in mid-winter." at bounding box center [432, 259] width 562 height 20
checkbox input "false"
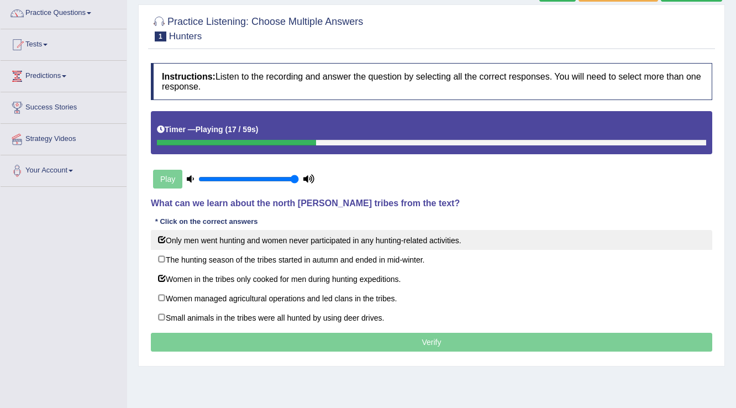
click at [342, 242] on label "Only men went hunting and women never participated in any hunting-related activ…" at bounding box center [432, 240] width 562 height 20
checkbox input "false"
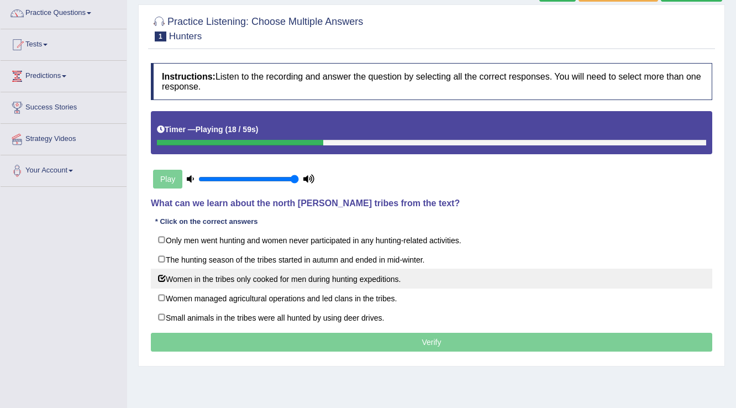
click at [324, 277] on label "Women in the tribes only cooked for men during hunting expeditions." at bounding box center [432, 279] width 562 height 20
checkbox input "false"
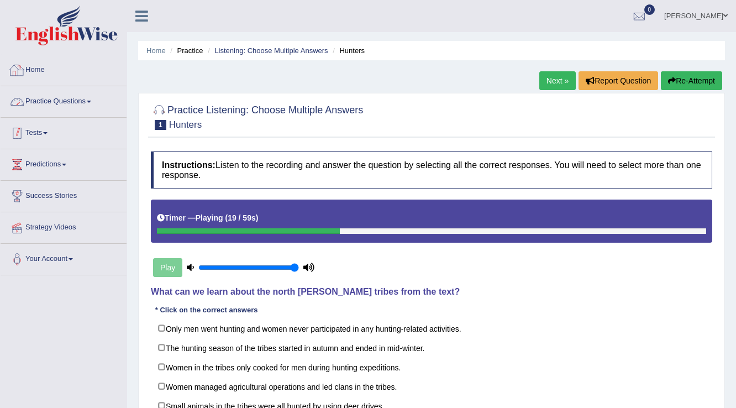
click at [76, 110] on link "Practice Questions" at bounding box center [64, 100] width 126 height 28
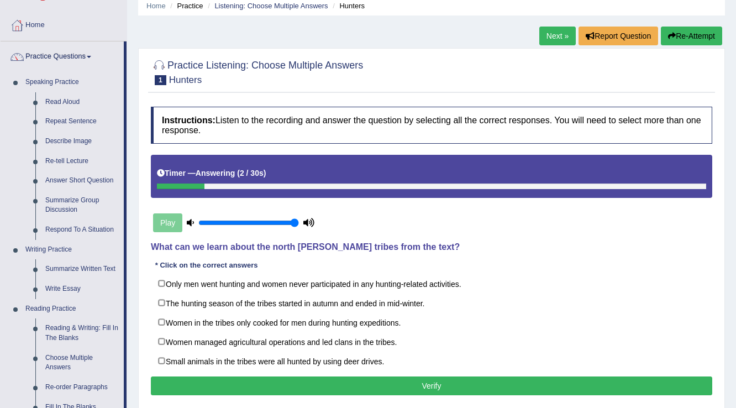
scroll to position [44, 0]
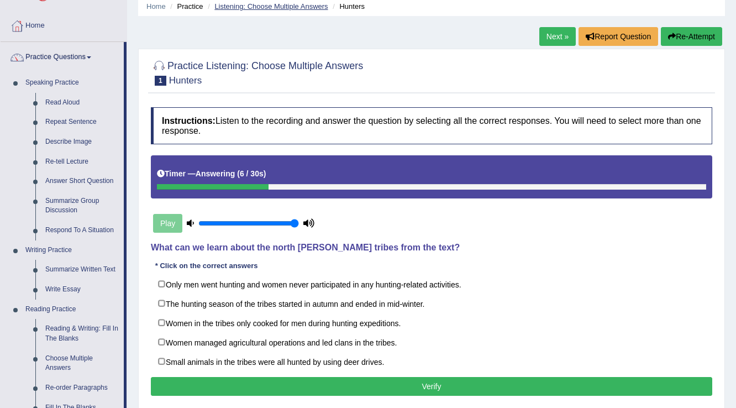
click at [276, 9] on link "Listening: Choose Multiple Answers" at bounding box center [270, 6] width 113 height 8
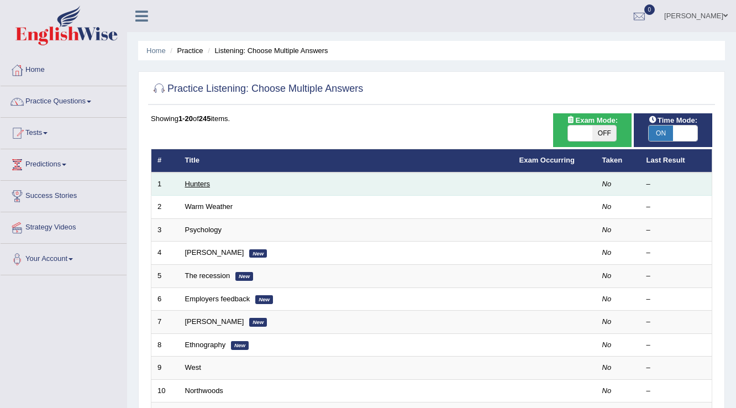
click at [198, 184] on link "Hunters" at bounding box center [197, 184] width 25 height 8
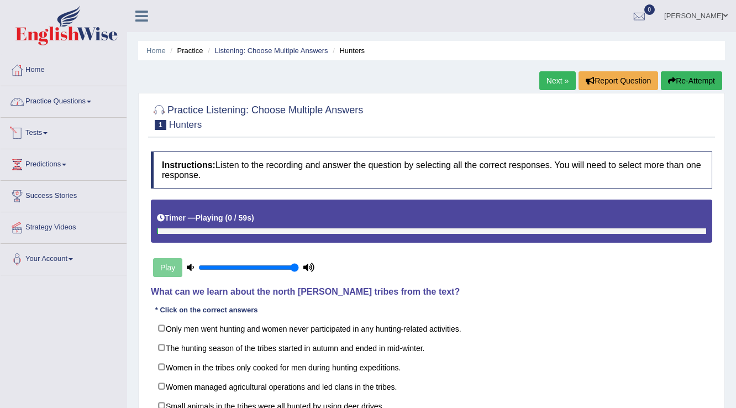
click at [87, 106] on link "Practice Questions" at bounding box center [64, 100] width 126 height 28
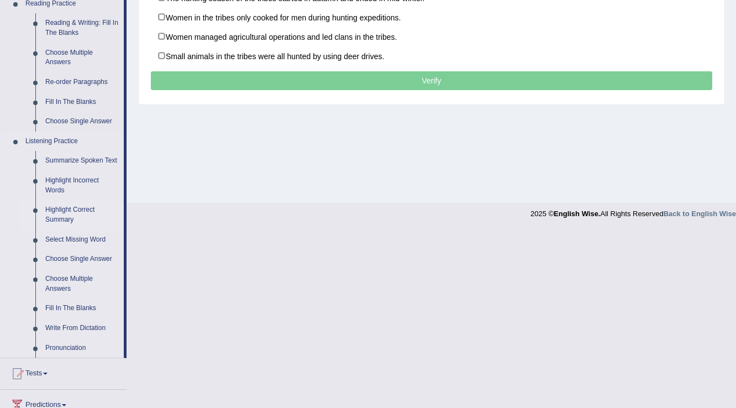
scroll to position [354, 0]
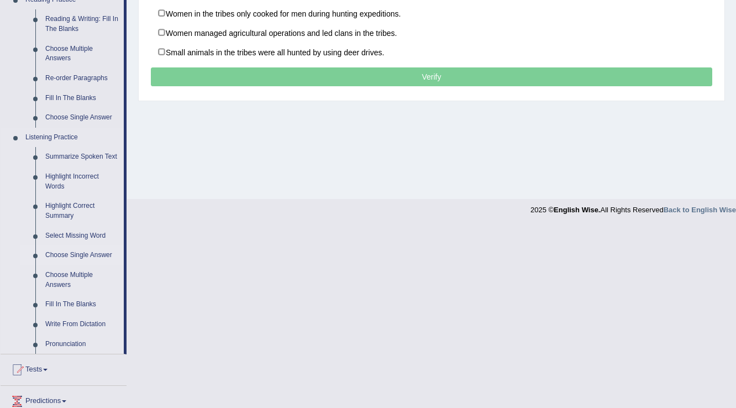
click at [88, 254] on link "Choose Single Answer" at bounding box center [81, 255] width 83 height 20
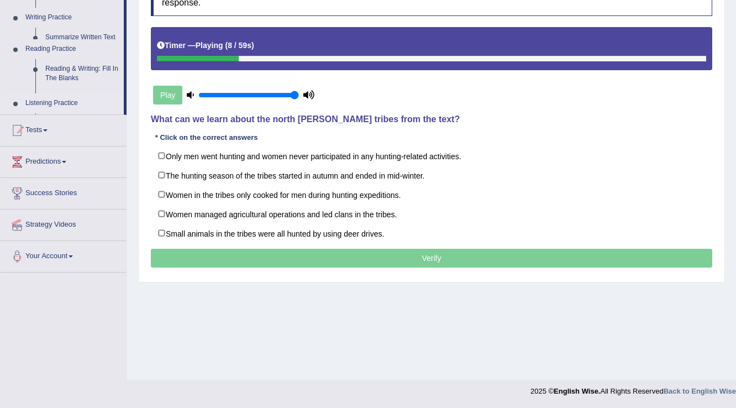
scroll to position [172, 0]
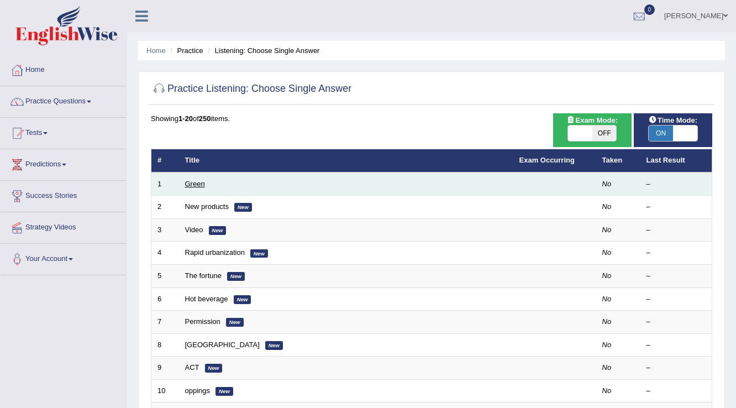
click at [192, 186] on link "Green" at bounding box center [195, 184] width 20 height 8
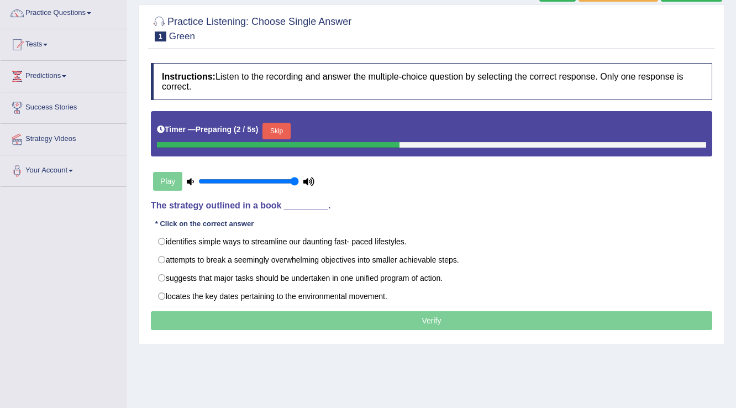
click at [285, 128] on button "Skip" at bounding box center [277, 131] width 28 height 17
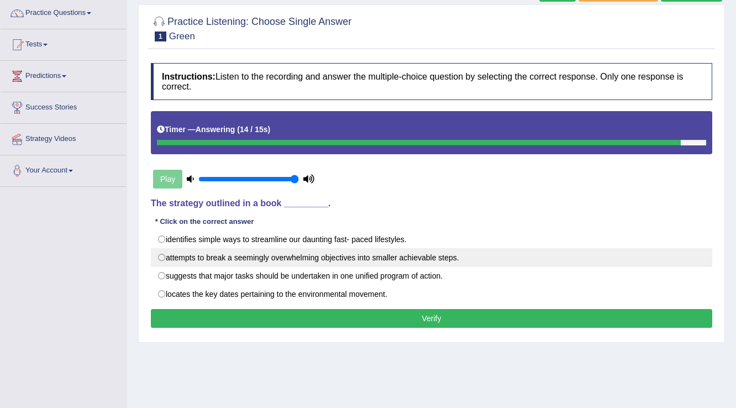
click at [163, 254] on label "attempts to break a seemingly overwhelming objectives into smaller achievable s…" at bounding box center [432, 257] width 562 height 19
radio input "true"
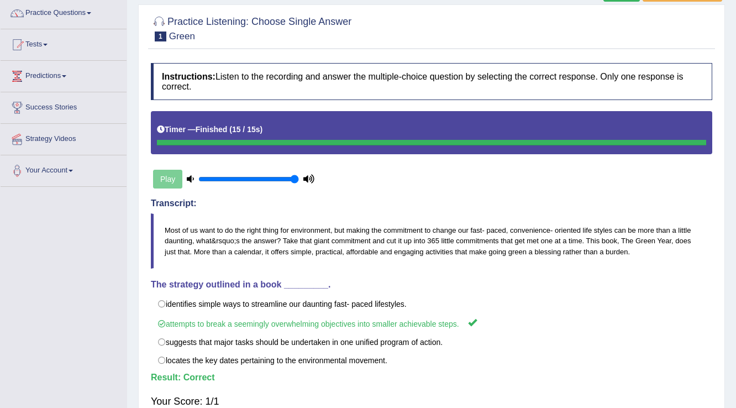
scroll to position [44, 0]
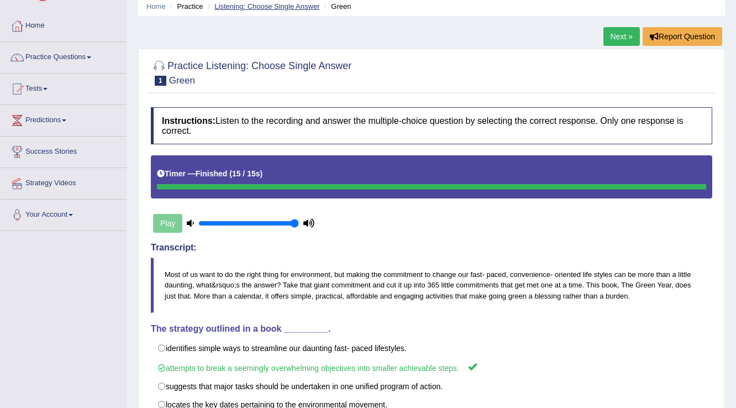
click at [260, 3] on link "Listening: Choose Single Answer" at bounding box center [266, 6] width 105 height 8
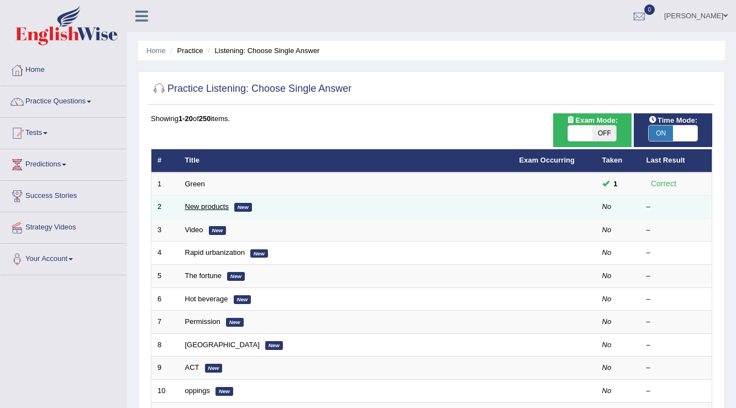
click at [214, 208] on link "New products" at bounding box center [207, 206] width 44 height 8
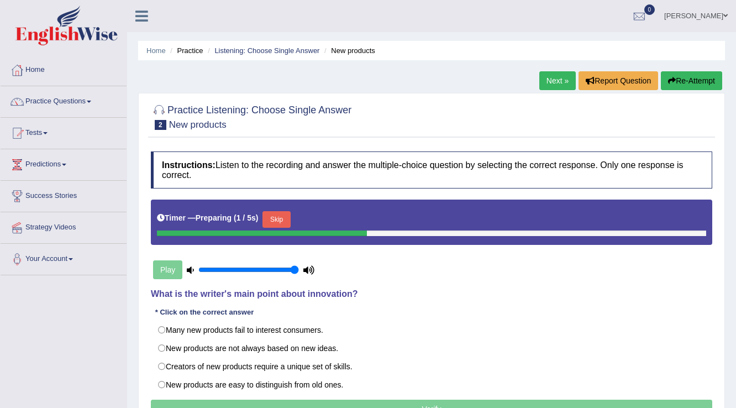
click at [275, 214] on button "Skip" at bounding box center [277, 219] width 28 height 17
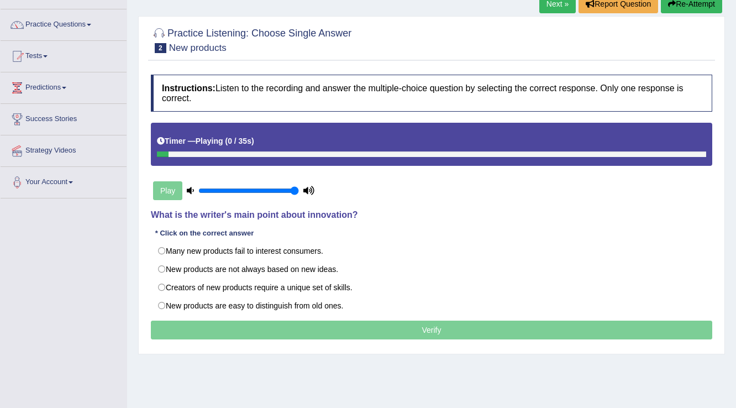
scroll to position [88, 0]
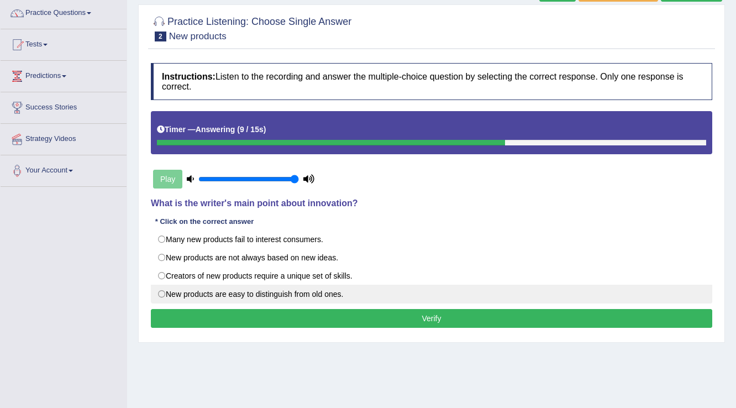
click at [273, 294] on label "New products are easy to distinguish from old ones." at bounding box center [432, 294] width 562 height 19
radio input "true"
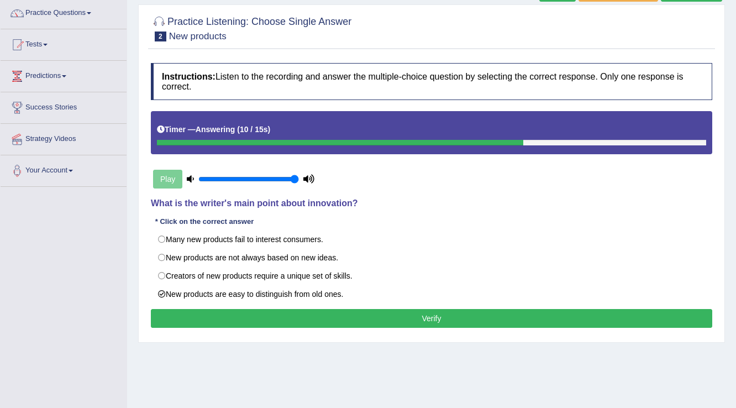
click at [296, 325] on button "Verify" at bounding box center [432, 318] width 562 height 19
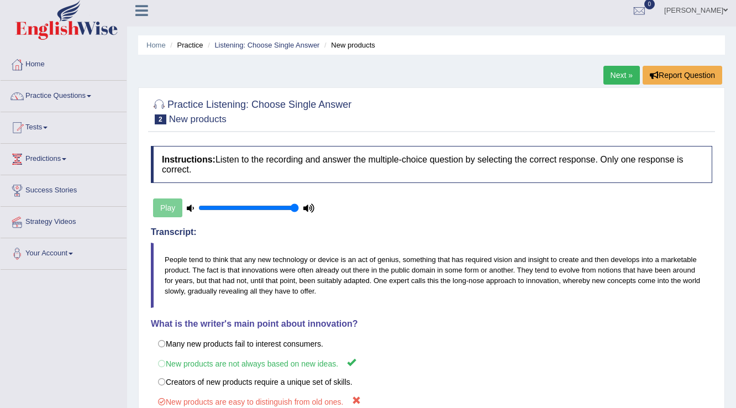
scroll to position [0, 0]
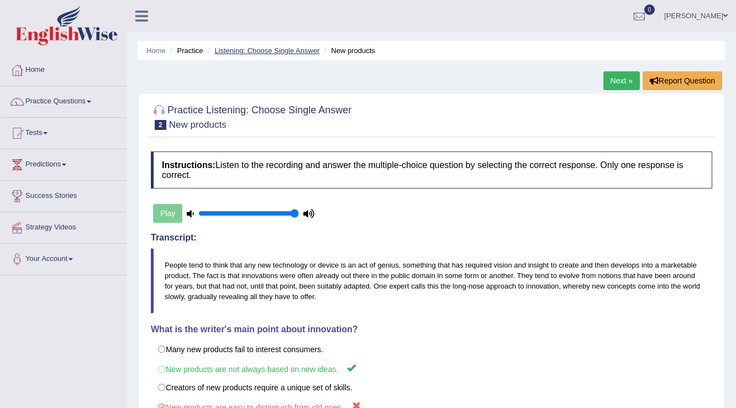
click at [273, 49] on link "Listening: Choose Single Answer" at bounding box center [266, 50] width 105 height 8
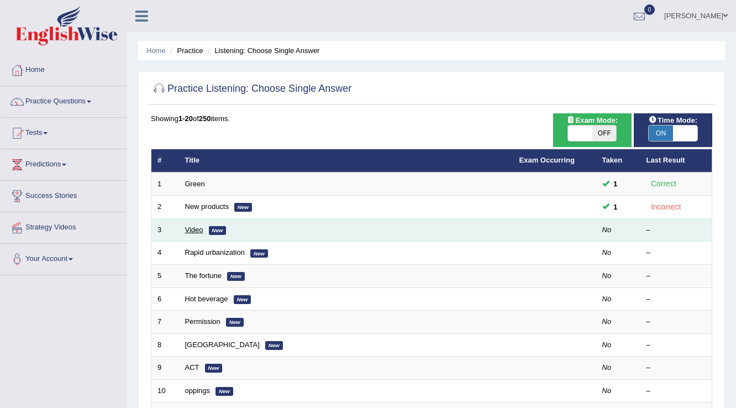
click at [201, 228] on link "Video" at bounding box center [194, 230] width 18 height 8
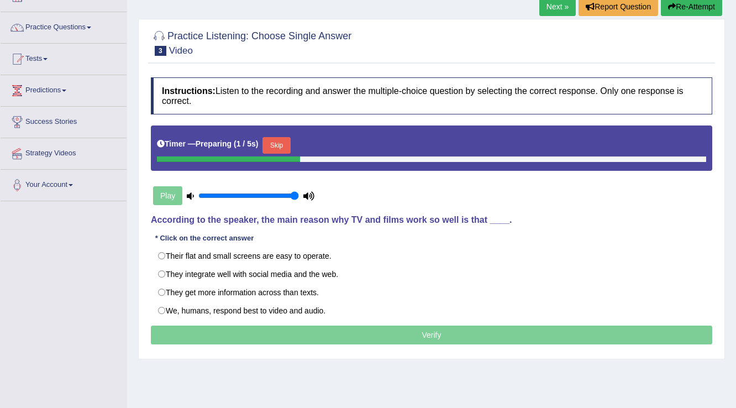
scroll to position [88, 0]
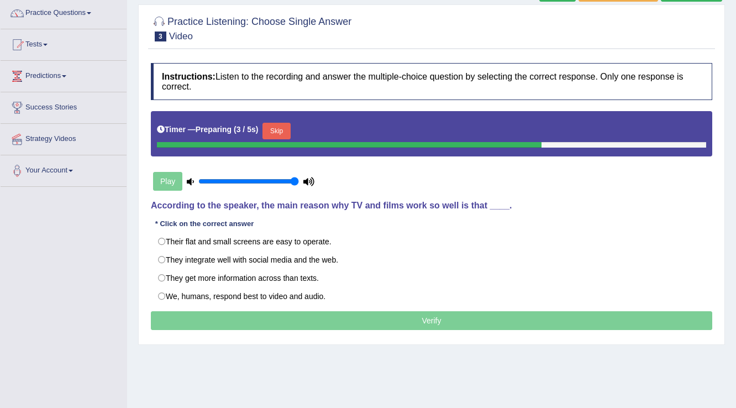
click at [286, 124] on button "Skip" at bounding box center [277, 131] width 28 height 17
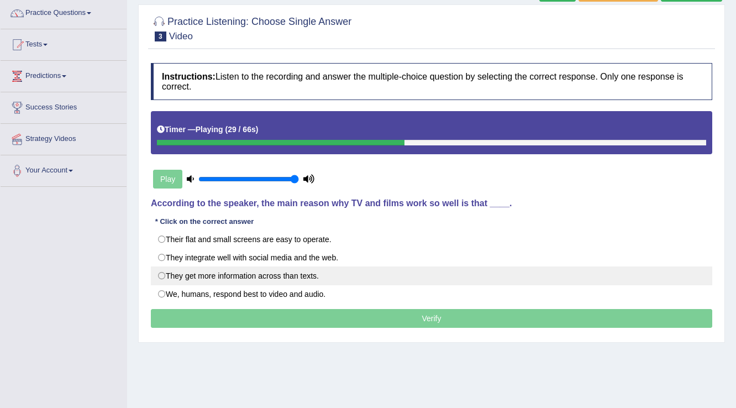
click at [166, 276] on label "They get more information across than texts." at bounding box center [432, 275] width 562 height 19
radio input "true"
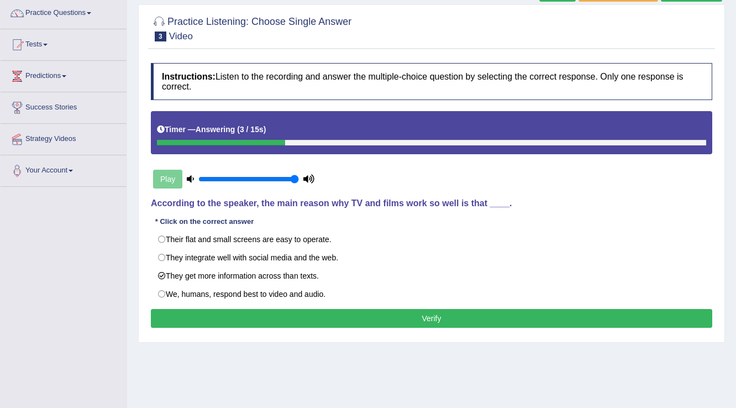
click at [505, 310] on button "Verify" at bounding box center [432, 318] width 562 height 19
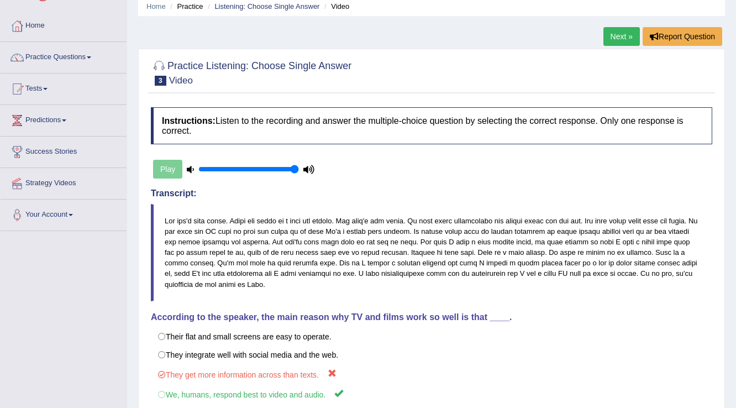
scroll to position [44, 0]
click at [256, 8] on link "Listening: Choose Single Answer" at bounding box center [266, 6] width 105 height 8
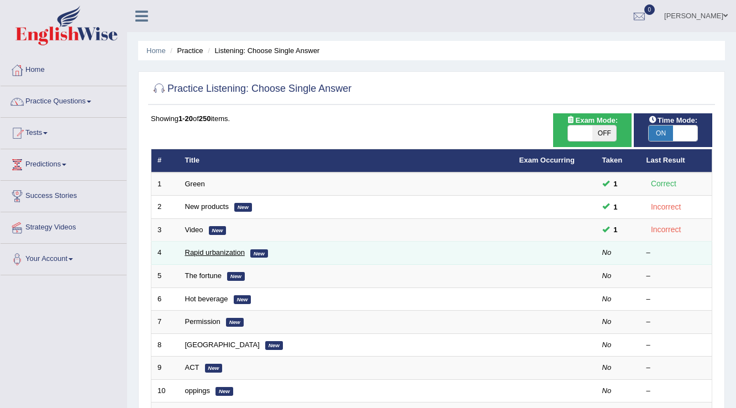
click at [217, 252] on link "Rapid urbanization" at bounding box center [215, 252] width 60 height 8
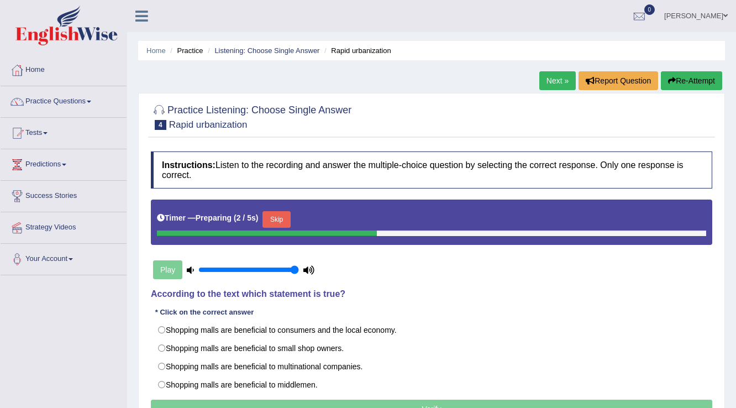
click at [290, 223] on button "Skip" at bounding box center [277, 219] width 28 height 17
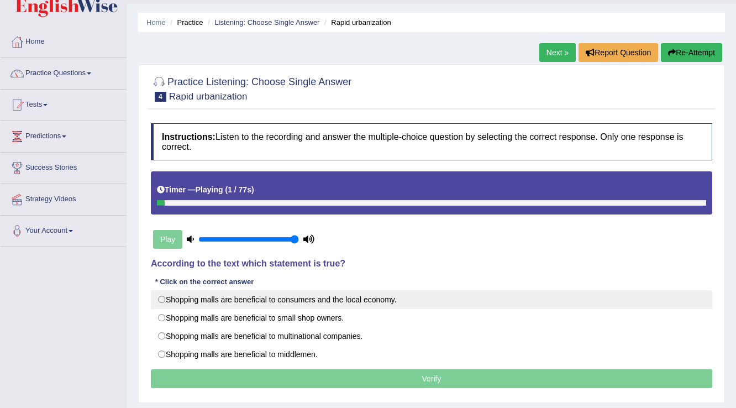
scroll to position [44, 0]
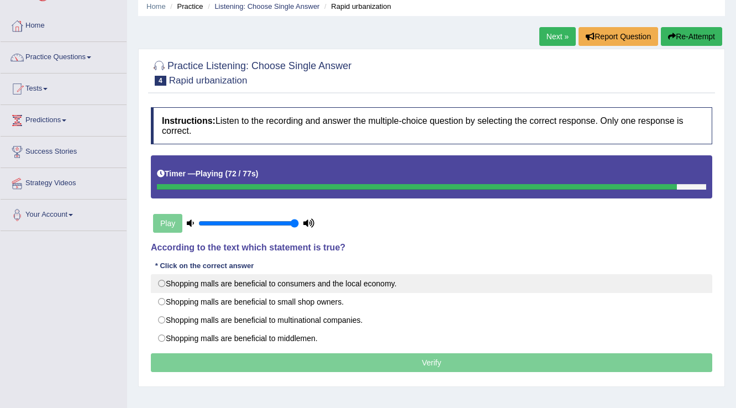
click at [391, 284] on label "Shopping malls are beneficial to consumers and the local economy." at bounding box center [432, 283] width 562 height 19
radio input "true"
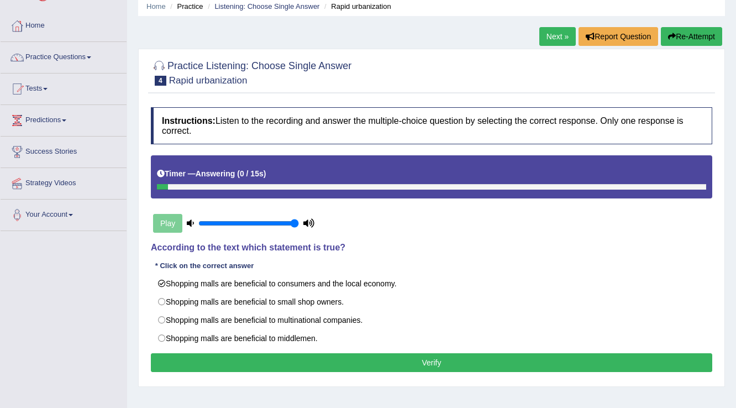
click at [448, 362] on button "Verify" at bounding box center [432, 362] width 562 height 19
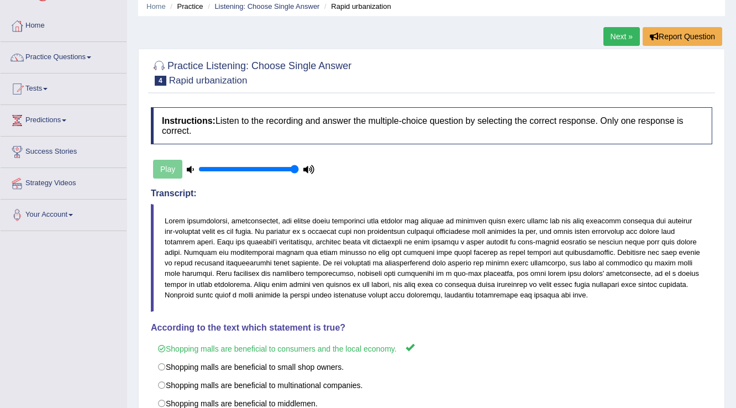
scroll to position [0, 0]
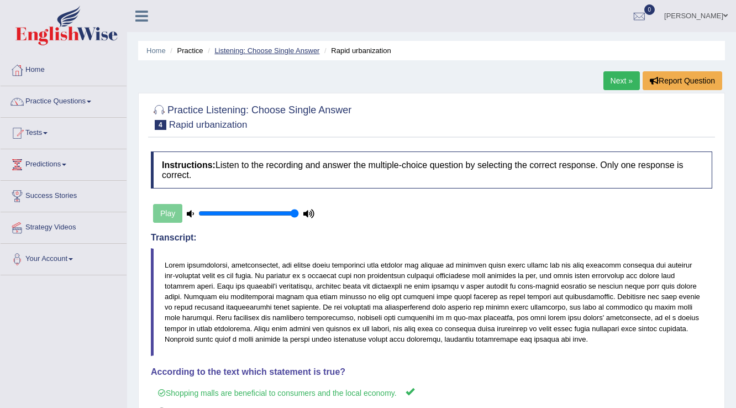
click at [270, 54] on link "Listening: Choose Single Answer" at bounding box center [266, 50] width 105 height 8
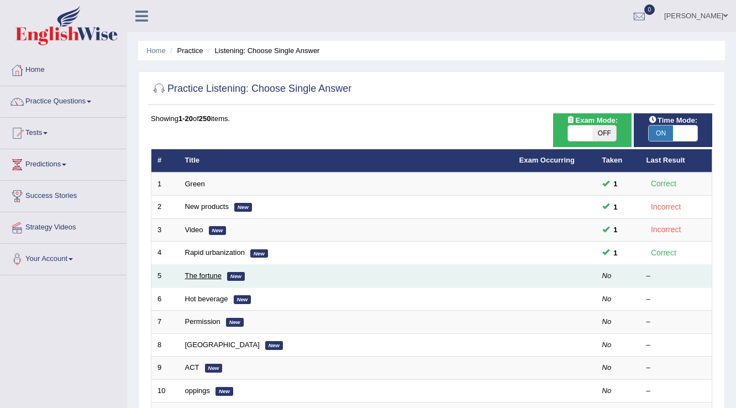
click at [210, 276] on link "The fortune" at bounding box center [203, 275] width 37 height 8
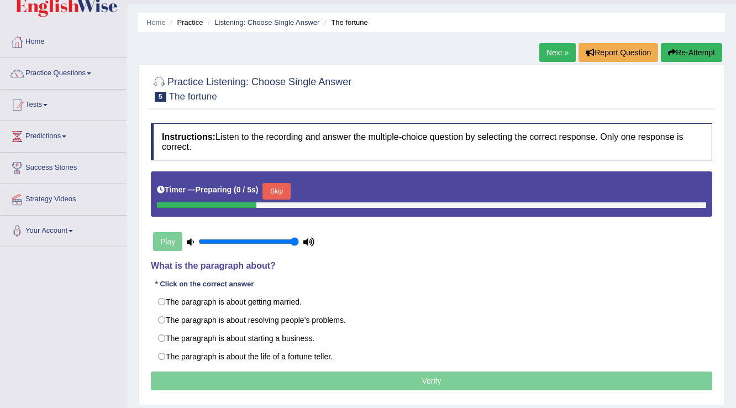
scroll to position [44, 0]
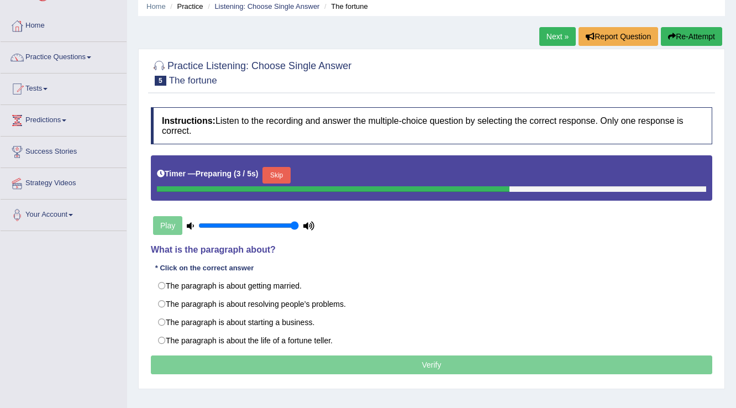
click at [290, 181] on button "Skip" at bounding box center [277, 175] width 28 height 17
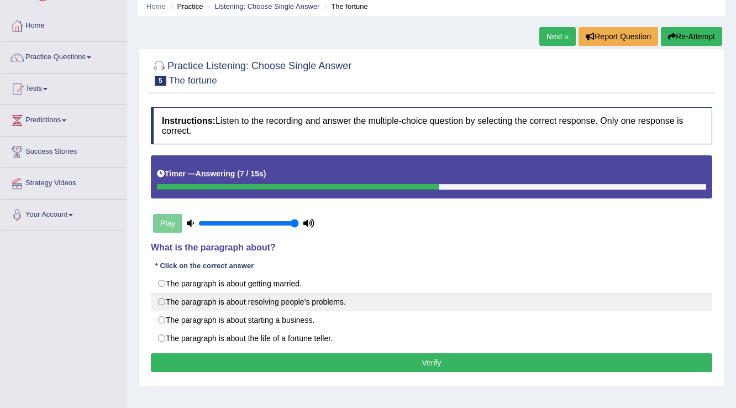
click at [242, 302] on label "The paragraph is about resolving people’s problems." at bounding box center [432, 301] width 562 height 19
radio input "true"
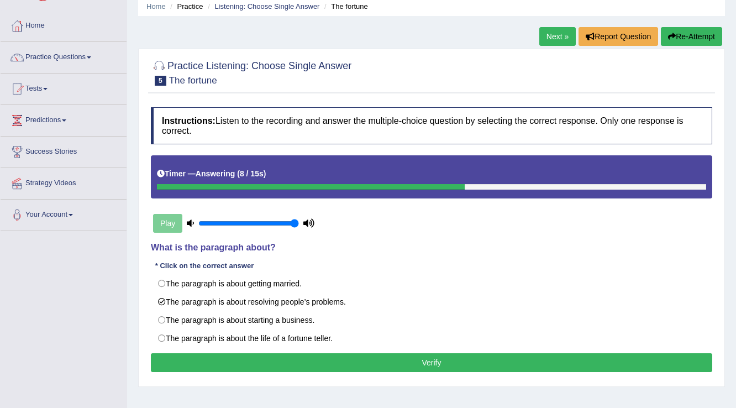
click at [265, 362] on button "Verify" at bounding box center [432, 362] width 562 height 19
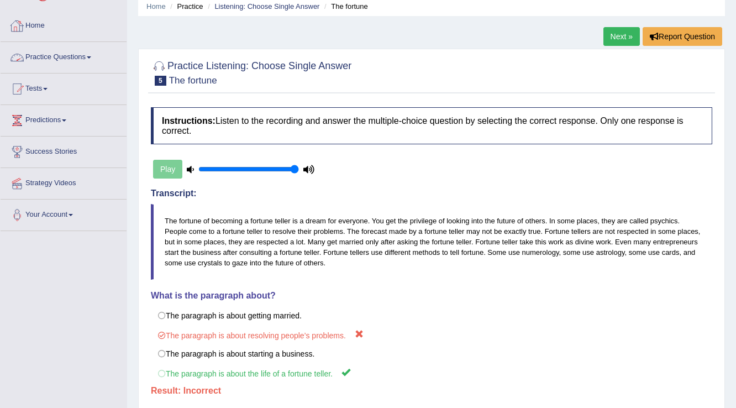
click at [238, 11] on li "Listening: Choose Single Answer" at bounding box center [262, 6] width 114 height 11
click at [239, 9] on link "Listening: Choose Single Answer" at bounding box center [266, 6] width 105 height 8
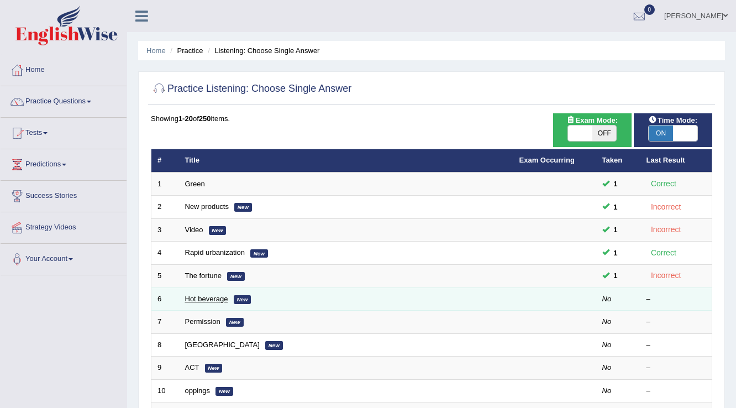
click at [213, 301] on link "Hot beverage" at bounding box center [206, 299] width 43 height 8
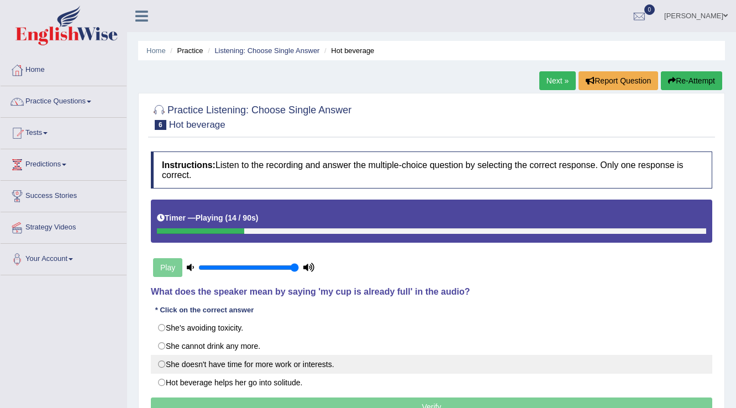
scroll to position [44, 0]
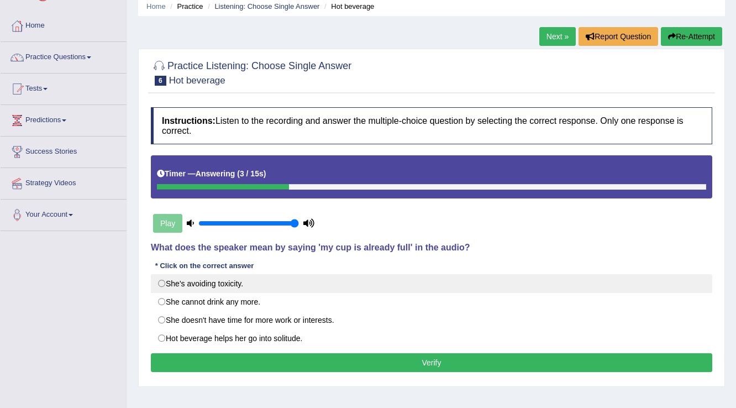
click at [159, 281] on label "She's avoiding toxicity." at bounding box center [432, 283] width 562 height 19
radio input "true"
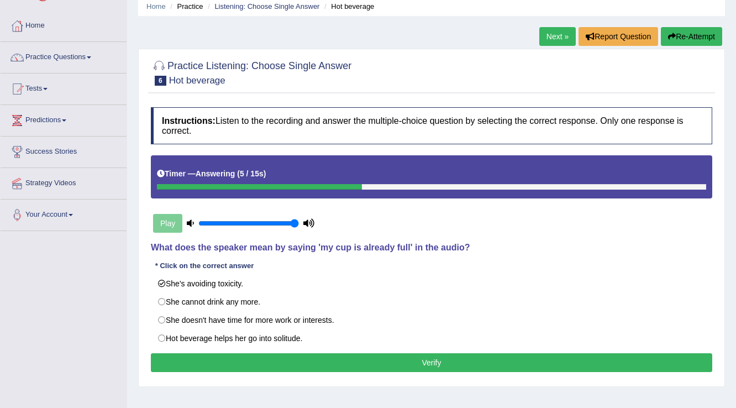
click at [215, 363] on button "Verify" at bounding box center [432, 362] width 562 height 19
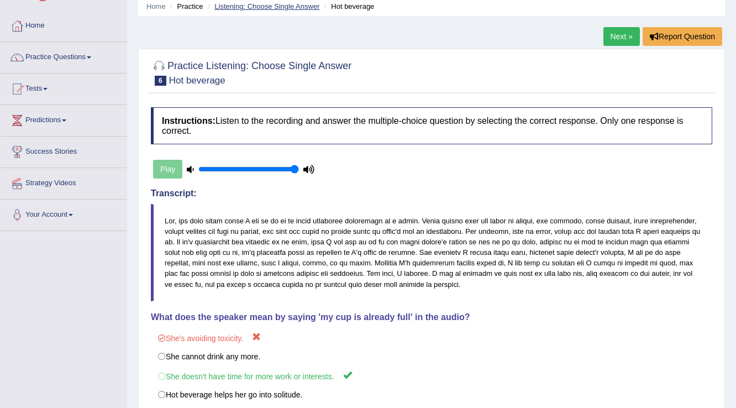
click at [301, 8] on link "Listening: Choose Single Answer" at bounding box center [266, 6] width 105 height 8
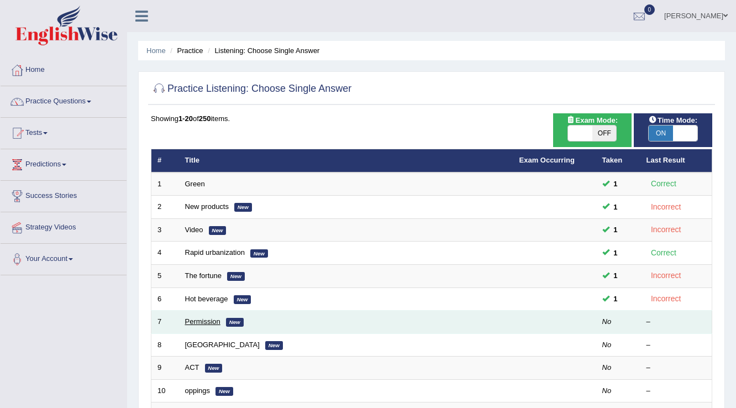
click at [216, 321] on link "Permission" at bounding box center [202, 321] width 35 height 8
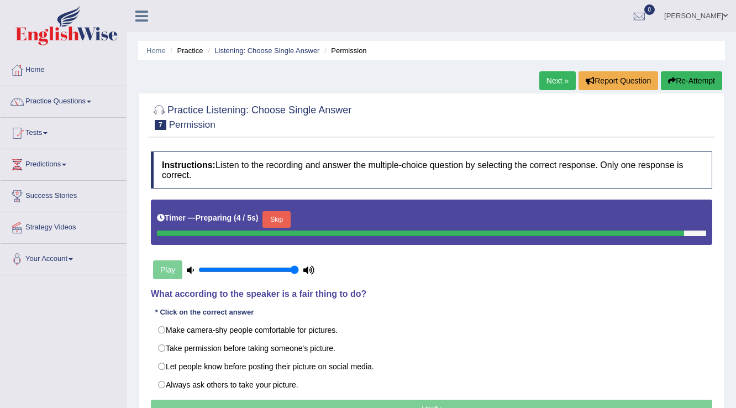
click at [270, 222] on div "Timer — Preparing ( 4 / 5s ) Skip" at bounding box center [431, 219] width 549 height 22
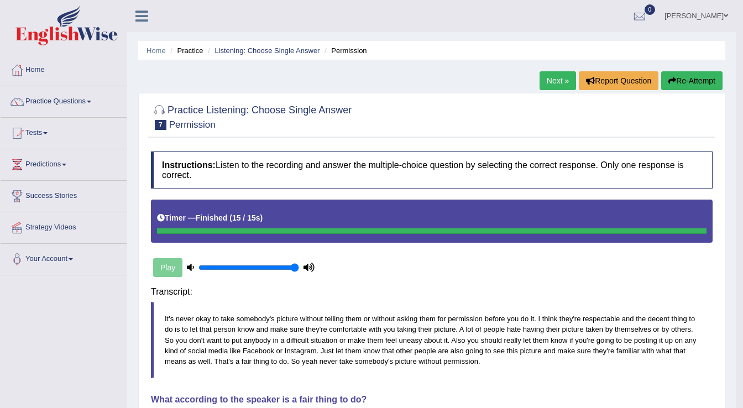
click at [290, 344] on div "Instructions: Listen to the recording and answer the multiple-choice question b…" at bounding box center [431, 342] width 567 height 392
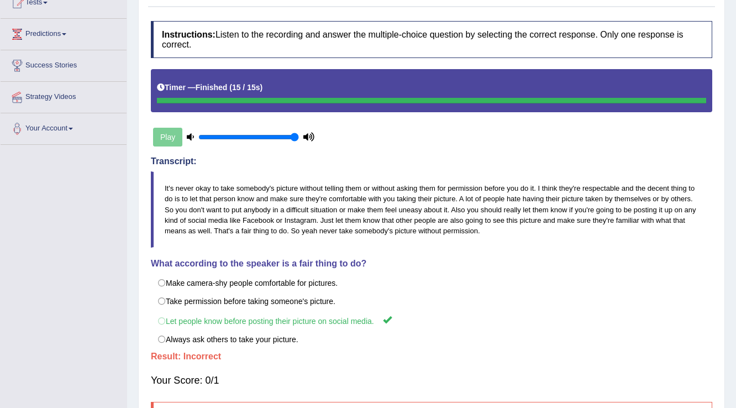
scroll to position [133, 0]
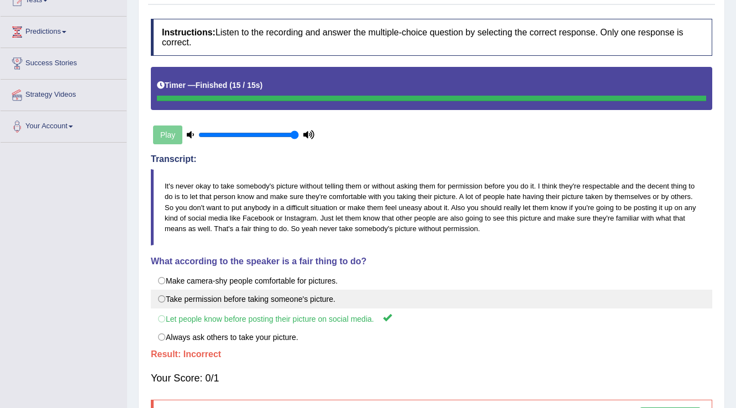
click at [315, 299] on label "Take permission before taking someone's picture." at bounding box center [432, 299] width 562 height 19
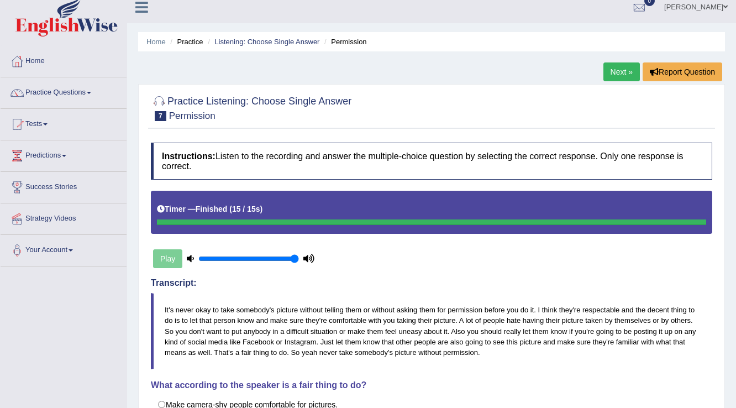
scroll to position [0, 0]
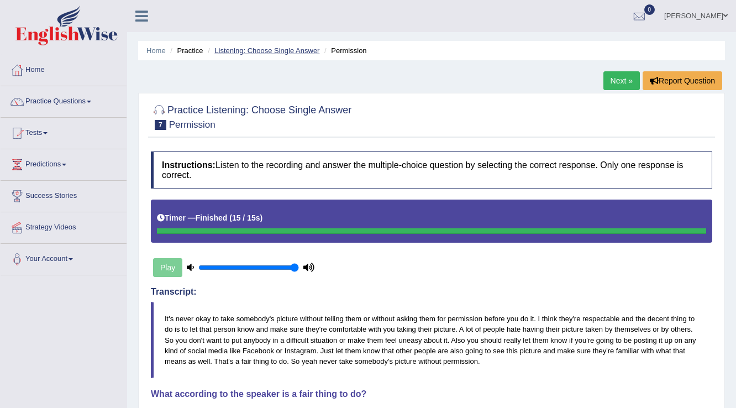
click at [279, 51] on link "Listening: Choose Single Answer" at bounding box center [266, 50] width 105 height 8
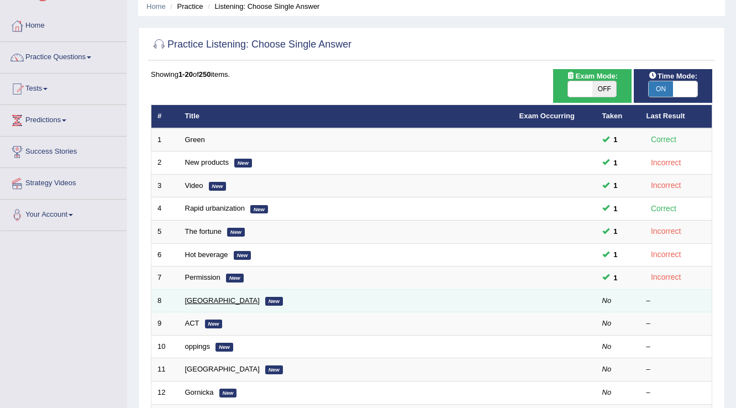
click at [212, 298] on link "[GEOGRAPHIC_DATA]" at bounding box center [222, 300] width 75 height 8
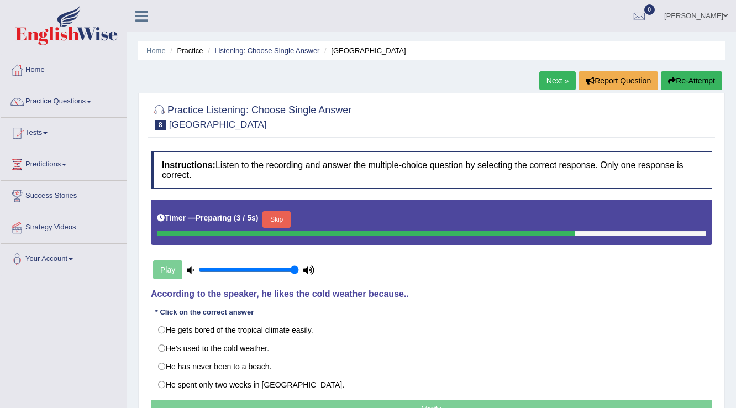
click at [286, 218] on button "Skip" at bounding box center [277, 219] width 28 height 17
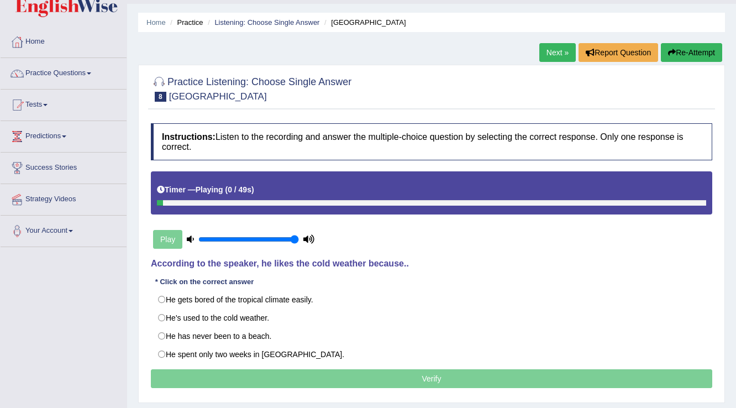
scroll to position [44, 0]
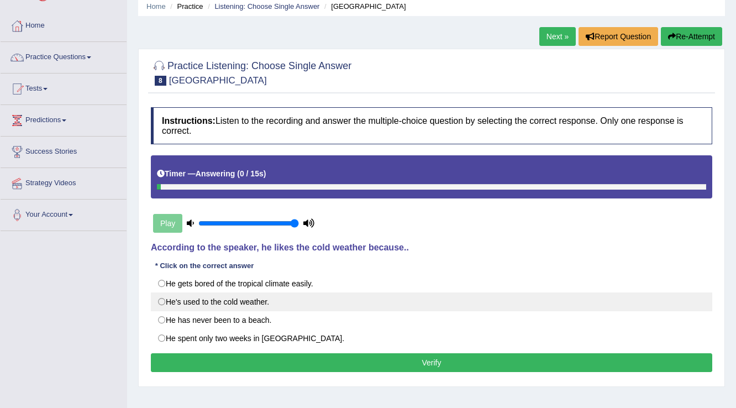
click at [261, 296] on label "He's used to the cold weather." at bounding box center [432, 301] width 562 height 19
radio input "true"
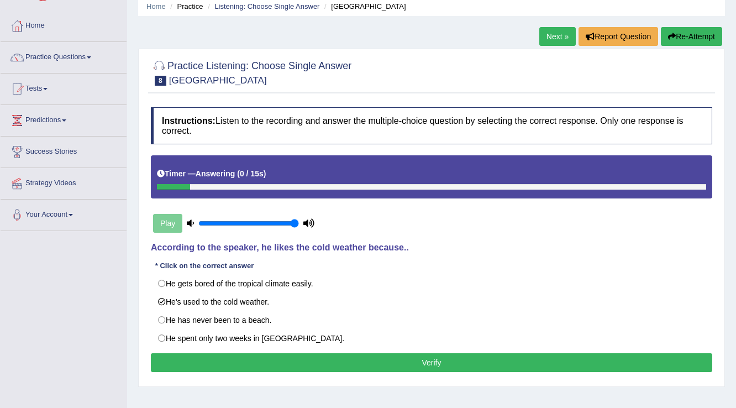
click at [326, 356] on button "Verify" at bounding box center [432, 362] width 562 height 19
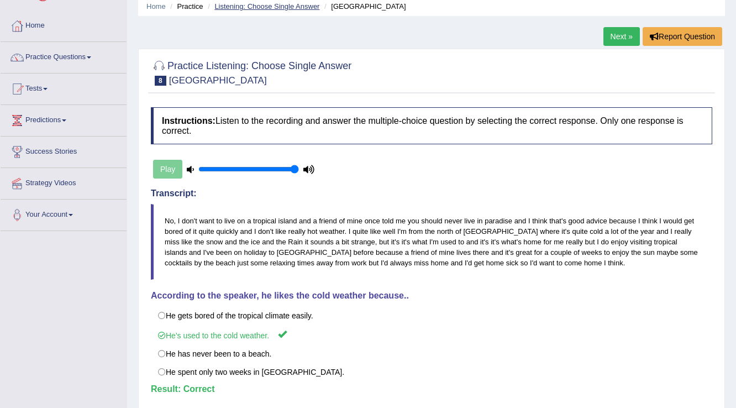
click at [259, 7] on link "Listening: Choose Single Answer" at bounding box center [266, 6] width 105 height 8
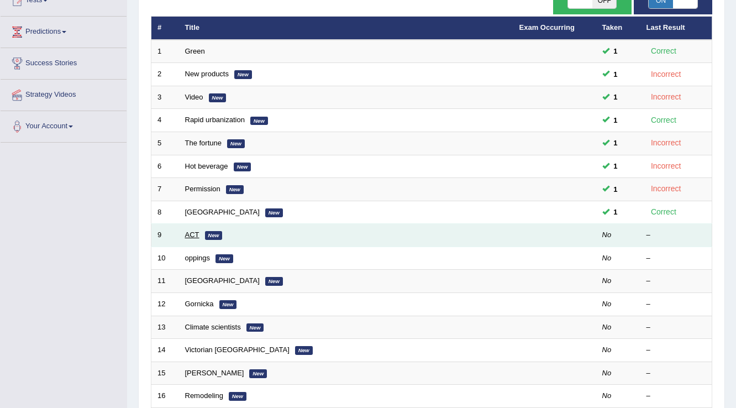
click at [190, 234] on link "ACT" at bounding box center [192, 235] width 14 height 8
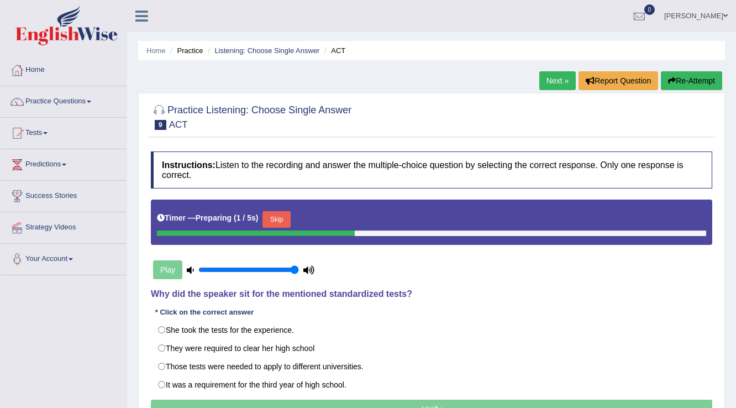
click at [283, 219] on button "Skip" at bounding box center [277, 219] width 28 height 17
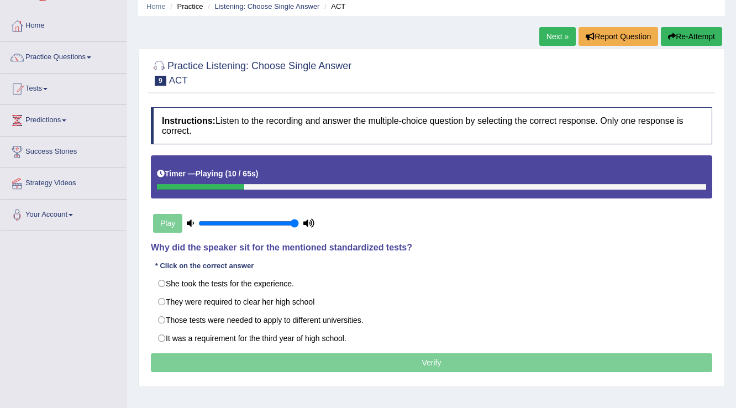
scroll to position [88, 0]
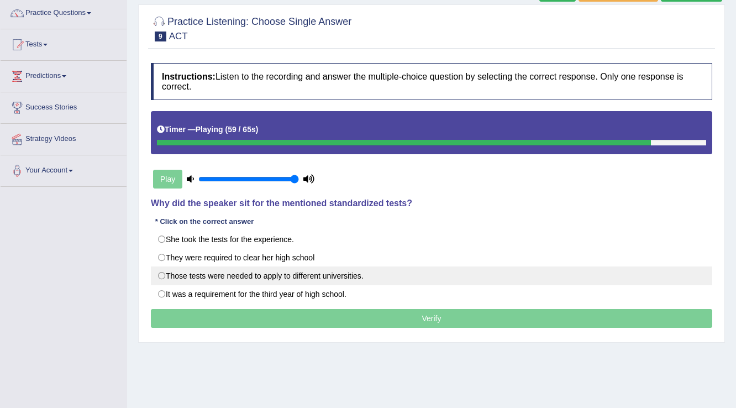
click at [324, 275] on label "Those tests were needed to apply to different universities." at bounding box center [432, 275] width 562 height 19
radio input "true"
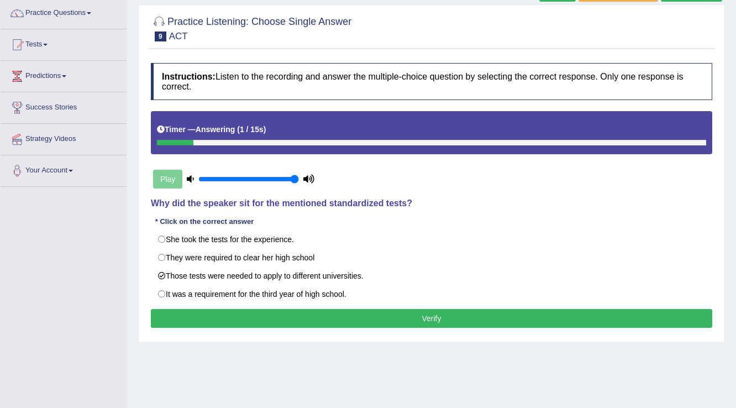
click at [356, 320] on button "Verify" at bounding box center [432, 318] width 562 height 19
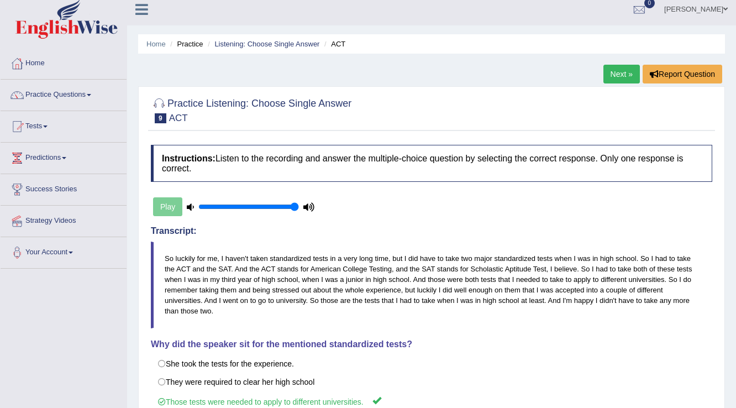
scroll to position [0, 0]
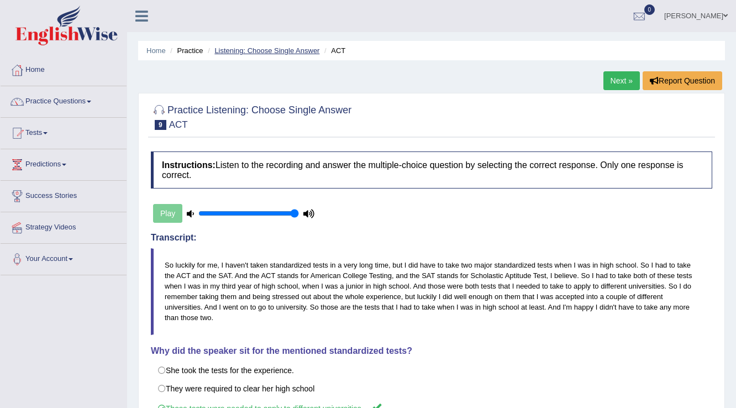
click at [267, 48] on link "Listening: Choose Single Answer" at bounding box center [266, 50] width 105 height 8
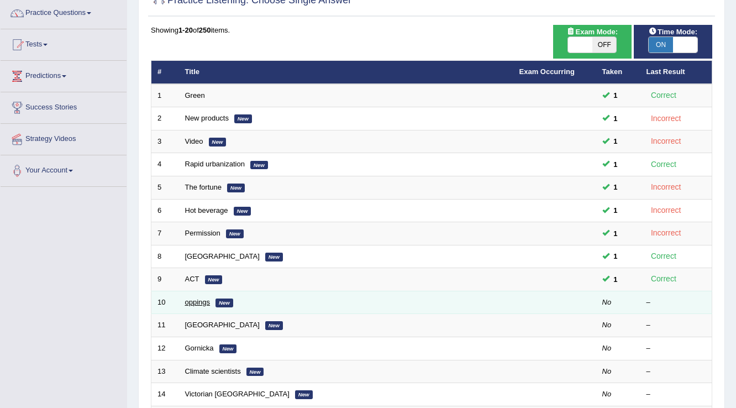
click at [194, 300] on link "oppings" at bounding box center [197, 302] width 25 height 8
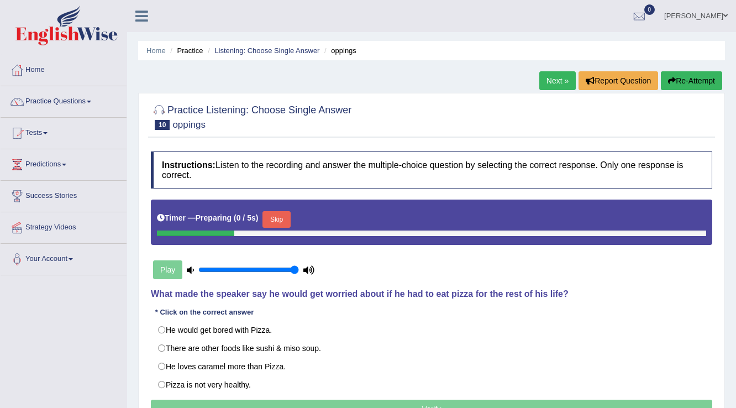
click at [280, 213] on button "Skip" at bounding box center [277, 219] width 28 height 17
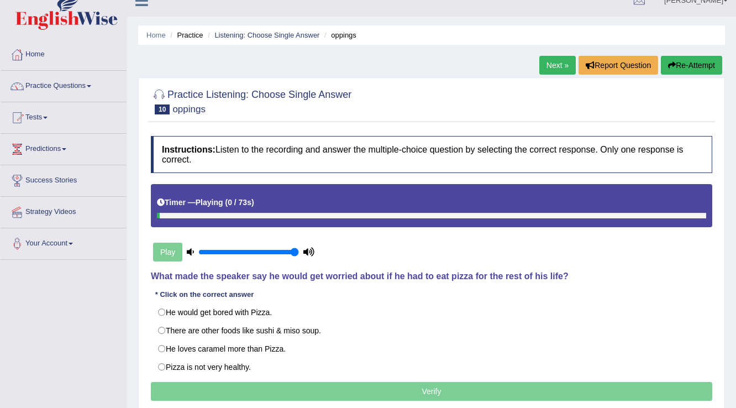
scroll to position [44, 0]
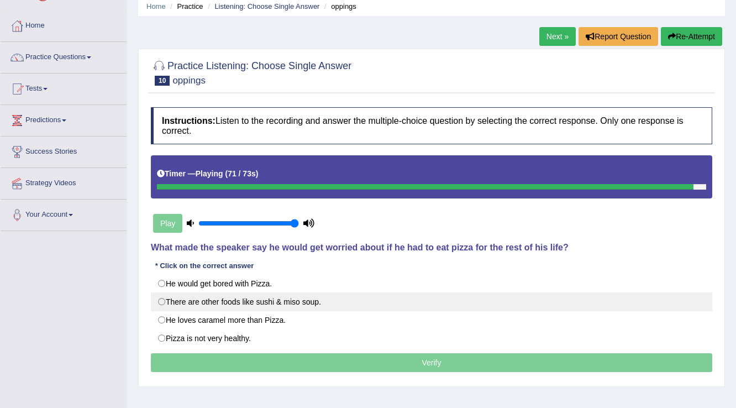
click at [282, 303] on label "There are other foods like sushi & miso soup." at bounding box center [432, 301] width 562 height 19
radio input "true"
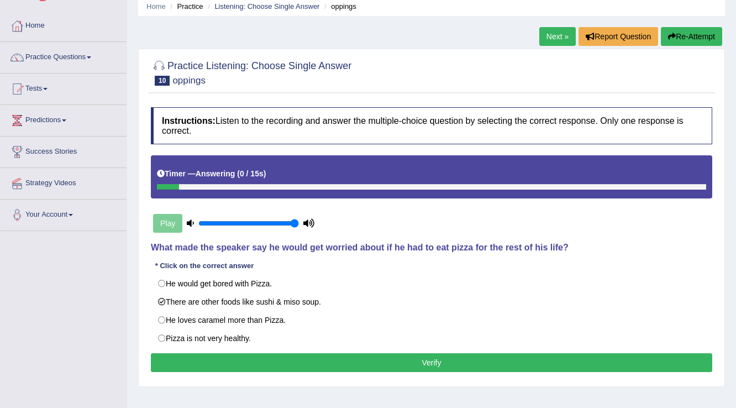
click at [505, 360] on button "Verify" at bounding box center [432, 362] width 562 height 19
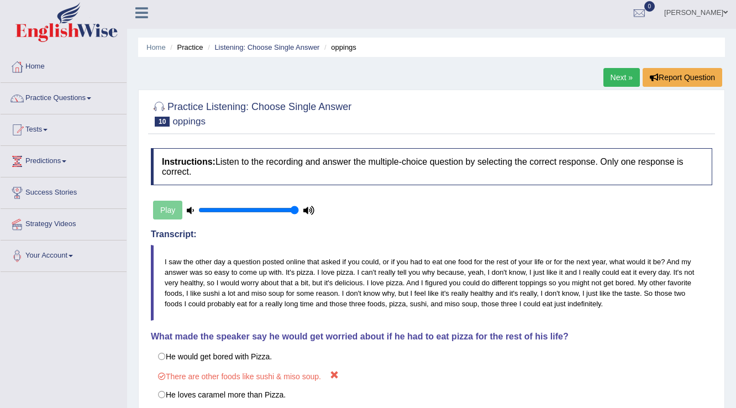
scroll to position [0, 0]
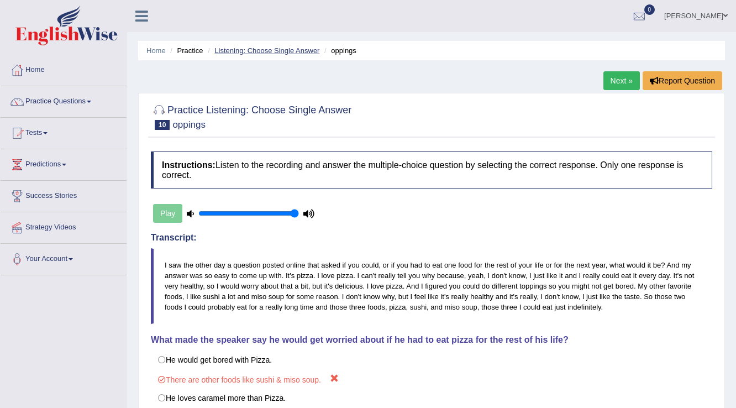
click at [288, 53] on link "Listening: Choose Single Answer" at bounding box center [266, 50] width 105 height 8
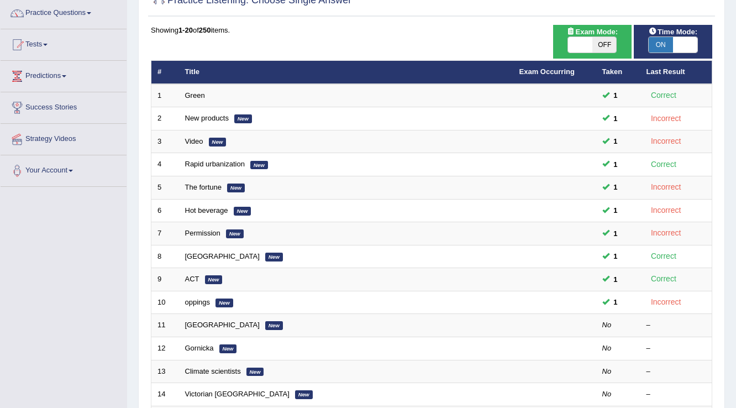
scroll to position [133, 0]
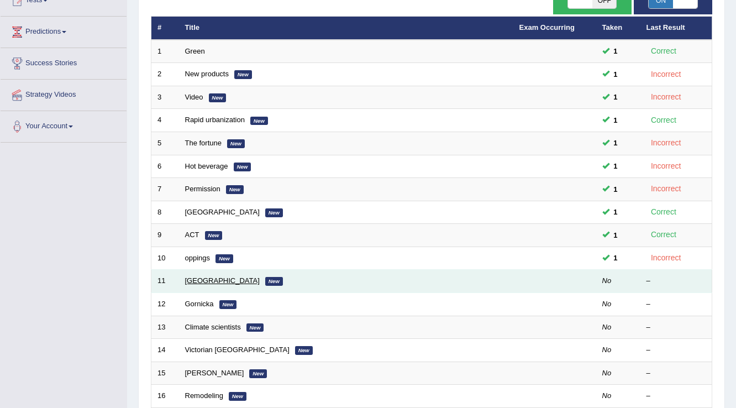
click at [191, 281] on link "[GEOGRAPHIC_DATA]" at bounding box center [222, 280] width 75 height 8
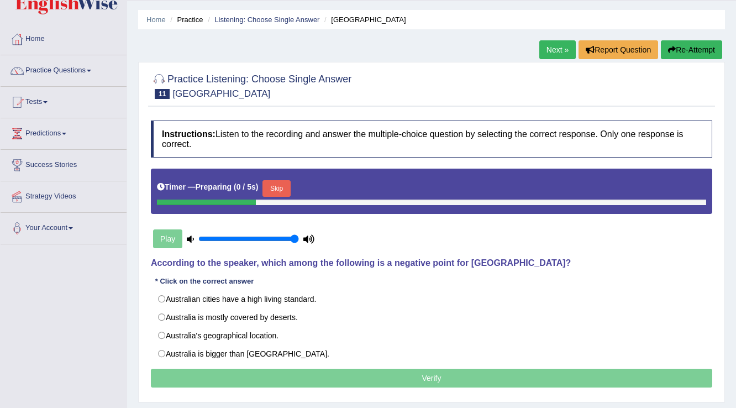
scroll to position [44, 0]
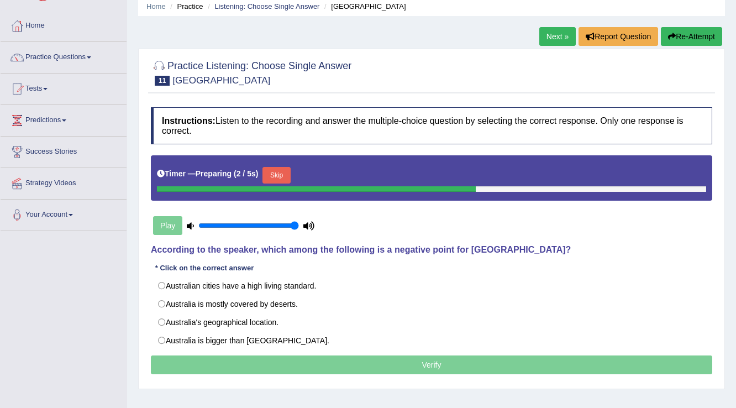
click at [289, 165] on div "Timer — Preparing ( 2 / 5s ) Skip" at bounding box center [431, 175] width 549 height 22
click at [289, 167] on button "Skip" at bounding box center [277, 175] width 28 height 17
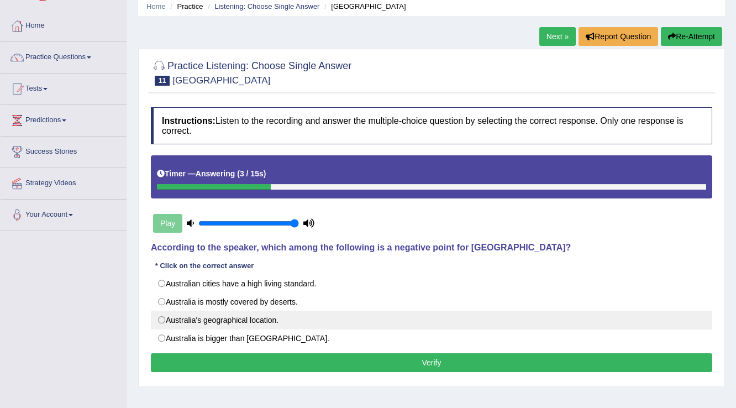
click at [205, 322] on label "Australia's geographical location." at bounding box center [432, 320] width 562 height 19
radio input "true"
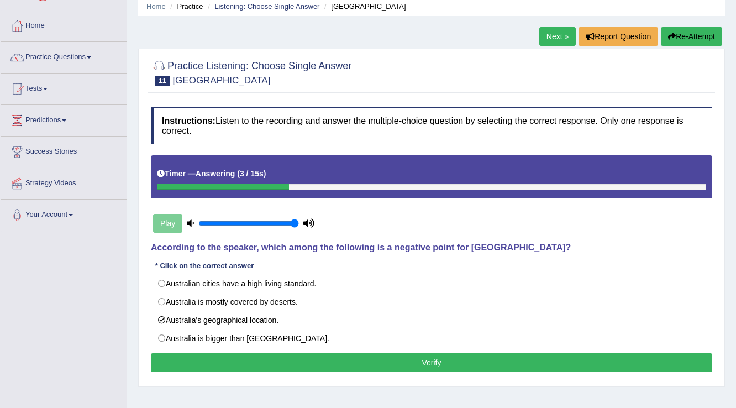
click at [246, 370] on button "Verify" at bounding box center [432, 362] width 562 height 19
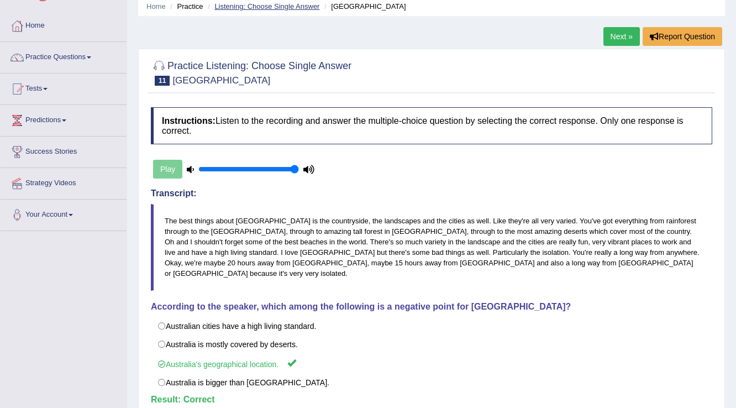
click at [246, 2] on link "Listening: Choose Single Answer" at bounding box center [266, 6] width 105 height 8
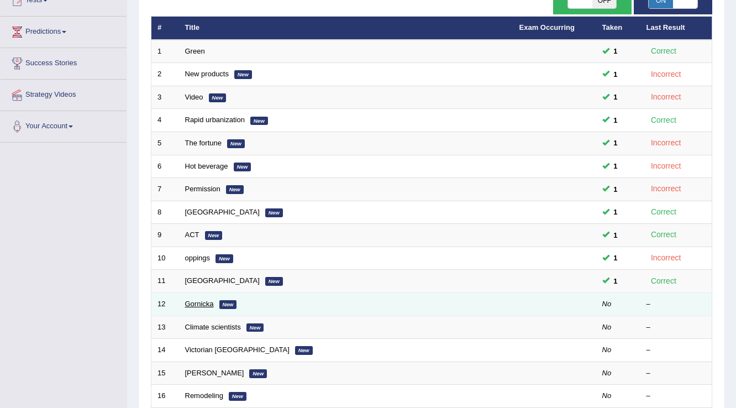
click at [203, 300] on link "Gornicka" at bounding box center [199, 304] width 29 height 8
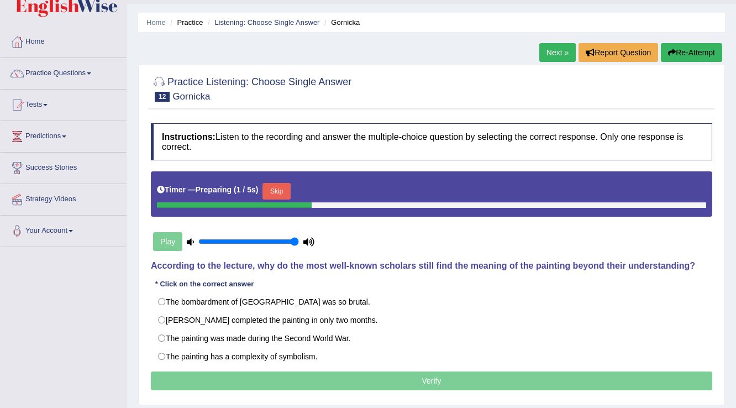
scroll to position [44, 0]
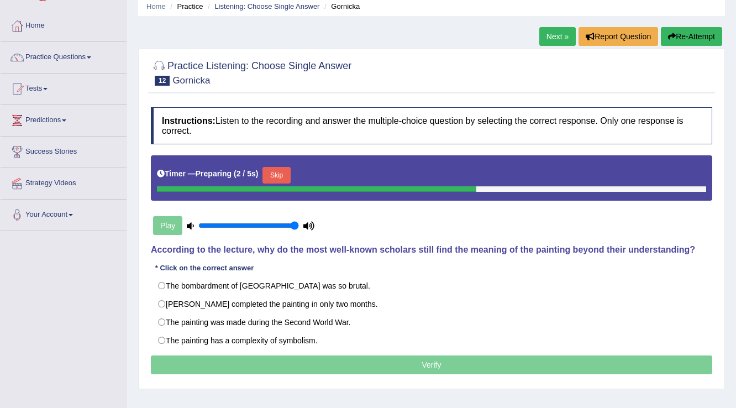
click at [279, 175] on button "Skip" at bounding box center [277, 175] width 28 height 17
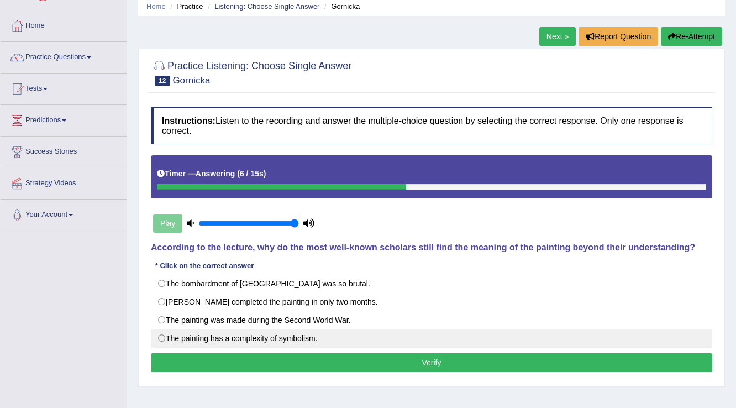
click at [249, 340] on label "The painting has a complexity of symbolism." at bounding box center [432, 338] width 562 height 19
radio input "true"
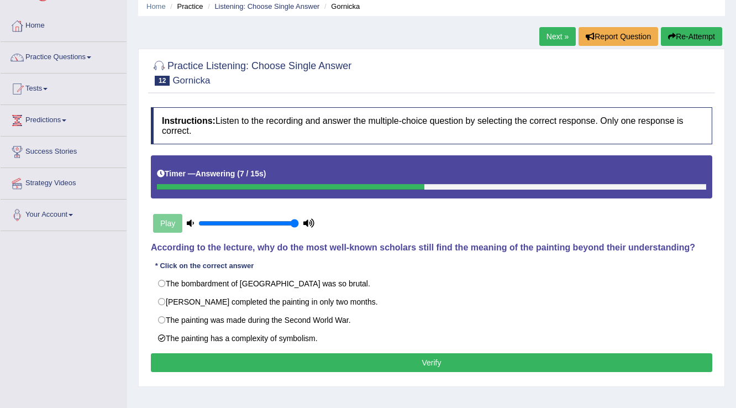
click at [252, 359] on button "Verify" at bounding box center [432, 362] width 562 height 19
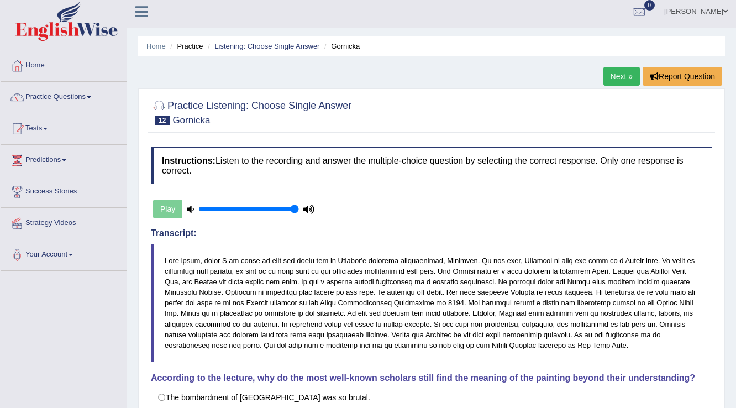
scroll to position [0, 0]
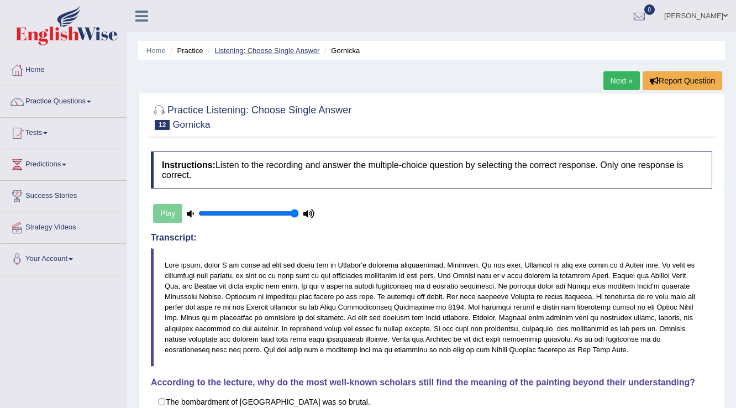
click at [239, 49] on link "Listening: Choose Single Answer" at bounding box center [266, 50] width 105 height 8
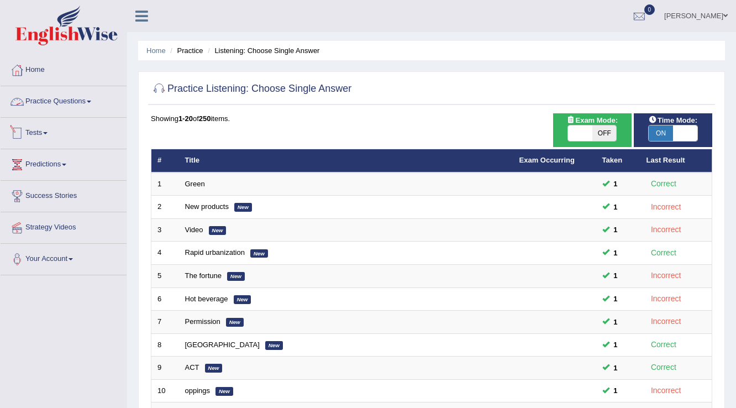
click at [91, 99] on link "Practice Questions" at bounding box center [64, 100] width 126 height 28
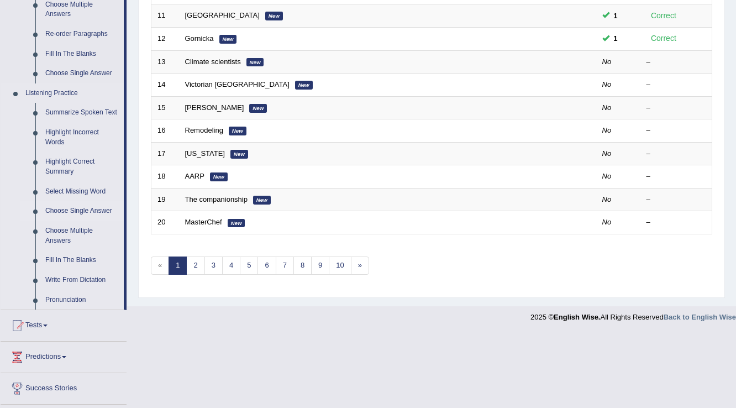
scroll to position [354, 0]
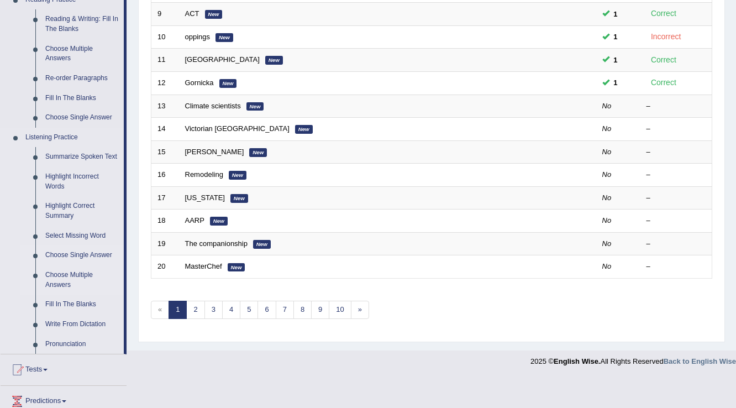
click at [80, 273] on link "Choose Multiple Answers" at bounding box center [81, 279] width 83 height 29
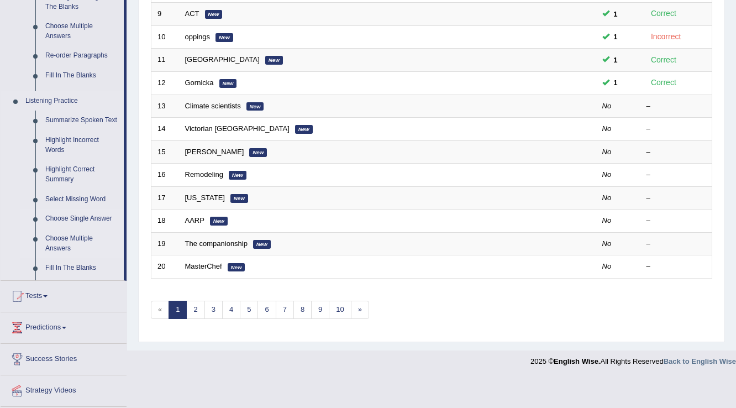
scroll to position [321, 0]
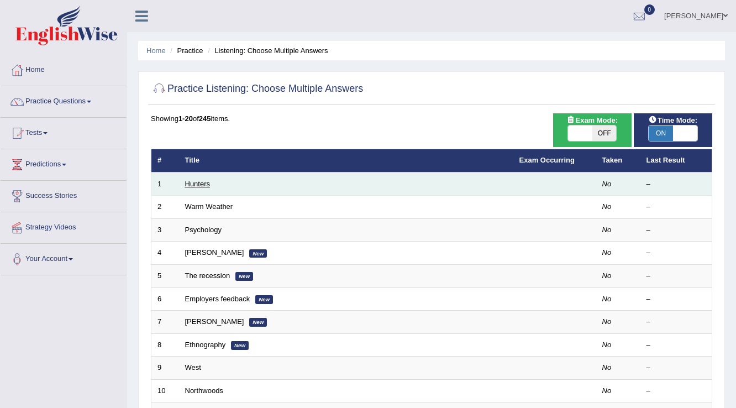
click at [207, 182] on link "Hunters" at bounding box center [197, 184] width 25 height 8
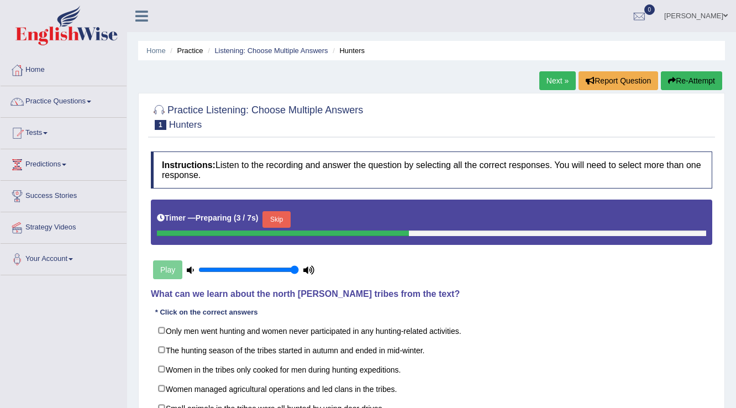
click at [288, 217] on button "Skip" at bounding box center [277, 219] width 28 height 17
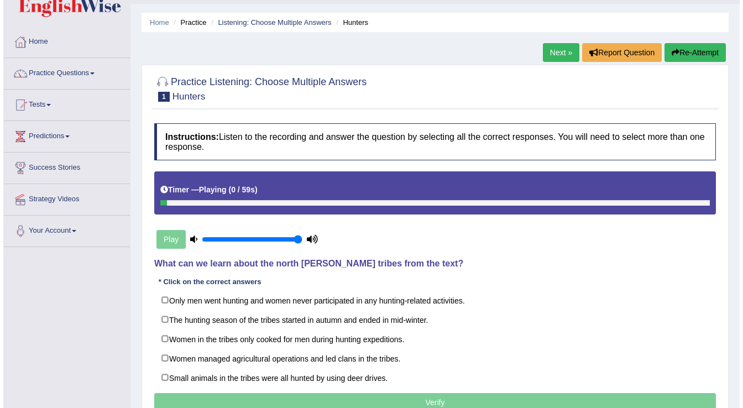
scroll to position [44, 0]
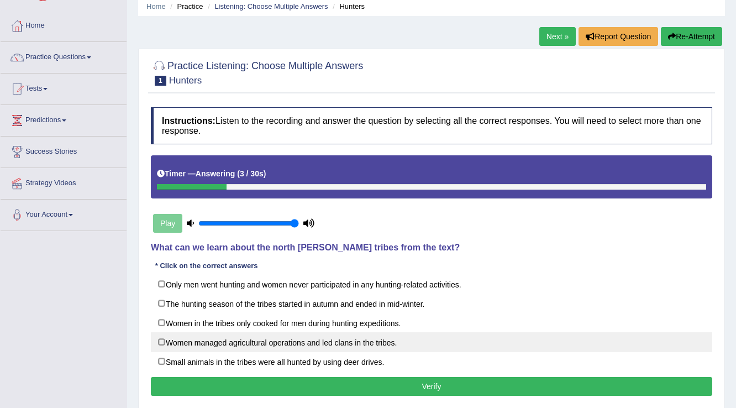
click at [214, 340] on label "Women managed agricultural operations and led clans in the tribes." at bounding box center [432, 342] width 562 height 20
checkbox input "true"
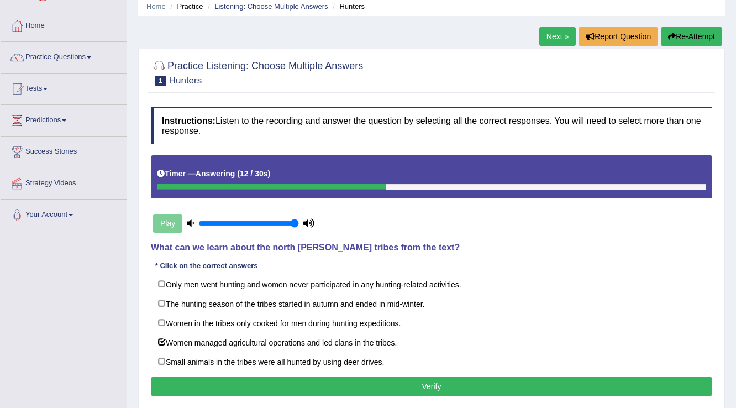
click at [234, 383] on button "Verify" at bounding box center [432, 386] width 562 height 19
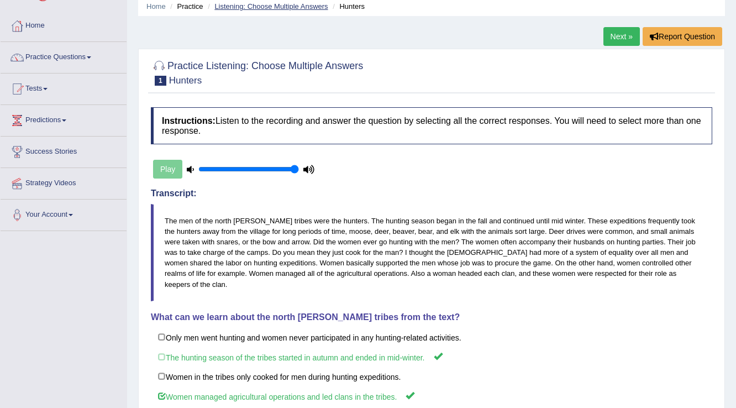
click at [260, 8] on link "Listening: Choose Multiple Answers" at bounding box center [270, 6] width 113 height 8
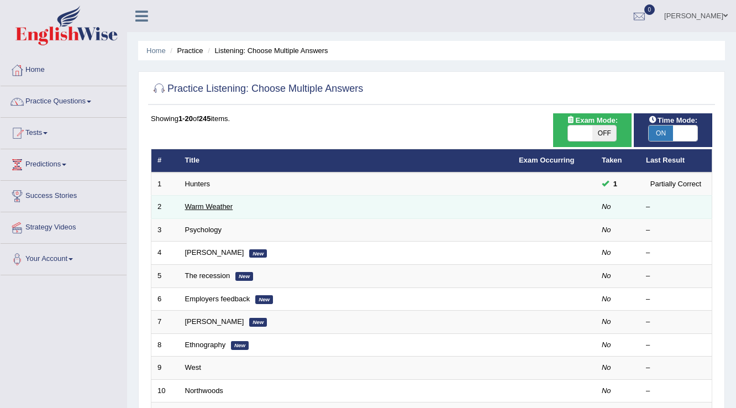
click at [221, 207] on link "Warm Weather" at bounding box center [209, 206] width 48 height 8
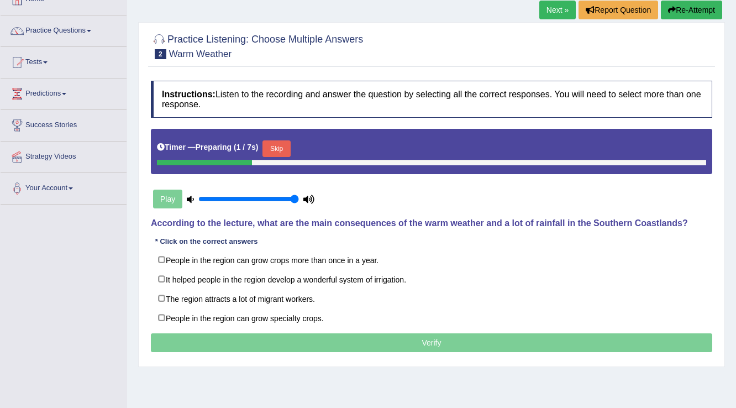
scroll to position [88, 0]
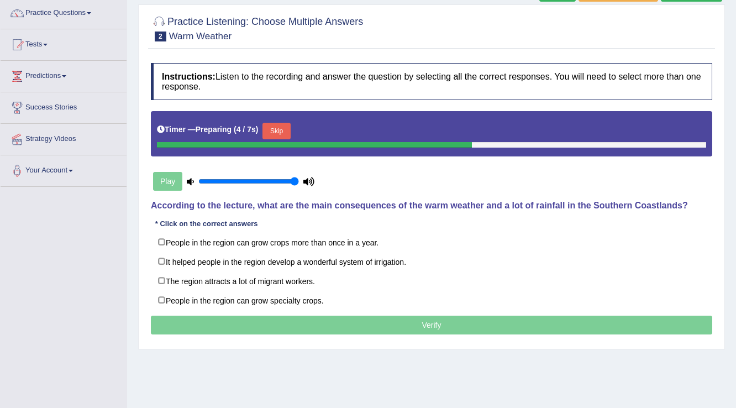
click at [290, 128] on button "Skip" at bounding box center [277, 131] width 28 height 17
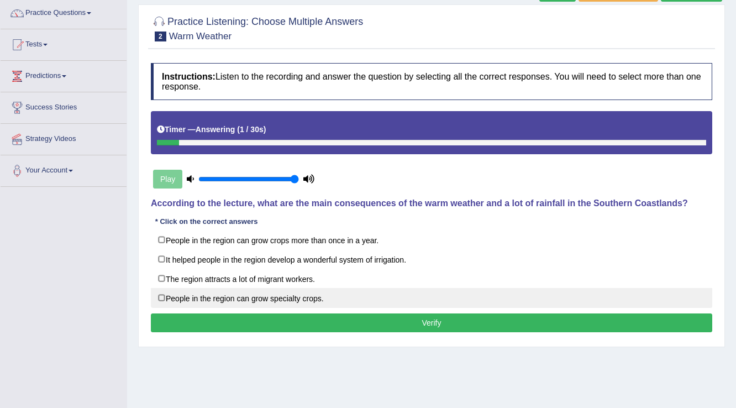
click at [161, 298] on label "People in the region can grow specialty crops." at bounding box center [432, 298] width 562 height 20
checkbox input "true"
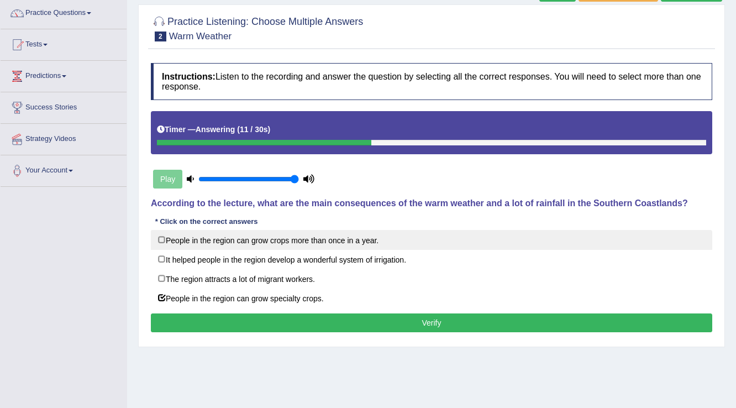
click at [163, 241] on label "People in the region can grow crops more than once in a year." at bounding box center [432, 240] width 562 height 20
checkbox input "true"
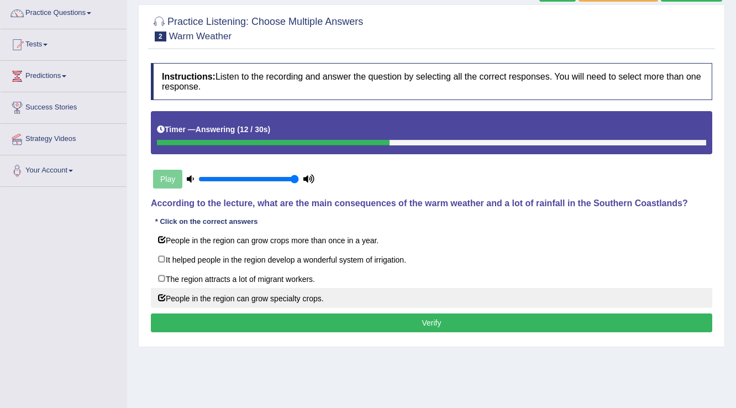
click at [245, 306] on label "People in the region can grow specialty crops." at bounding box center [432, 298] width 562 height 20
click at [202, 296] on label "People in the region can grow specialty crops." at bounding box center [432, 298] width 562 height 20
checkbox input "true"
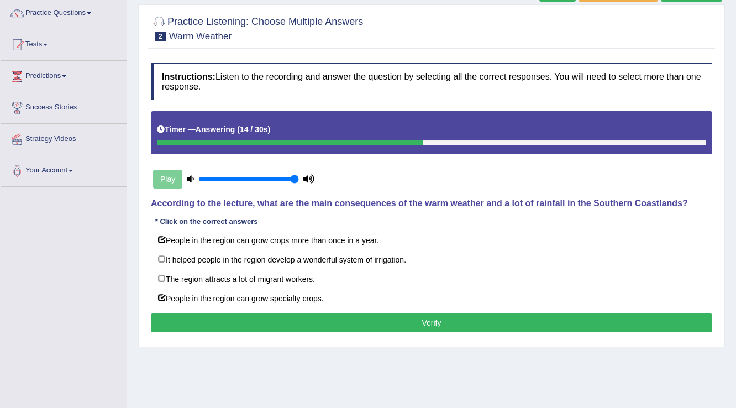
click at [214, 323] on button "Verify" at bounding box center [432, 322] width 562 height 19
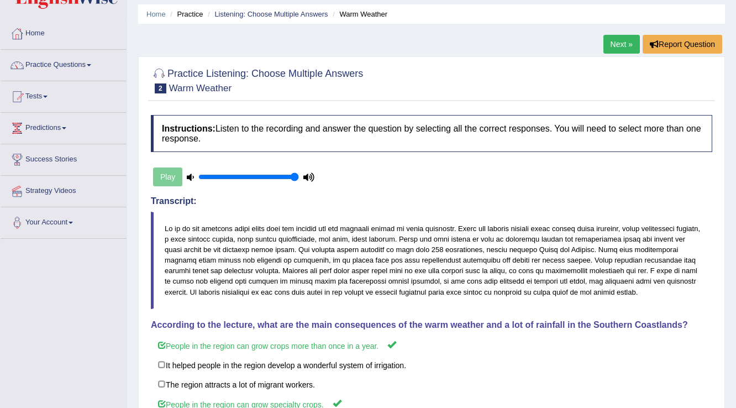
scroll to position [0, 0]
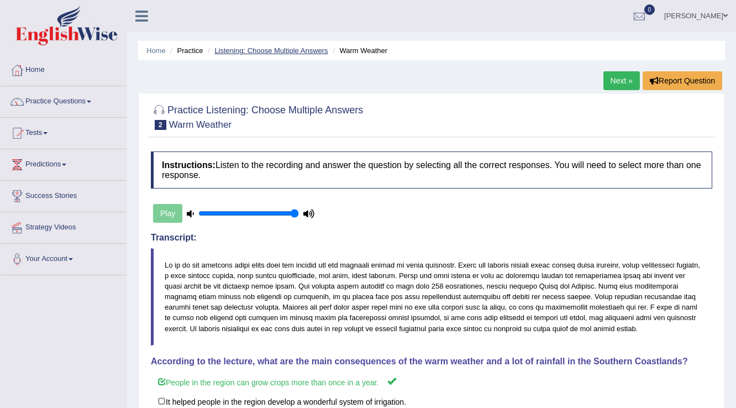
click at [279, 50] on link "Listening: Choose Multiple Answers" at bounding box center [270, 50] width 113 height 8
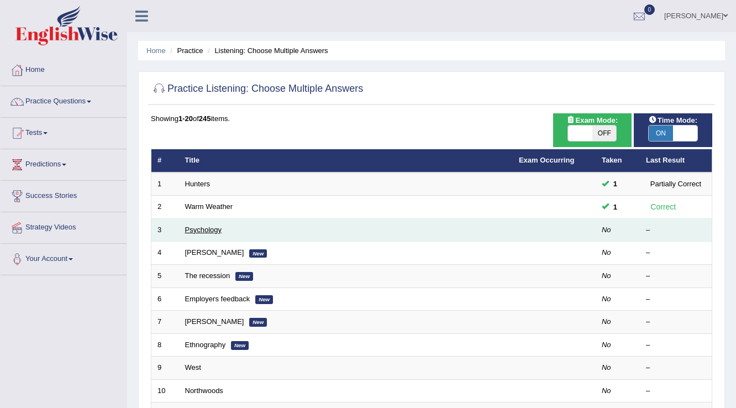
click at [214, 232] on link "Psychology" at bounding box center [203, 230] width 36 height 8
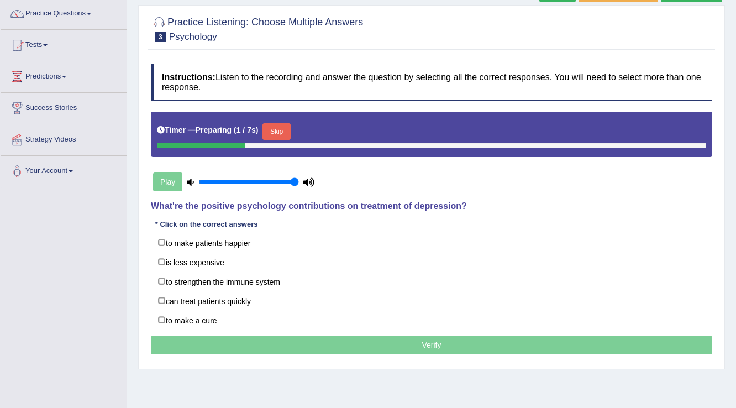
scroll to position [88, 0]
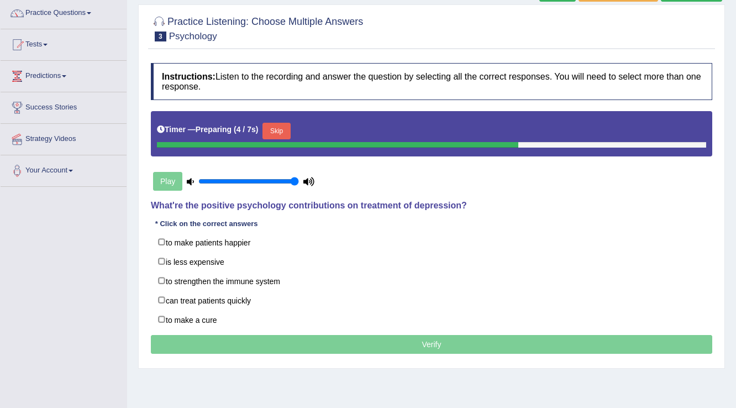
click at [290, 130] on button "Skip" at bounding box center [277, 131] width 28 height 17
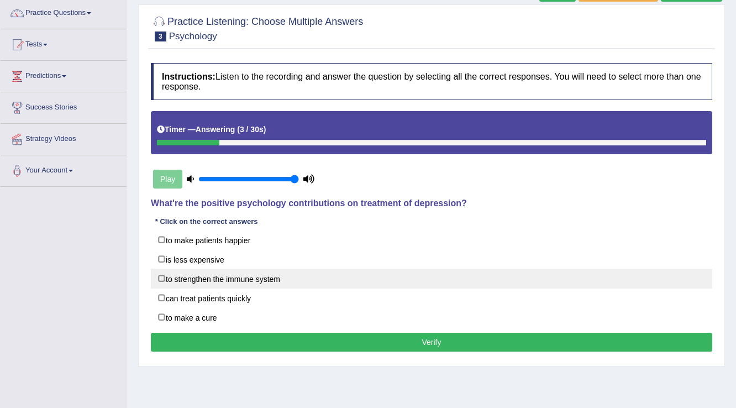
click at [273, 279] on label "to strengthen the immune system" at bounding box center [432, 279] width 562 height 20
checkbox input "true"
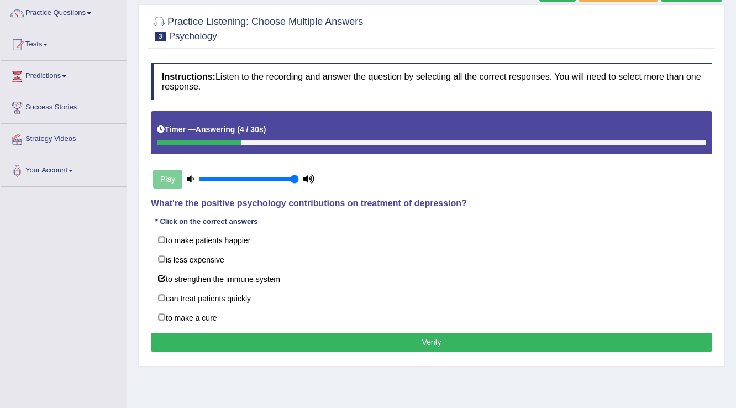
click at [325, 338] on button "Verify" at bounding box center [432, 342] width 562 height 19
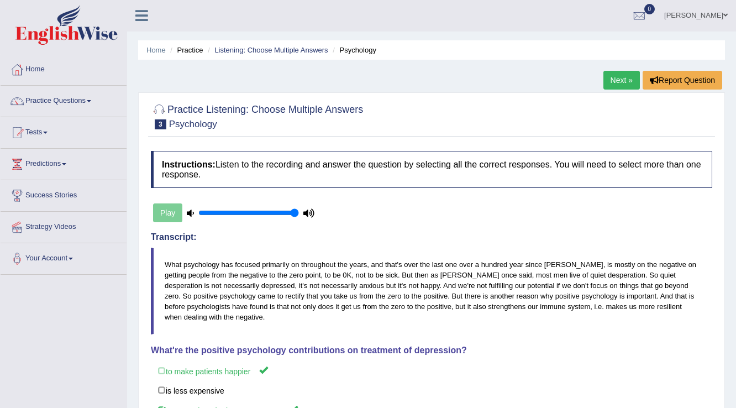
scroll to position [0, 0]
click at [275, 50] on link "Listening: Choose Multiple Answers" at bounding box center [270, 50] width 113 height 8
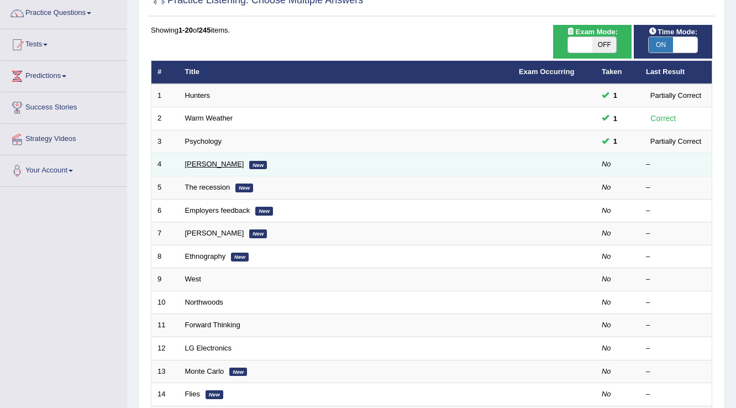
click at [197, 161] on link "[PERSON_NAME]" at bounding box center [214, 164] width 59 height 8
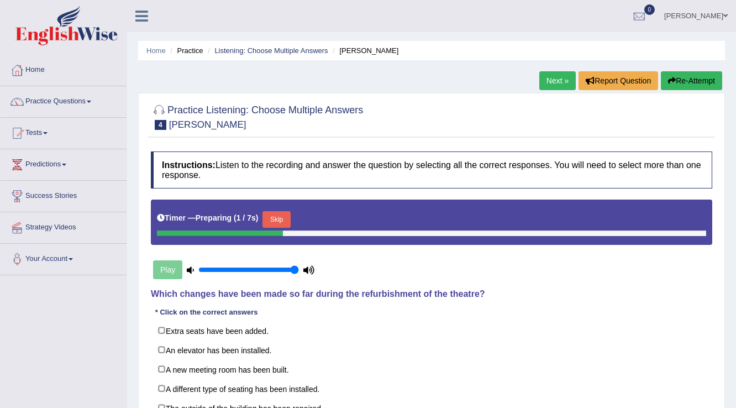
click at [285, 217] on button "Skip" at bounding box center [277, 219] width 28 height 17
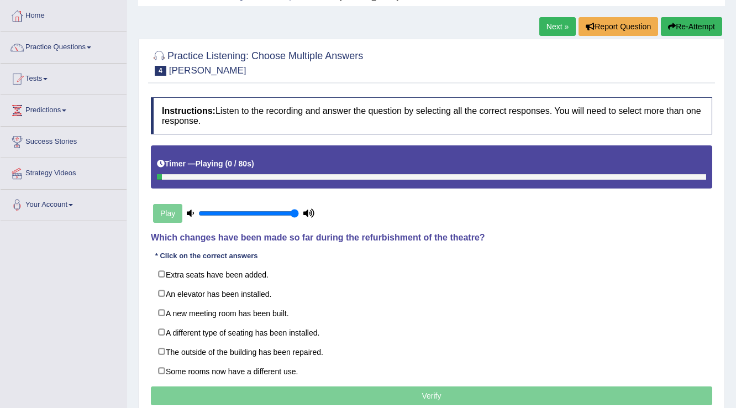
scroll to position [88, 0]
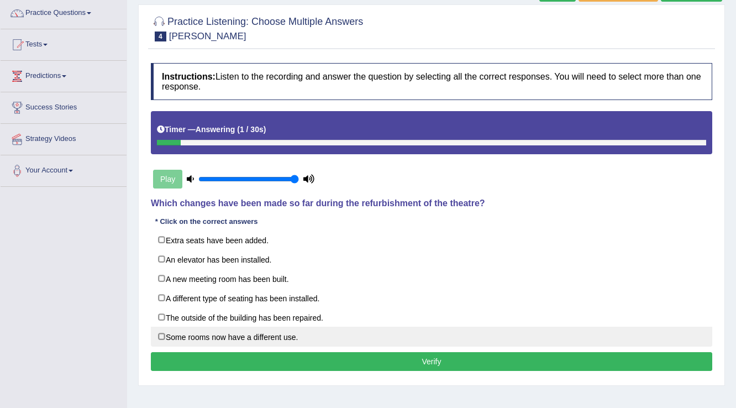
click at [276, 332] on label "Some rooms now have a different use." at bounding box center [432, 337] width 562 height 20
checkbox input "true"
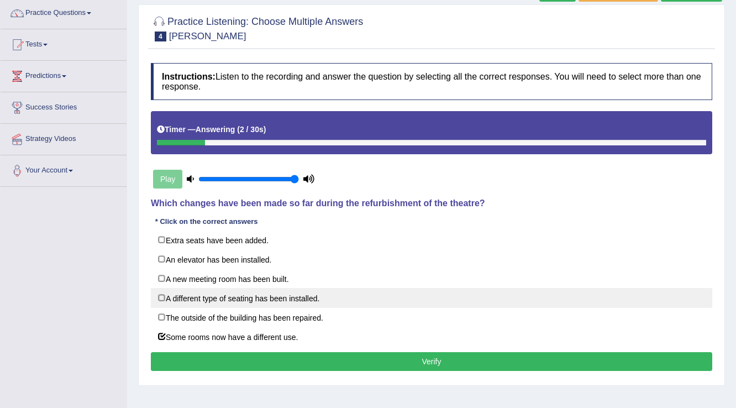
click at [274, 301] on label "A different type of seating has been installed." at bounding box center [432, 298] width 562 height 20
checkbox input "true"
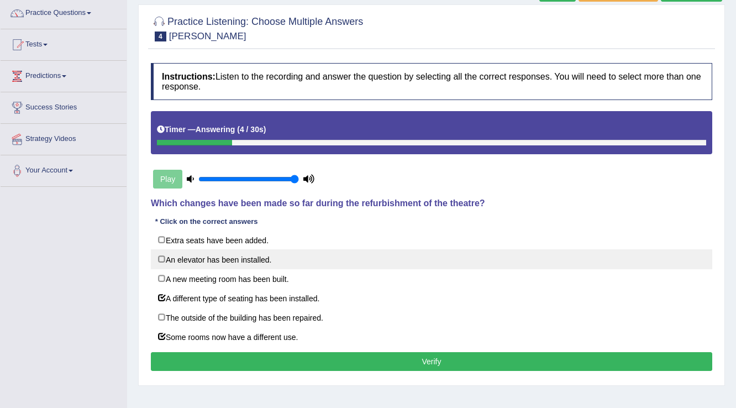
click at [236, 263] on label "An elevator has been installed." at bounding box center [432, 259] width 562 height 20
checkbox input "true"
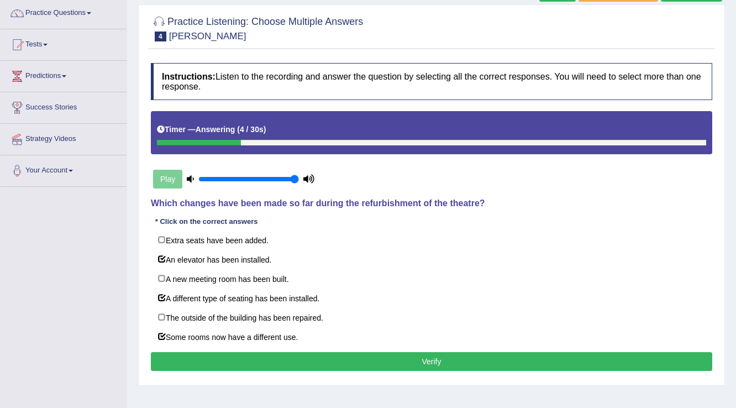
click at [299, 358] on button "Verify" at bounding box center [432, 361] width 562 height 19
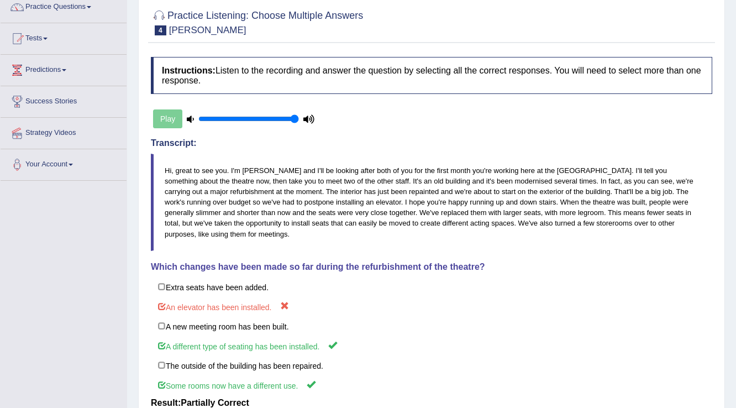
scroll to position [44, 0]
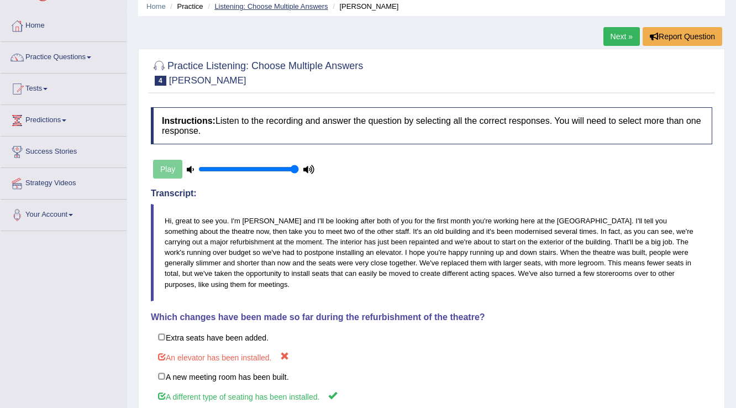
click at [281, 7] on link "Listening: Choose Multiple Answers" at bounding box center [270, 6] width 113 height 8
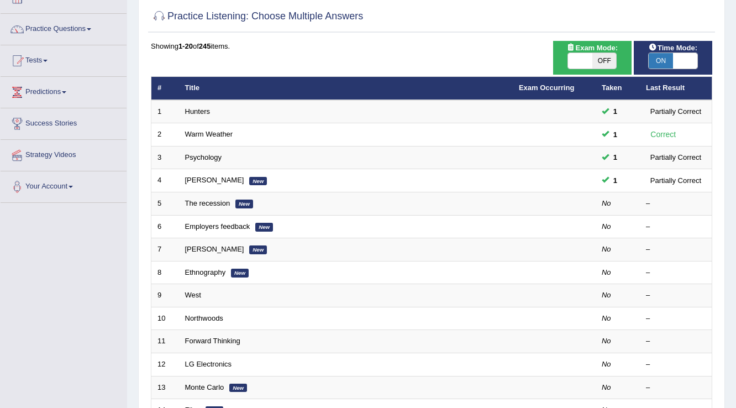
scroll to position [88, 0]
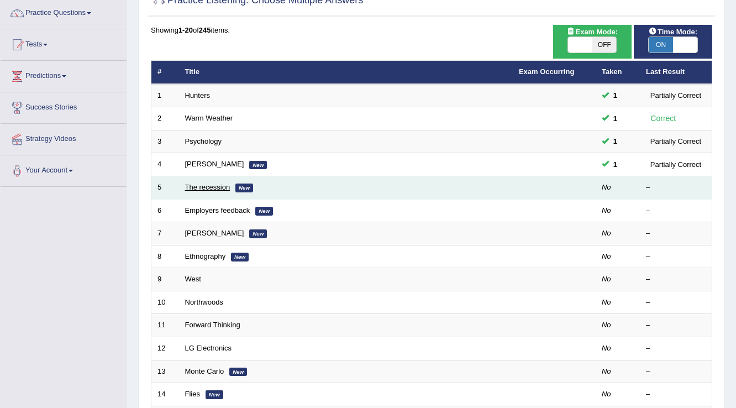
click at [219, 185] on link "The recession" at bounding box center [207, 187] width 45 height 8
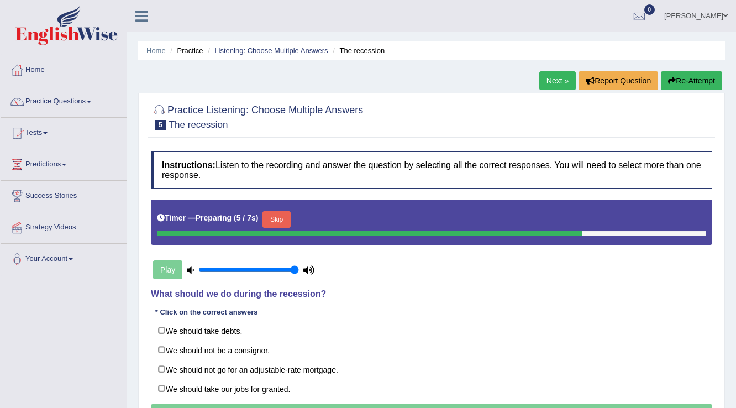
click at [285, 220] on button "Skip" at bounding box center [277, 219] width 28 height 17
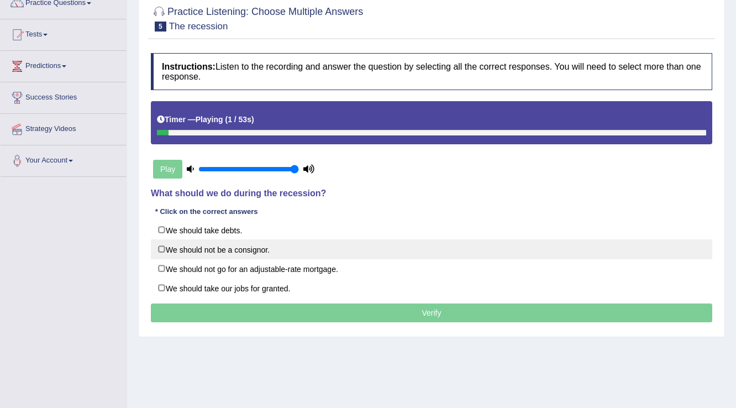
scroll to position [133, 0]
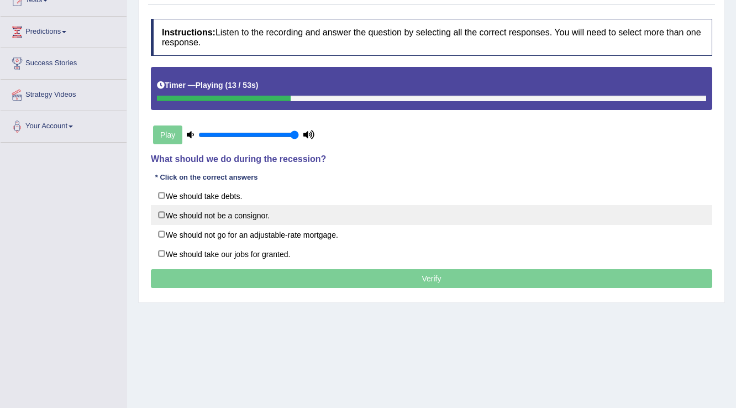
click at [276, 214] on label "We should not be a consignor." at bounding box center [432, 215] width 562 height 20
checkbox input "true"
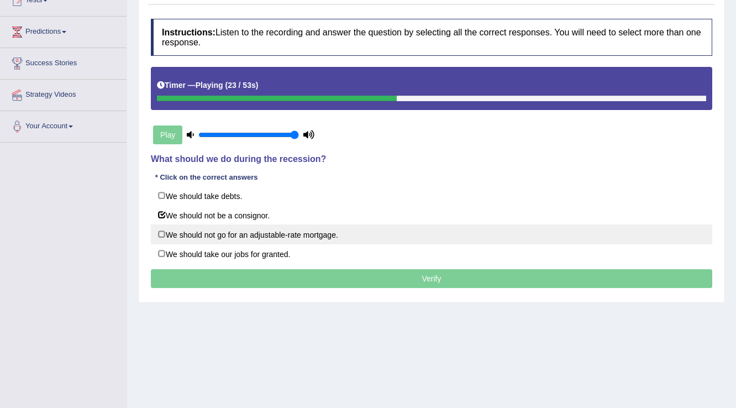
click at [261, 232] on label "We should not go for an adjustable-rate mortgage." at bounding box center [432, 234] width 562 height 20
checkbox input "true"
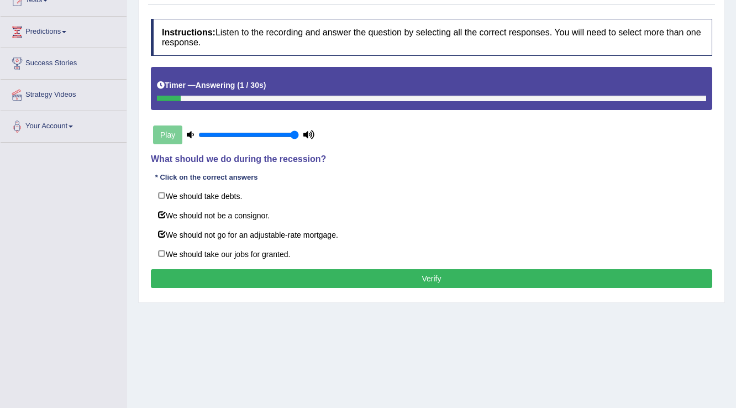
click at [317, 275] on button "Verify" at bounding box center [432, 278] width 562 height 19
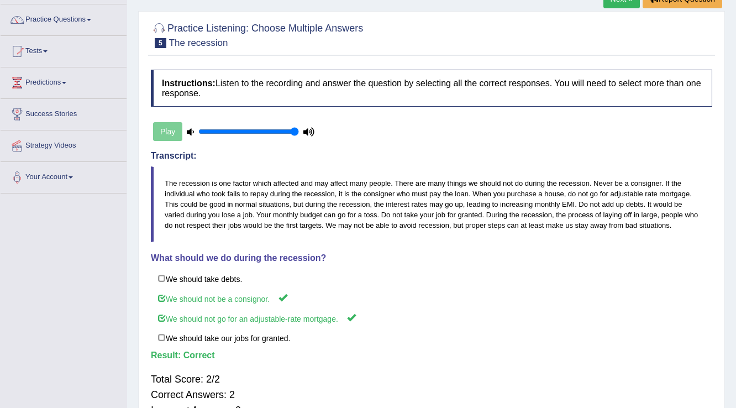
scroll to position [44, 0]
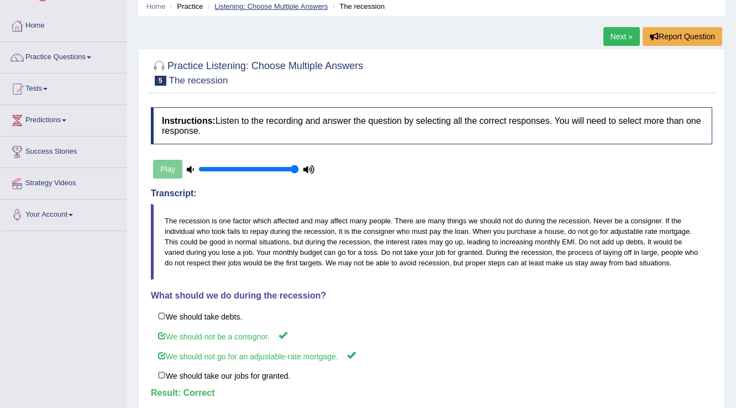
click at [285, 9] on link "Listening: Choose Multiple Answers" at bounding box center [270, 6] width 113 height 8
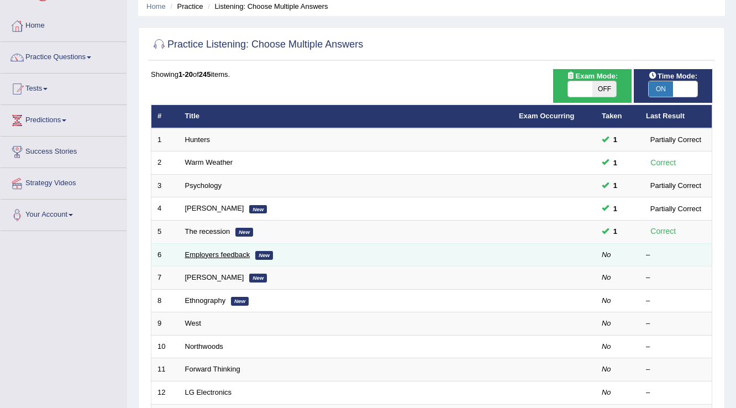
click at [242, 254] on link "Employers feedback" at bounding box center [217, 254] width 65 height 8
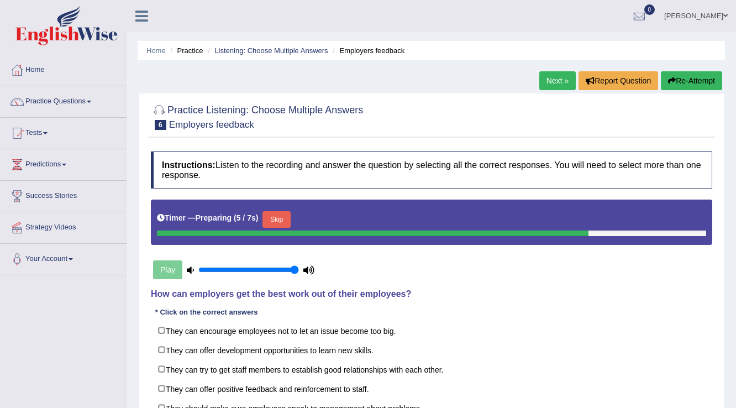
click at [273, 221] on button "Skip" at bounding box center [277, 219] width 28 height 17
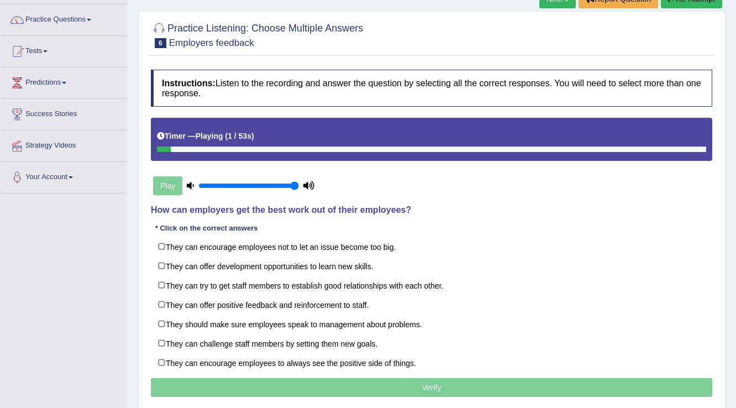
scroll to position [88, 0]
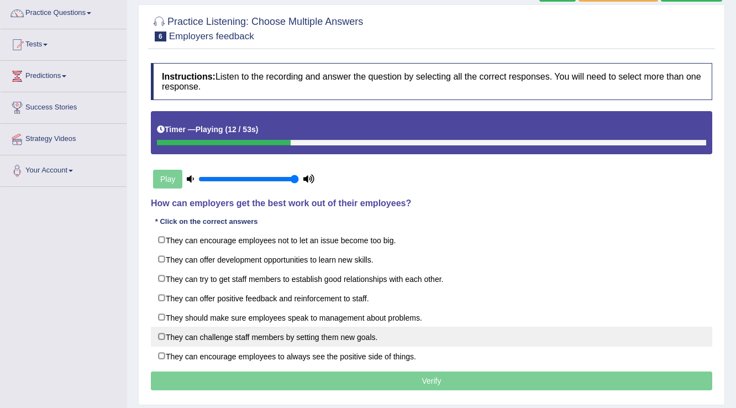
click at [346, 334] on label "They can challenge staff members by setting them new goals." at bounding box center [432, 337] width 562 height 20
checkbox input "true"
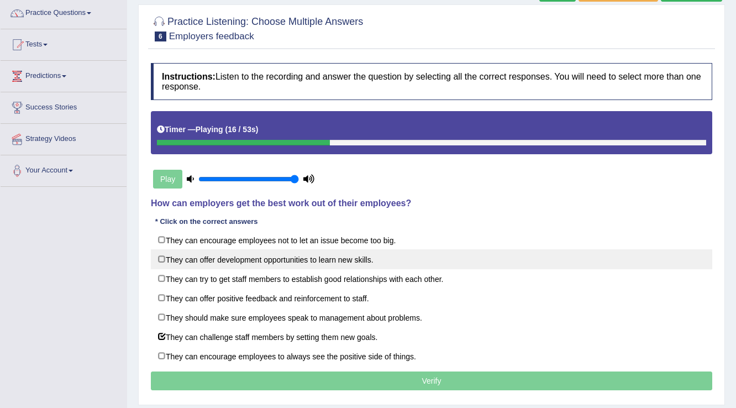
click at [364, 260] on label "They can offer development opportunities to learn new skills." at bounding box center [432, 259] width 562 height 20
checkbox input "true"
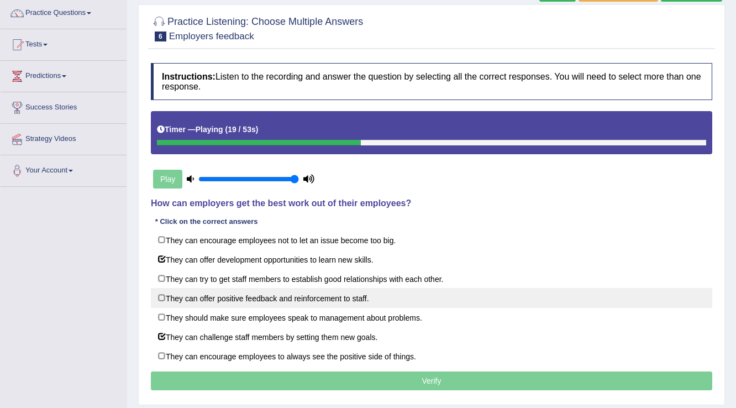
click at [347, 298] on label "They can offer positive feedback and reinforcement to staff." at bounding box center [432, 298] width 562 height 20
checkbox input "true"
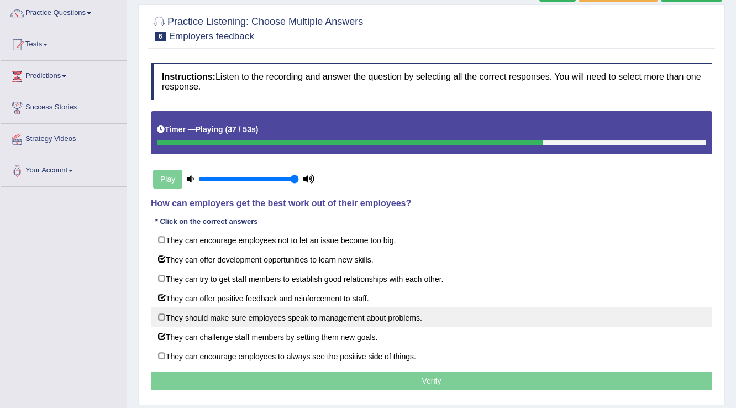
click at [400, 319] on label "They should make sure employees speak to management about problems." at bounding box center [432, 317] width 562 height 20
checkbox input "true"
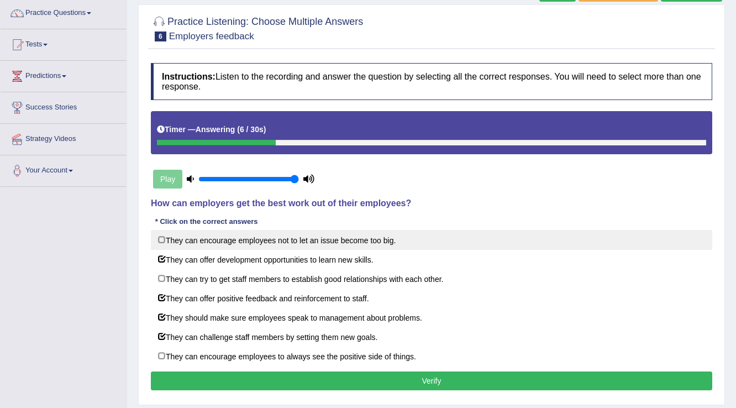
click at [383, 239] on label "They can encourage employees not to let an issue become too big." at bounding box center [432, 240] width 562 height 20
checkbox input "true"
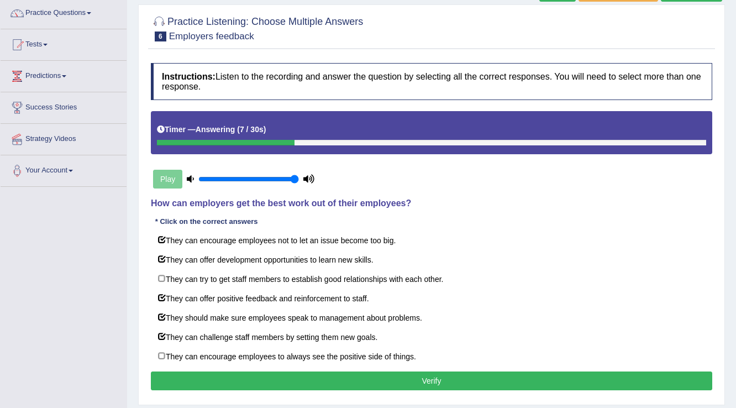
click at [424, 384] on button "Verify" at bounding box center [432, 380] width 562 height 19
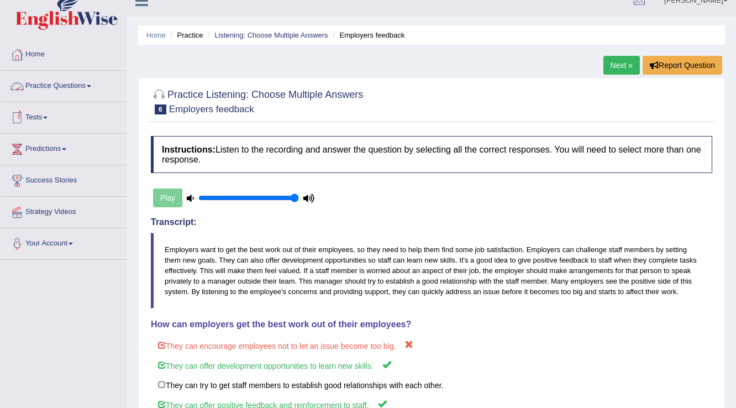
scroll to position [0, 0]
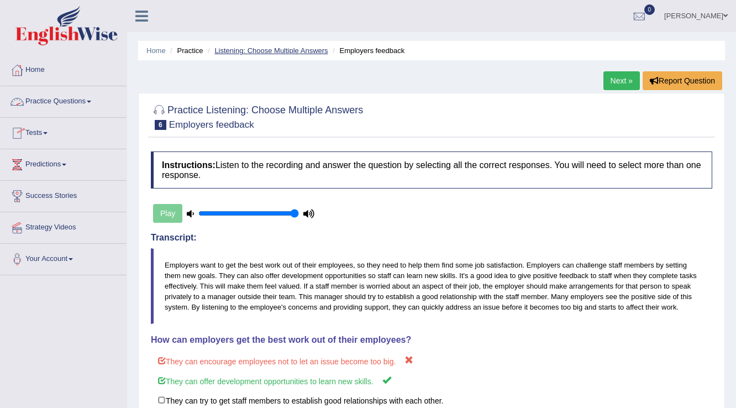
click at [245, 50] on link "Listening: Choose Multiple Answers" at bounding box center [270, 50] width 113 height 8
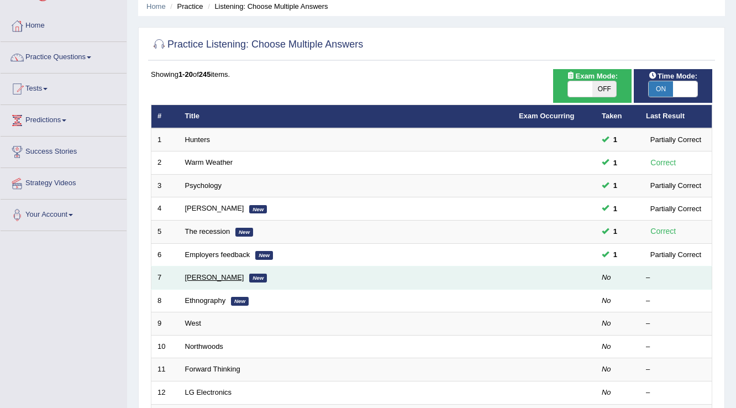
click at [212, 277] on link "[PERSON_NAME]" at bounding box center [214, 277] width 59 height 8
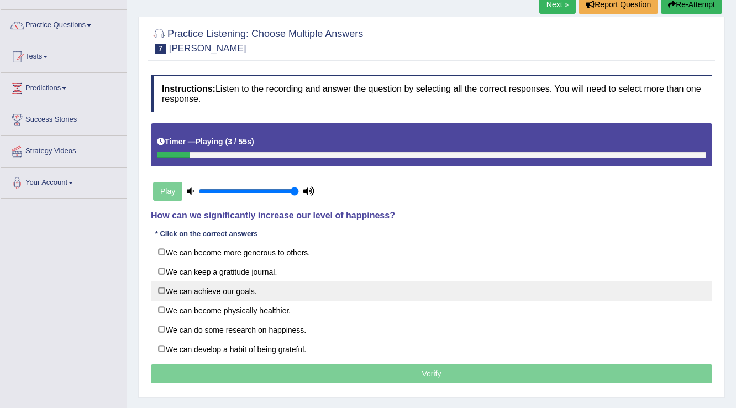
scroll to position [88, 0]
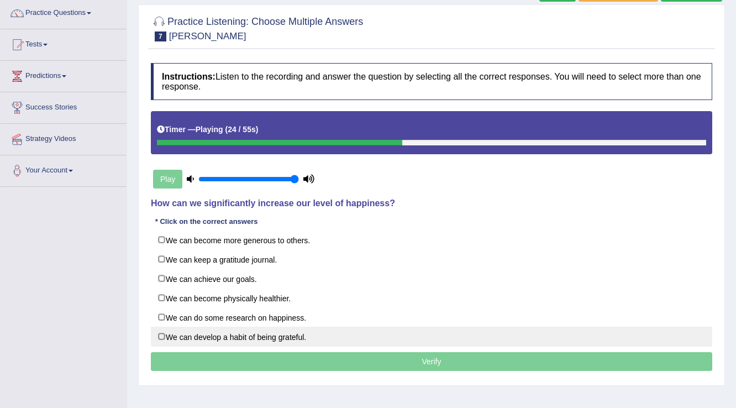
click at [164, 339] on label "We can develop a habit of being grateful." at bounding box center [432, 337] width 562 height 20
checkbox input "true"
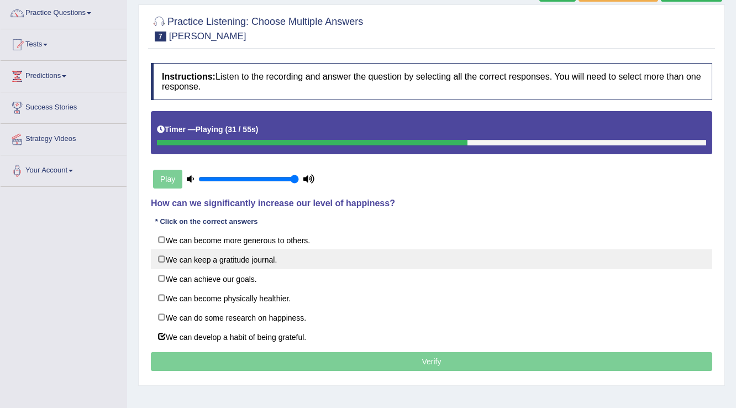
click at [160, 258] on label "We can keep a gratitude journal." at bounding box center [432, 259] width 562 height 20
checkbox input "true"
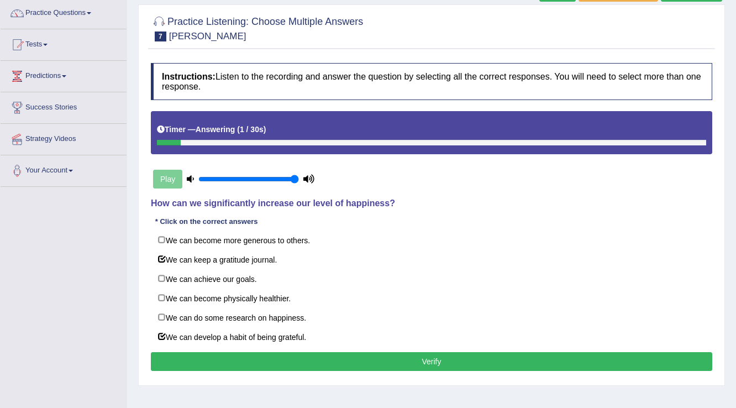
click at [328, 354] on button "Verify" at bounding box center [432, 361] width 562 height 19
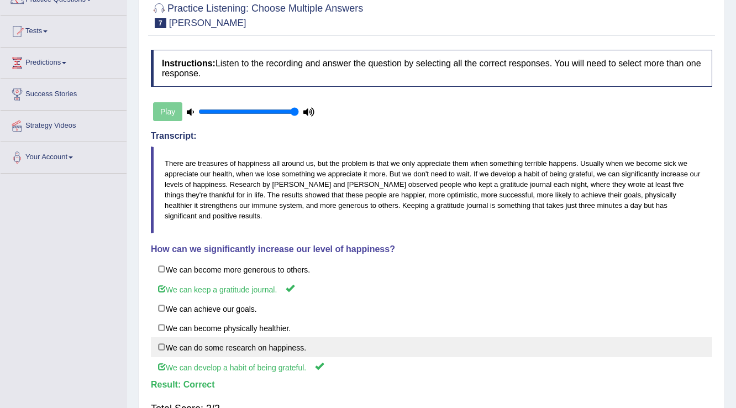
scroll to position [0, 0]
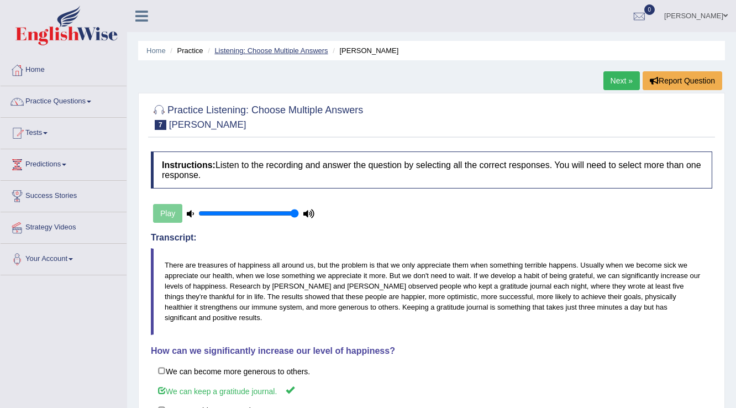
click at [291, 50] on link "Listening: Choose Multiple Answers" at bounding box center [270, 50] width 113 height 8
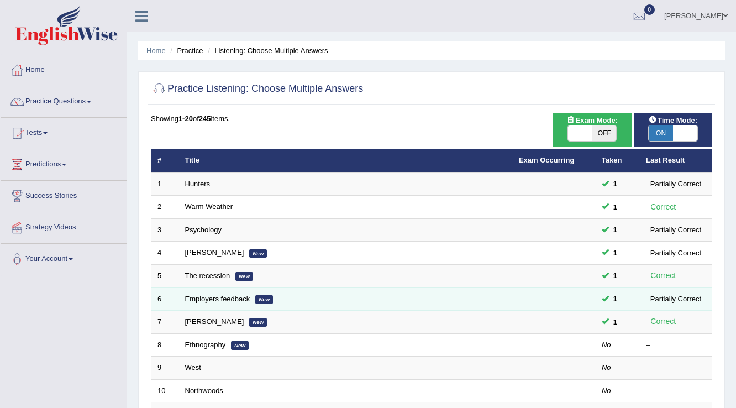
scroll to position [44, 0]
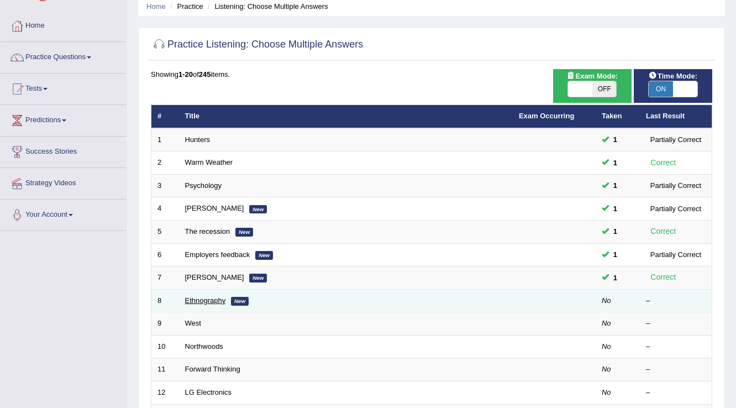
click at [214, 298] on link "Ethnography" at bounding box center [205, 300] width 41 height 8
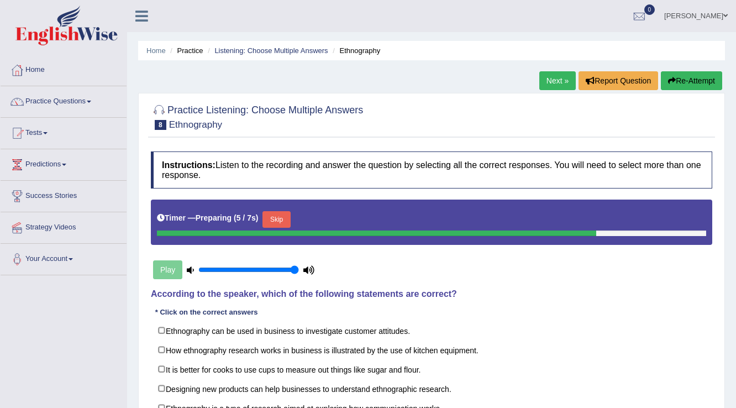
click at [277, 219] on button "Skip" at bounding box center [277, 219] width 28 height 17
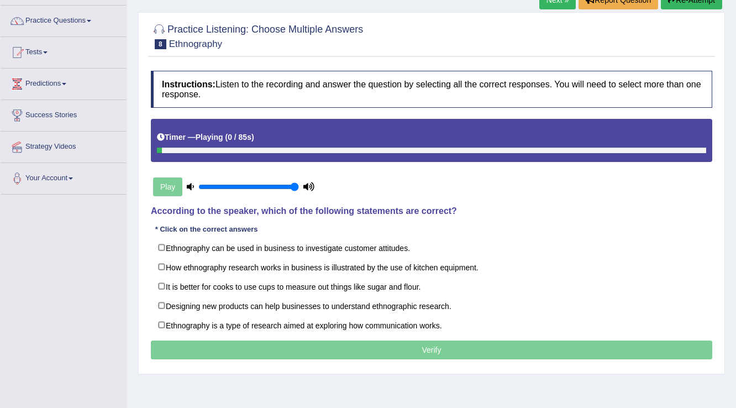
scroll to position [88, 0]
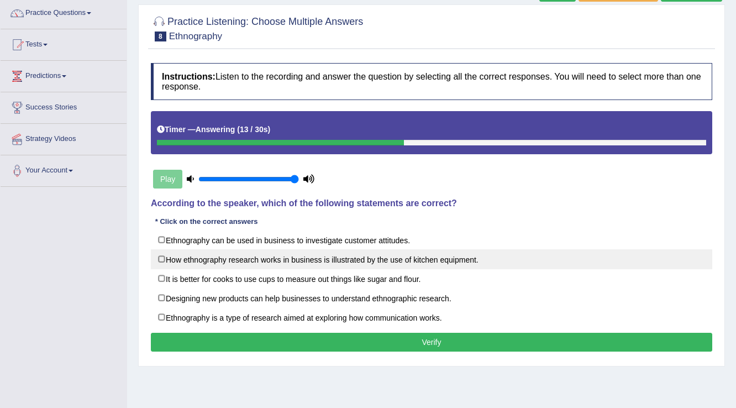
click at [450, 261] on label "How ethnography research works in business is illustrated by the use of kitchen…" at bounding box center [432, 259] width 562 height 20
checkbox input "true"
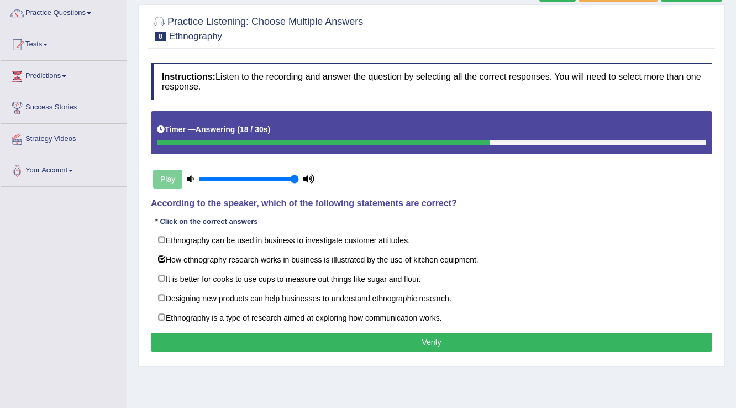
click at [496, 354] on div "Instructions: Listen to the recording and answer the question by selecting all …" at bounding box center [431, 208] width 567 height 303
click at [495, 340] on button "Verify" at bounding box center [432, 342] width 562 height 19
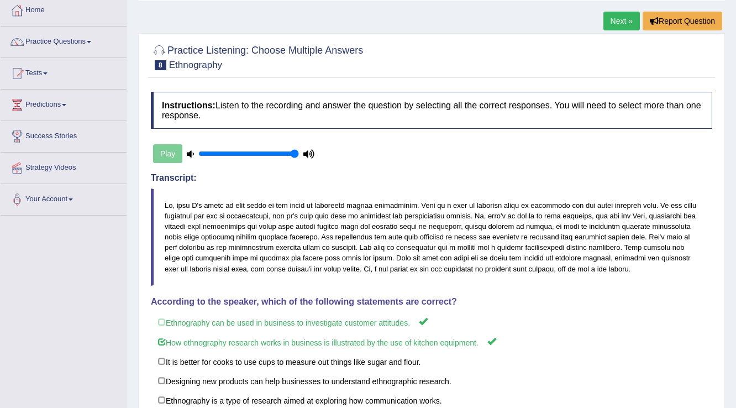
scroll to position [44, 0]
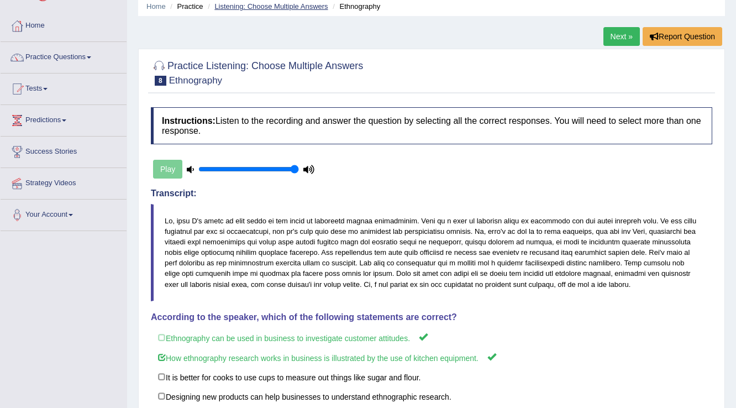
click at [247, 9] on link "Listening: Choose Multiple Answers" at bounding box center [270, 6] width 113 height 8
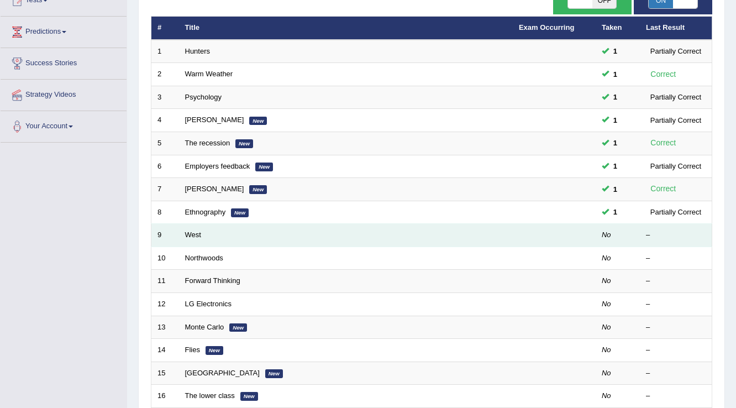
scroll to position [133, 0]
click at [196, 234] on link "West" at bounding box center [193, 235] width 16 height 8
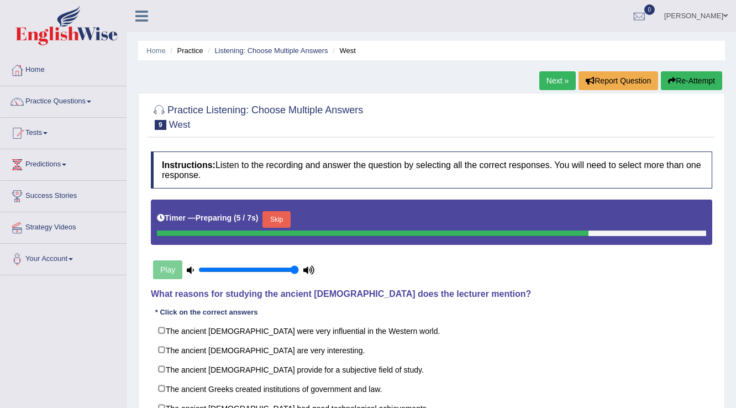
click at [284, 218] on button "Skip" at bounding box center [277, 219] width 28 height 17
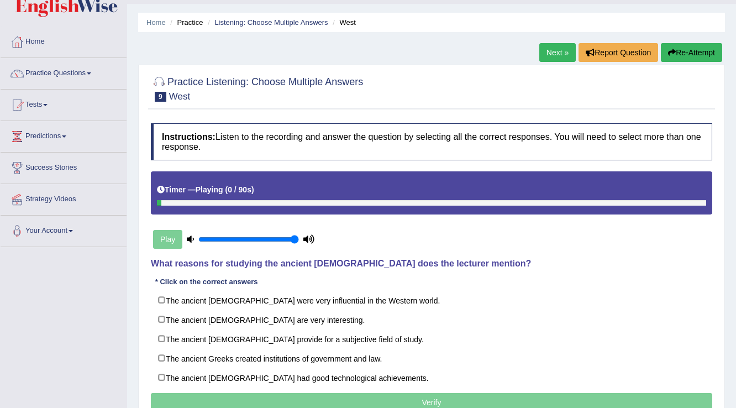
scroll to position [44, 0]
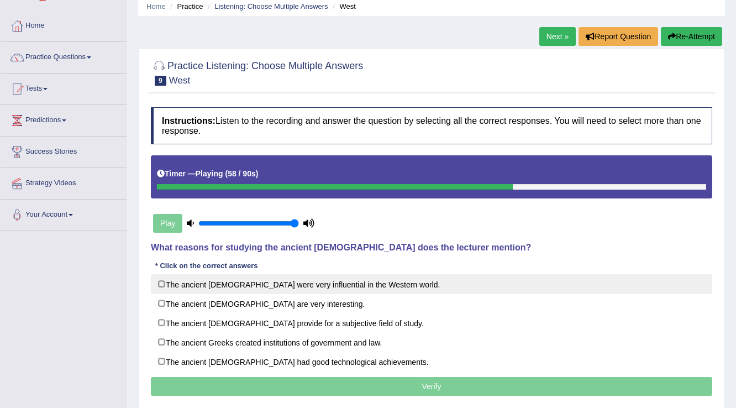
click at [365, 291] on label "The ancient Greeks were very influential in the Western world." at bounding box center [432, 284] width 562 height 20
checkbox input "true"
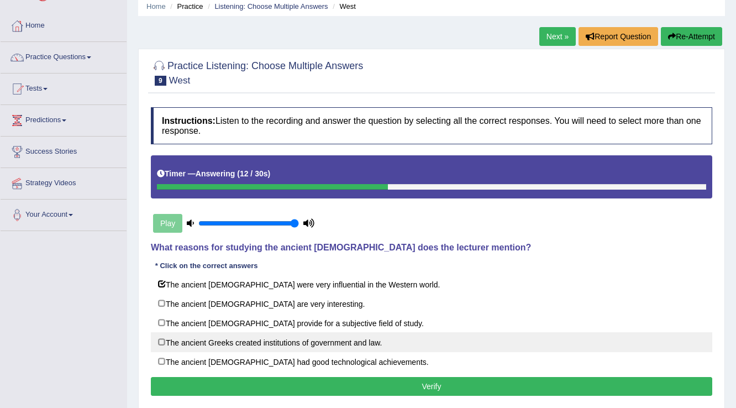
click at [170, 341] on label "The ancient Greeks created institutions of government and law." at bounding box center [432, 342] width 562 height 20
checkbox input "true"
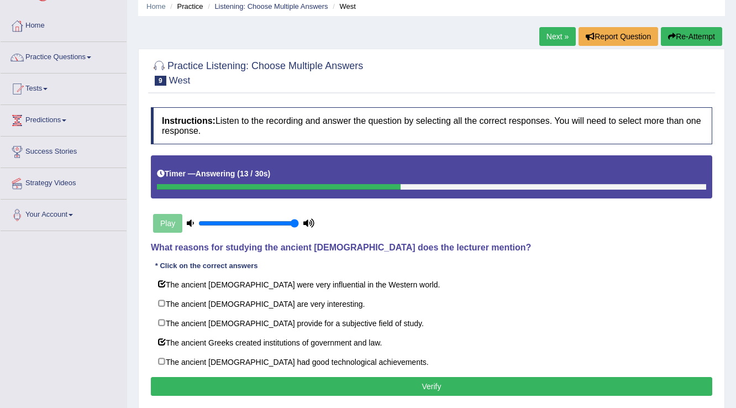
click at [310, 389] on button "Verify" at bounding box center [432, 386] width 562 height 19
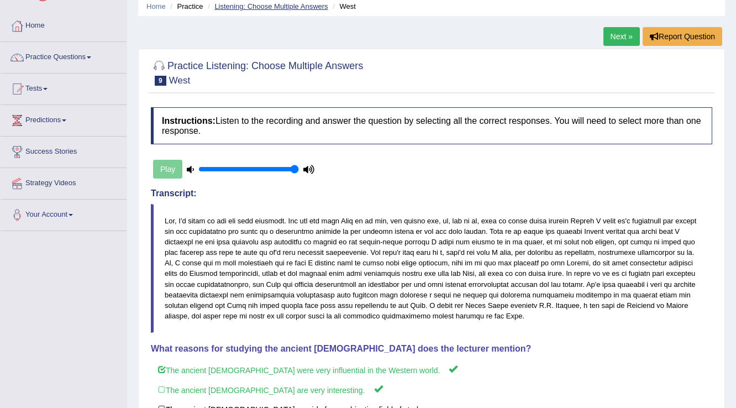
click at [262, 6] on link "Listening: Choose Multiple Answers" at bounding box center [270, 6] width 113 height 8
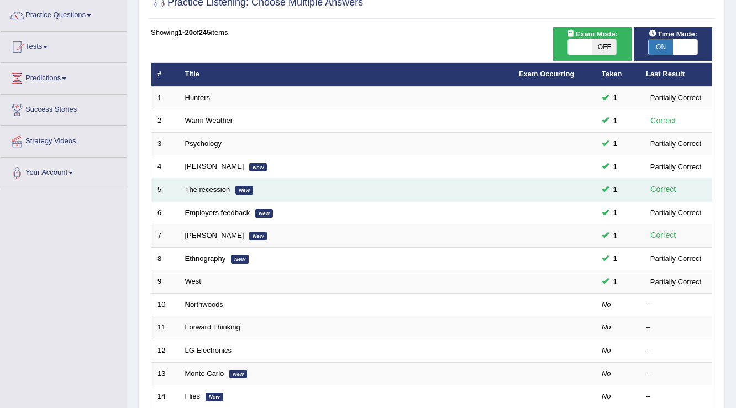
scroll to position [88, 0]
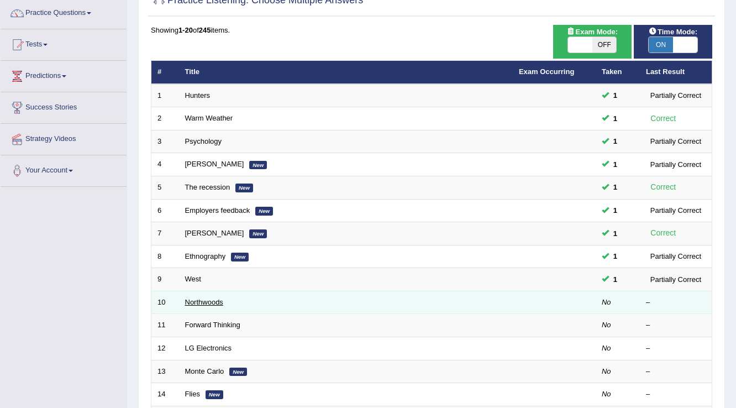
click at [199, 300] on link "Northwoods" at bounding box center [204, 302] width 38 height 8
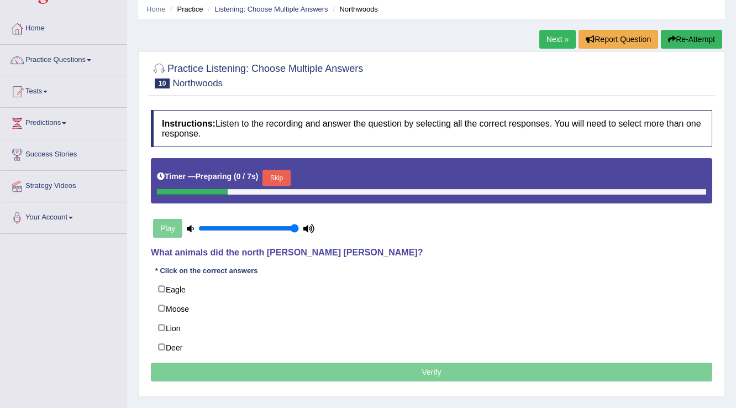
scroll to position [44, 0]
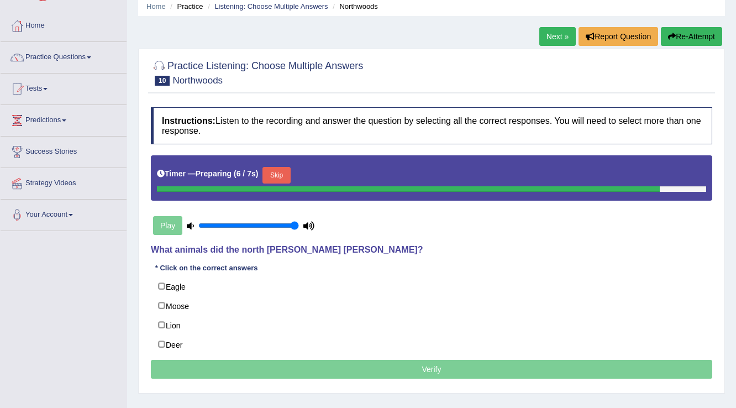
click at [285, 169] on button "Skip" at bounding box center [277, 175] width 28 height 17
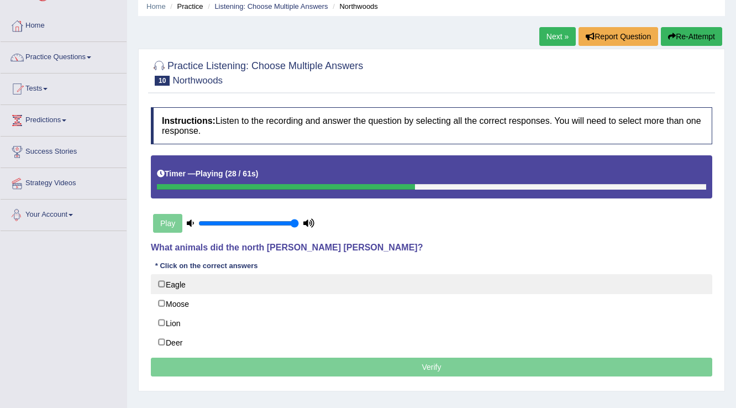
click at [162, 282] on label "Eagle" at bounding box center [432, 284] width 562 height 20
checkbox input "true"
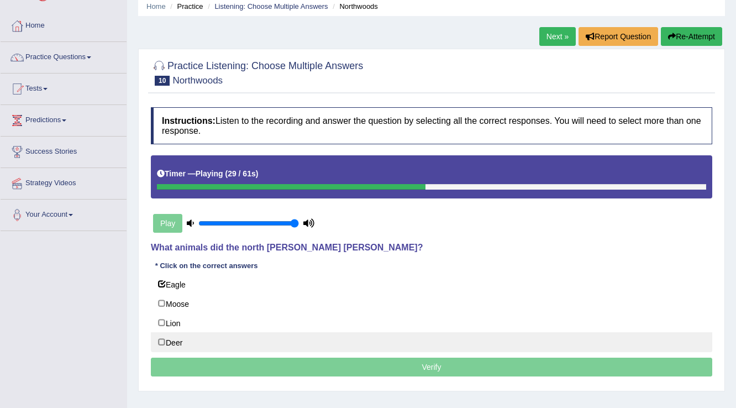
click at [160, 341] on label "Deer" at bounding box center [432, 342] width 562 height 20
checkbox input "true"
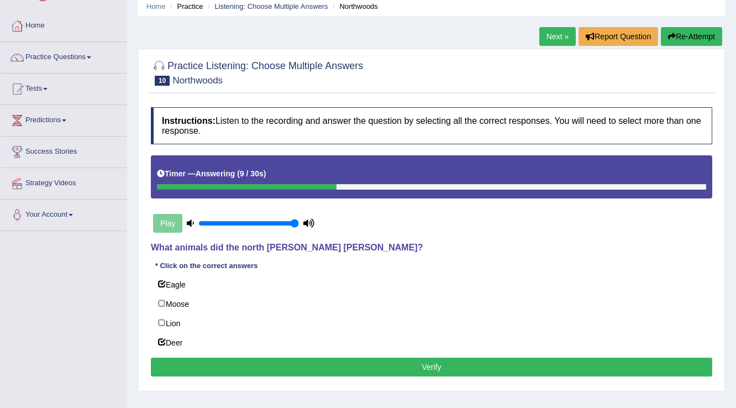
click at [229, 362] on button "Verify" at bounding box center [432, 367] width 562 height 19
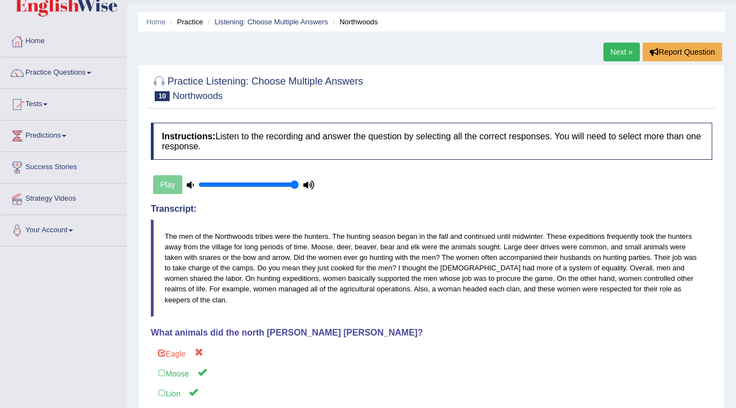
scroll to position [0, 0]
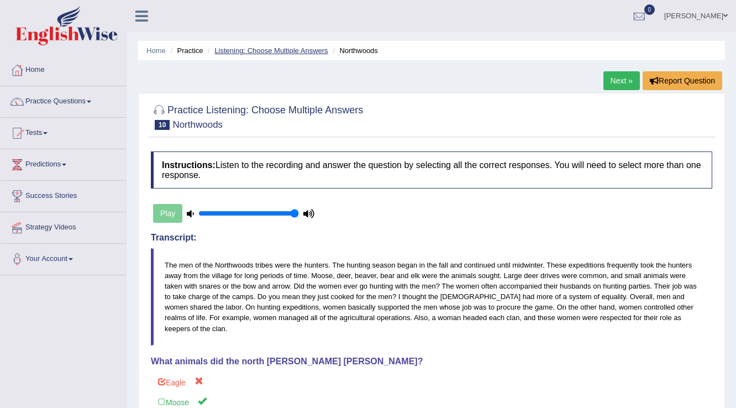
click at [298, 48] on link "Listening: Choose Multiple Answers" at bounding box center [270, 50] width 113 height 8
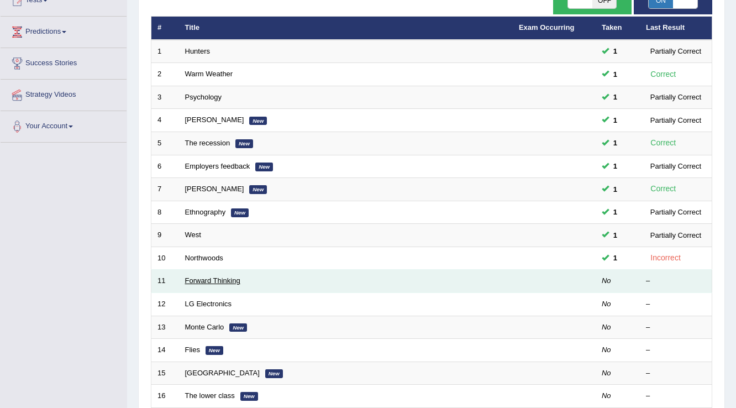
click at [212, 276] on link "Forward Thinking" at bounding box center [212, 280] width 55 height 8
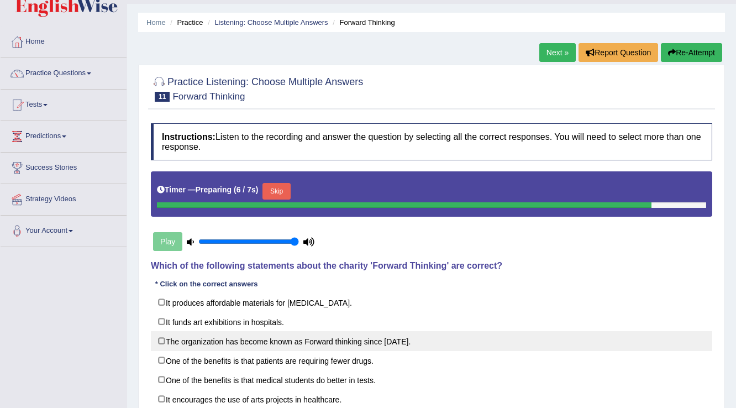
scroll to position [44, 0]
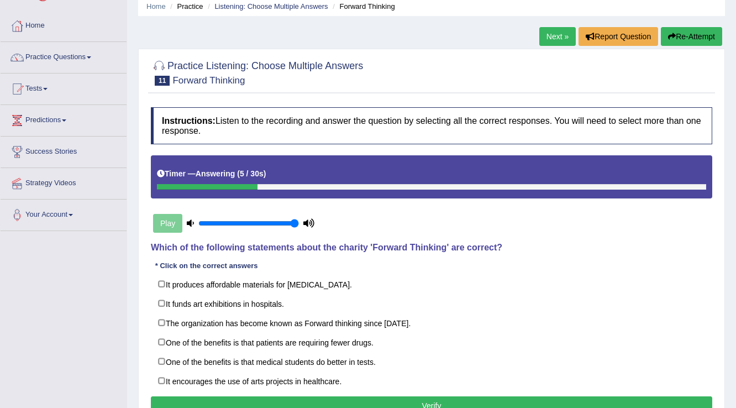
click at [688, 43] on button "Re-Attempt" at bounding box center [691, 36] width 61 height 19
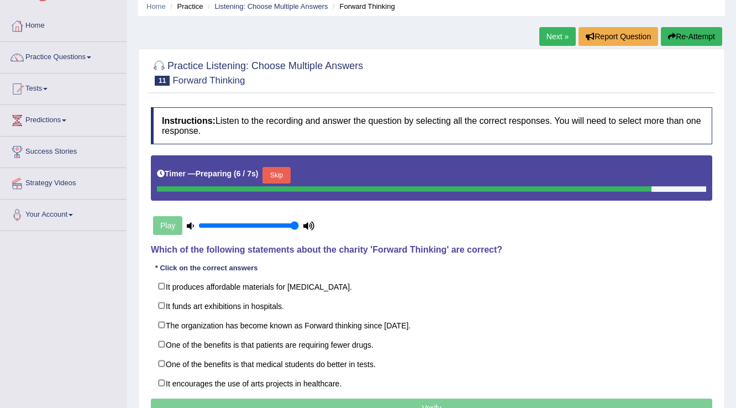
click at [275, 175] on button "Skip" at bounding box center [277, 175] width 28 height 17
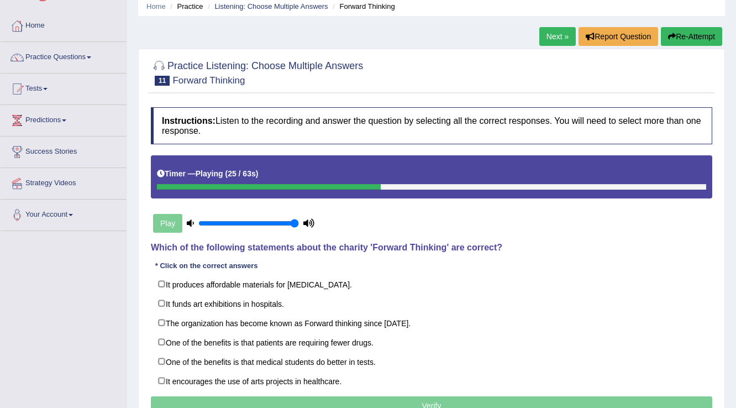
click at [687, 45] on button "Re-Attempt" at bounding box center [691, 36] width 61 height 19
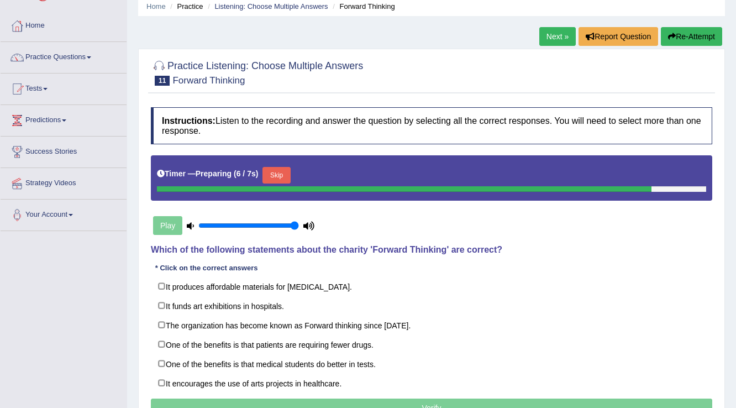
click at [274, 177] on button "Skip" at bounding box center [277, 175] width 28 height 17
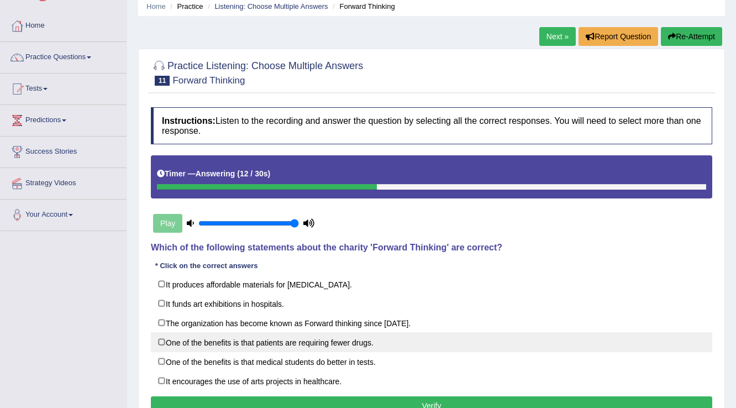
click at [297, 342] on label "One of the benefits is that patients are requiring fewer drugs." at bounding box center [432, 342] width 562 height 20
checkbox input "true"
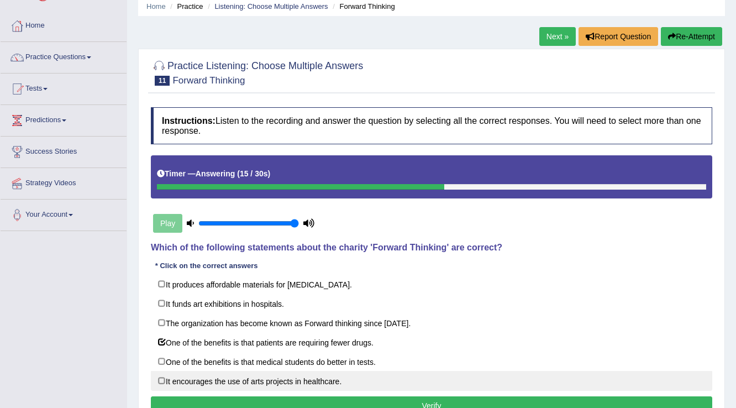
click at [290, 380] on label "It encourages the use of arts projects in healthcare." at bounding box center [432, 381] width 562 height 20
checkbox input "true"
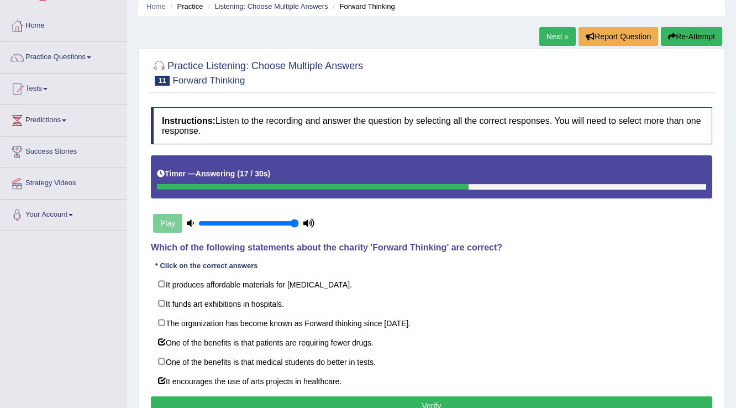
click at [339, 400] on button "Verify" at bounding box center [432, 405] width 562 height 19
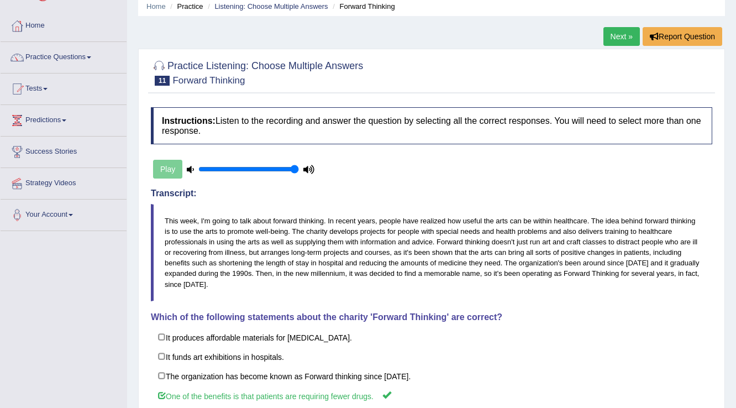
scroll to position [44, 0]
click at [279, 7] on link "Listening: Choose Multiple Answers" at bounding box center [270, 6] width 113 height 8
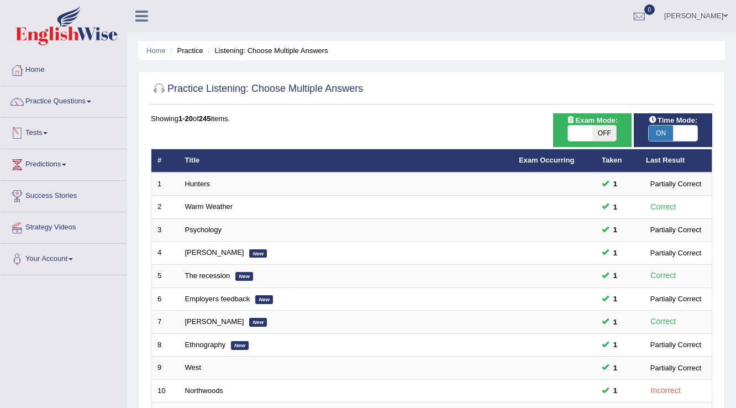
click at [45, 130] on link "Tests" at bounding box center [64, 132] width 126 height 28
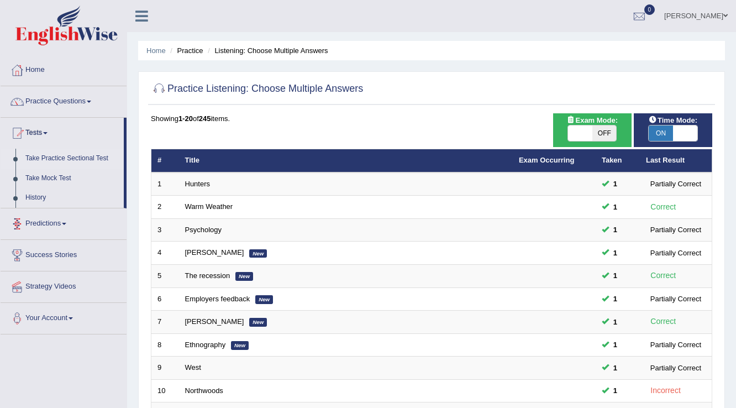
click at [42, 154] on link "Take Practice Sectional Test" at bounding box center [71, 159] width 103 height 20
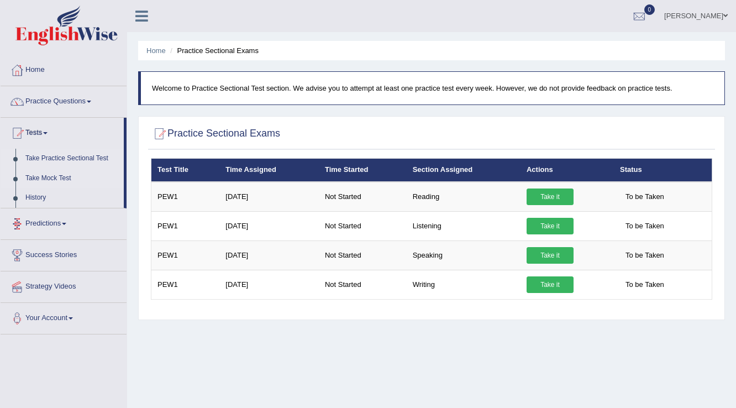
click at [64, 175] on link "Take Mock Test" at bounding box center [71, 179] width 103 height 20
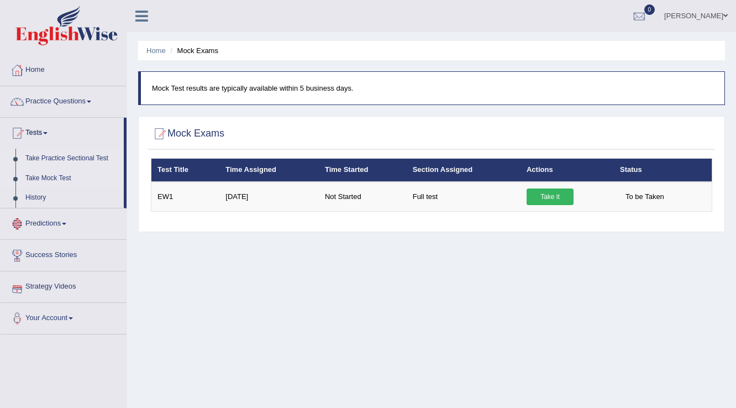
click at [46, 160] on link "Take Practice Sectional Test" at bounding box center [71, 159] width 103 height 20
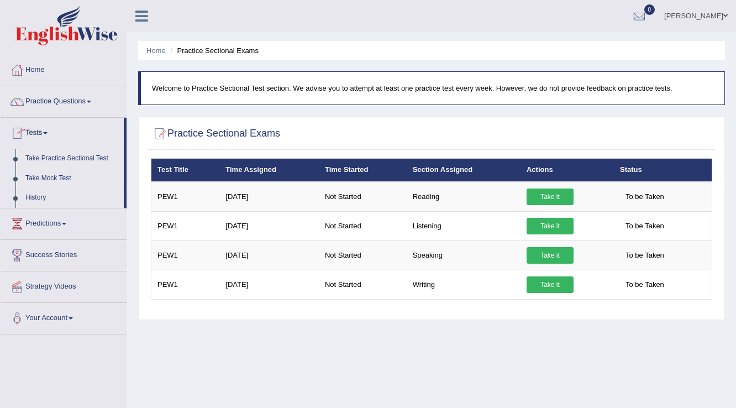
click at [45, 170] on link "Take Mock Test" at bounding box center [71, 179] width 103 height 20
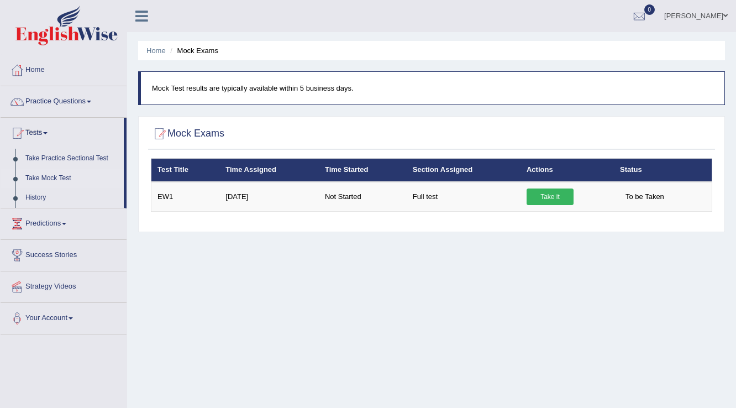
click at [42, 173] on link "Take Mock Test" at bounding box center [71, 179] width 103 height 20
click at [95, 155] on link "Take Practice Sectional Test" at bounding box center [71, 159] width 103 height 20
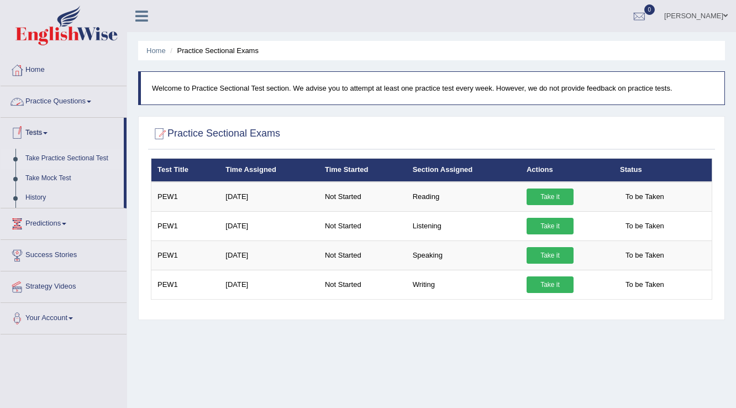
click at [61, 93] on link "Practice Questions" at bounding box center [64, 100] width 126 height 28
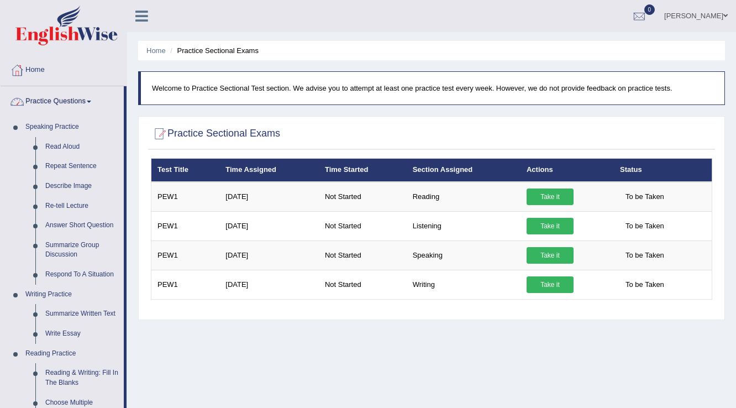
click at [83, 102] on link "Practice Questions" at bounding box center [62, 100] width 123 height 28
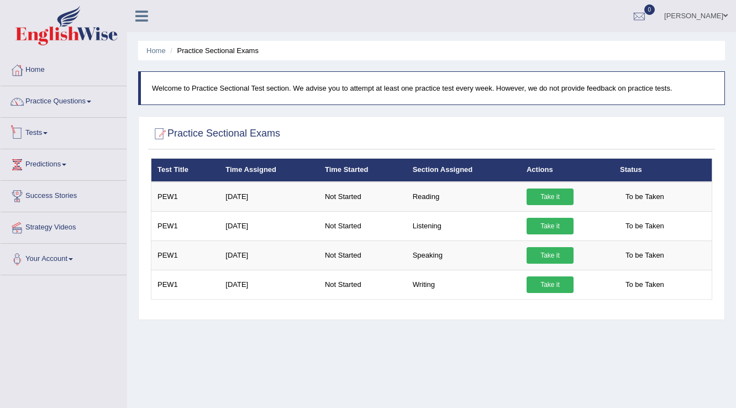
click at [43, 139] on link "Tests" at bounding box center [64, 132] width 126 height 28
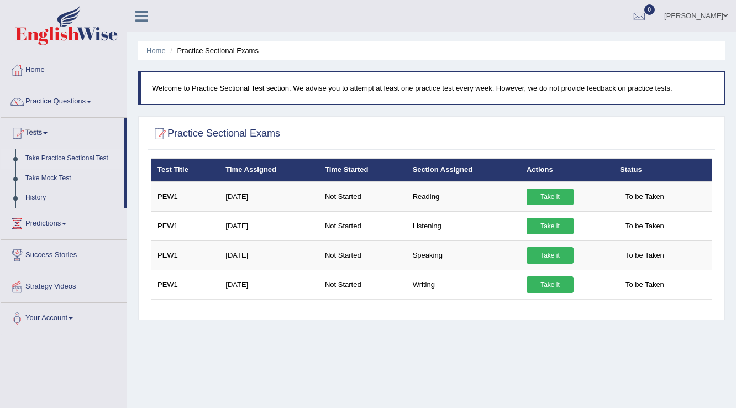
click at [44, 159] on link "Take Practice Sectional Test" at bounding box center [71, 159] width 103 height 20
click at [556, 218] on link "Take it" at bounding box center [550, 226] width 47 height 17
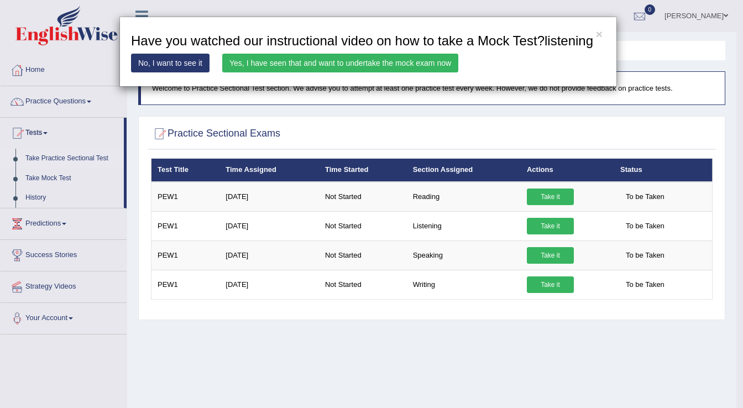
click at [270, 59] on link "Yes, I have seen that and want to undertake the mock exam now" at bounding box center [340, 63] width 236 height 19
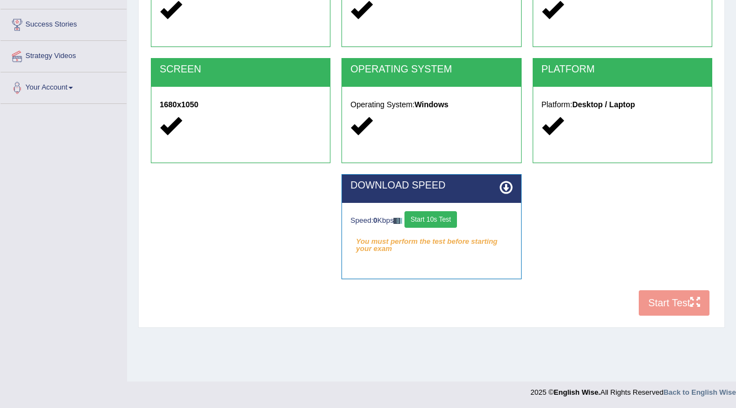
scroll to position [172, 0]
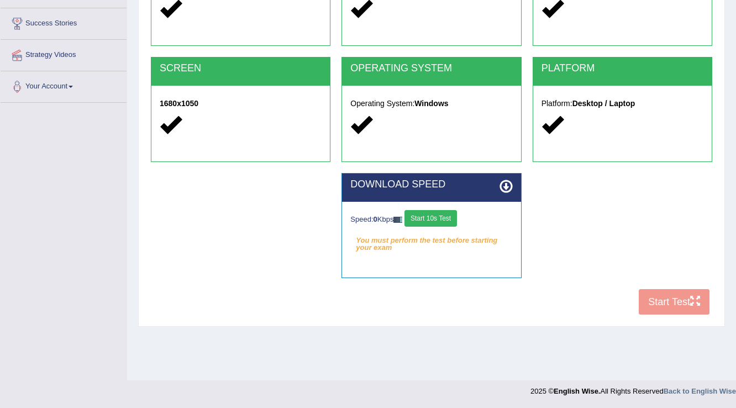
click at [429, 221] on button "Start 10s Test" at bounding box center [431, 218] width 53 height 17
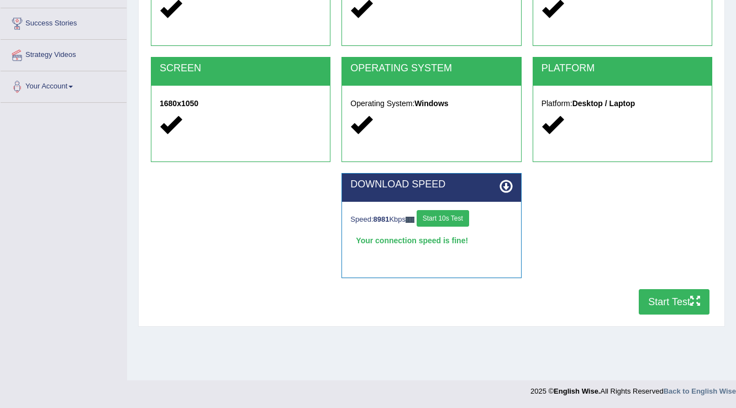
click at [654, 305] on button "Start Test" at bounding box center [674, 301] width 71 height 25
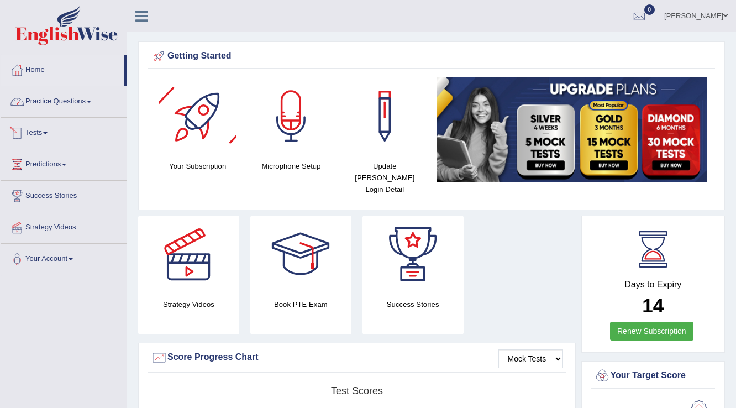
click at [95, 104] on link "Practice Questions" at bounding box center [64, 100] width 126 height 28
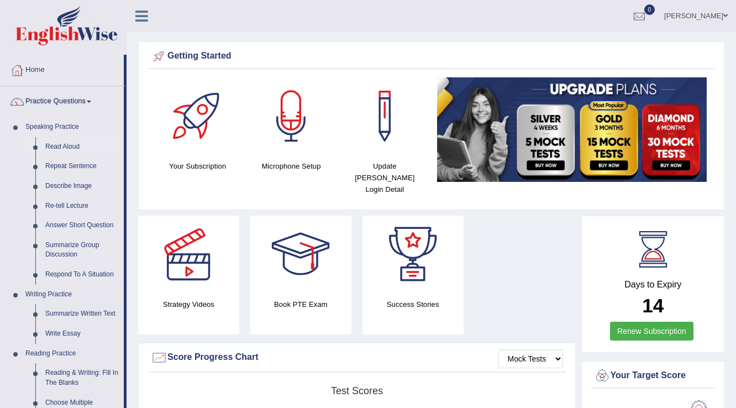
click at [66, 151] on link "Read Aloud" at bounding box center [81, 147] width 83 height 20
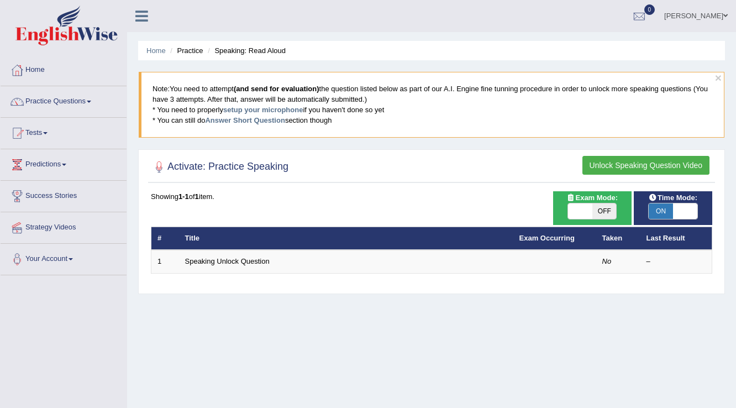
click at [715, 25] on link "[PERSON_NAME]" at bounding box center [696, 14] width 80 height 29
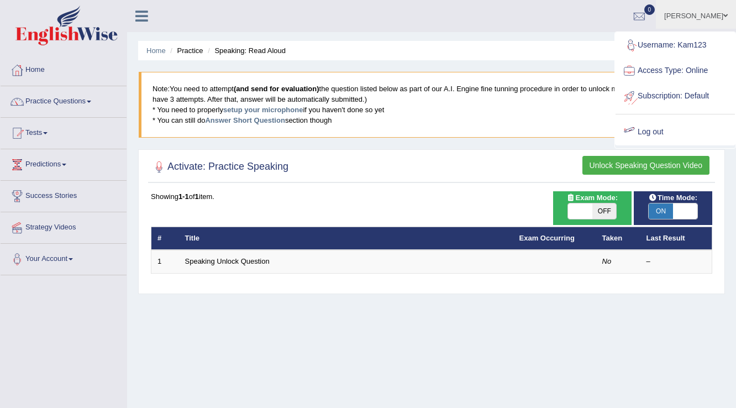
click at [657, 139] on link "Log out" at bounding box center [675, 131] width 119 height 25
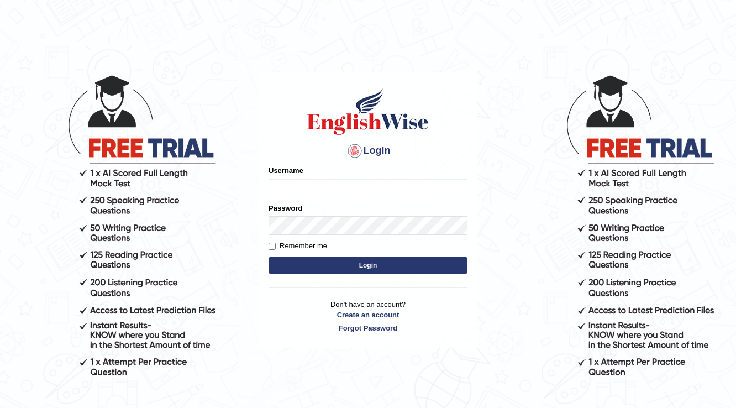
click at [294, 352] on div "Login Please fix the following errors: Username Password Remember me Login Don'…" at bounding box center [368, 241] width 221 height 408
